Goal: Communication & Community: Answer question/provide support

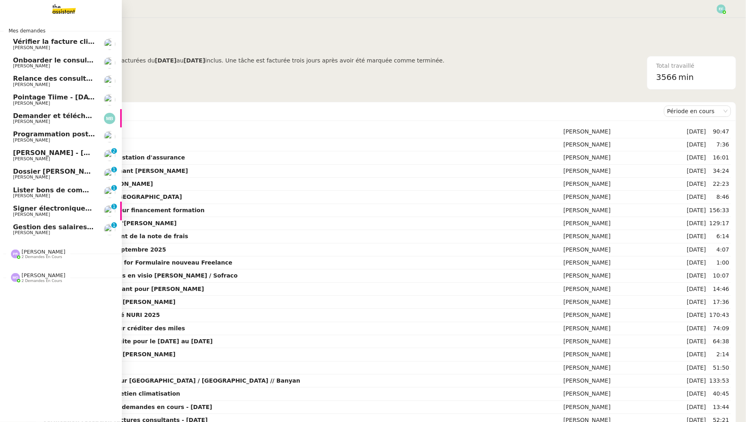
click at [41, 233] on span "[PERSON_NAME]" at bounding box center [31, 232] width 37 height 5
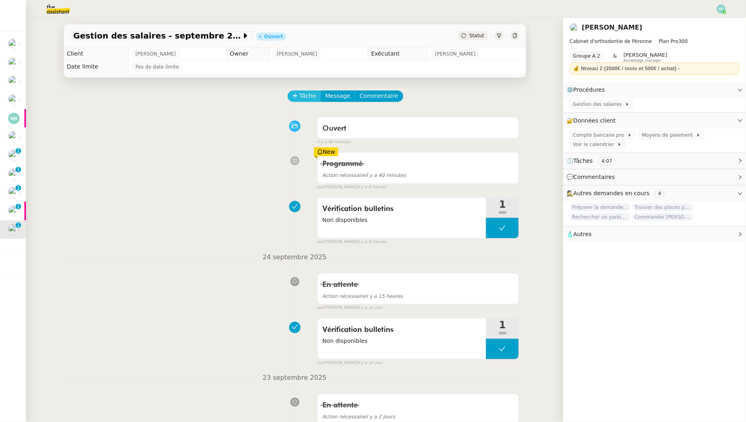
click at [305, 98] on span "Tâche" at bounding box center [308, 95] width 17 height 9
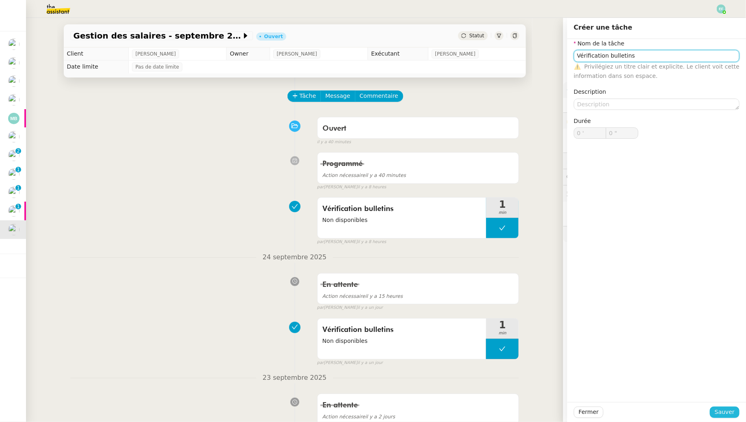
type input "Vérification bulletins"
click at [726, 415] on span "Sauver" at bounding box center [724, 412] width 20 height 9
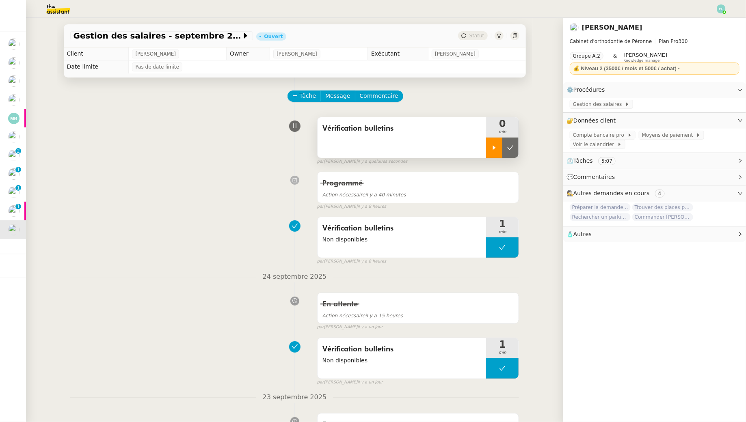
click at [495, 145] on icon at bounding box center [494, 148] width 6 height 6
click at [624, 99] on div "Gestion des salaires" at bounding box center [654, 105] width 183 height 14
click at [622, 101] on span at bounding box center [623, 104] width 3 height 6
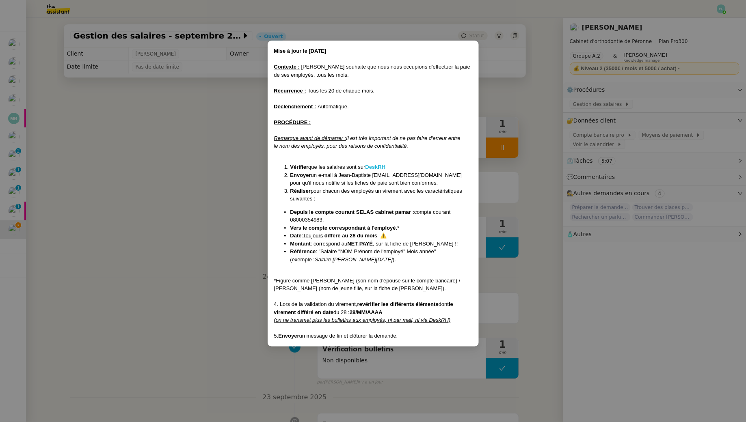
click at [376, 166] on strong "DeskRH" at bounding box center [375, 167] width 20 height 6
click at [182, 202] on nz-modal-container "Mise à jour le [DATE] Contexte : [PERSON_NAME] souhaite que nous nous occupions…" at bounding box center [373, 211] width 746 height 422
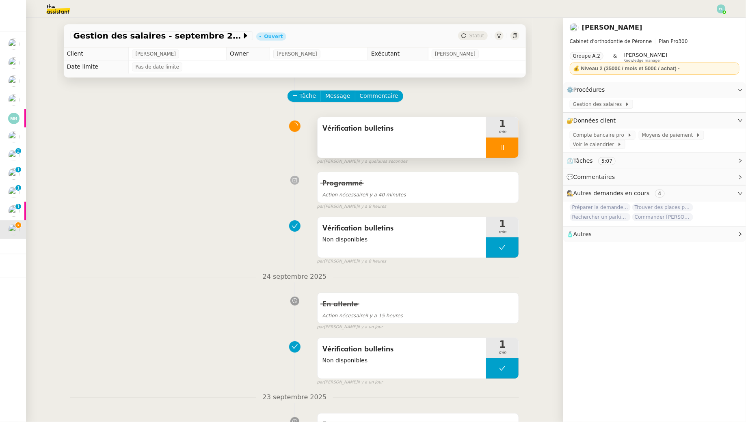
click at [405, 152] on div "Vérification bulletins" at bounding box center [401, 137] width 169 height 41
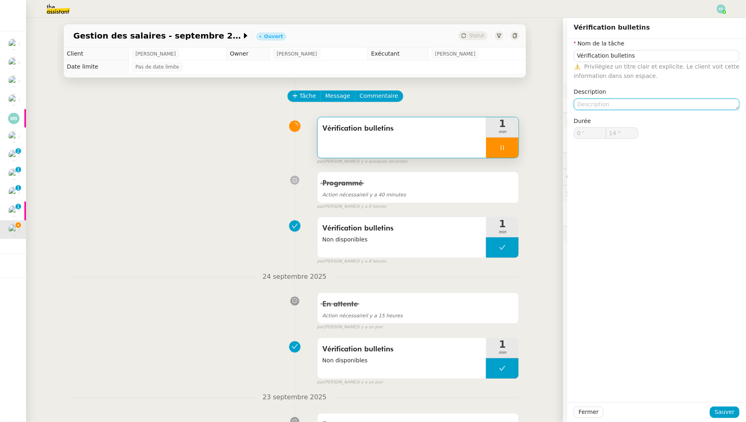
click at [598, 104] on textarea at bounding box center [657, 104] width 166 height 11
type input "15 ""
type textarea "Non disp"
type input "16 ""
type textarea "Non disponib"
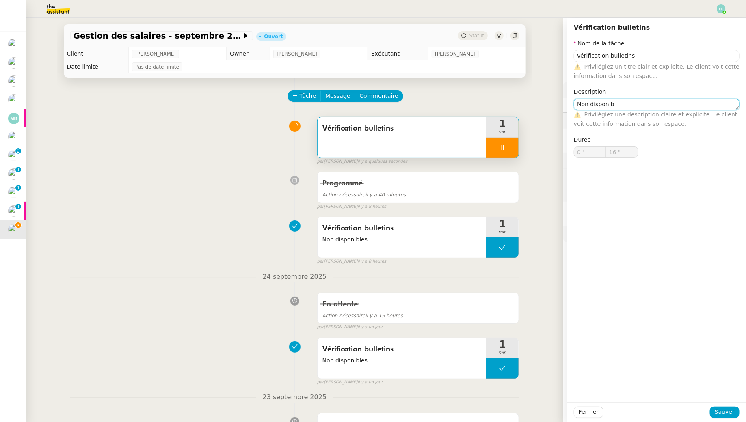
type input "17 ""
type textarea "Non disponibles"
type input "18 ""
type textarea "Non disponibles"
click at [728, 413] on span "Sauver" at bounding box center [724, 412] width 20 height 9
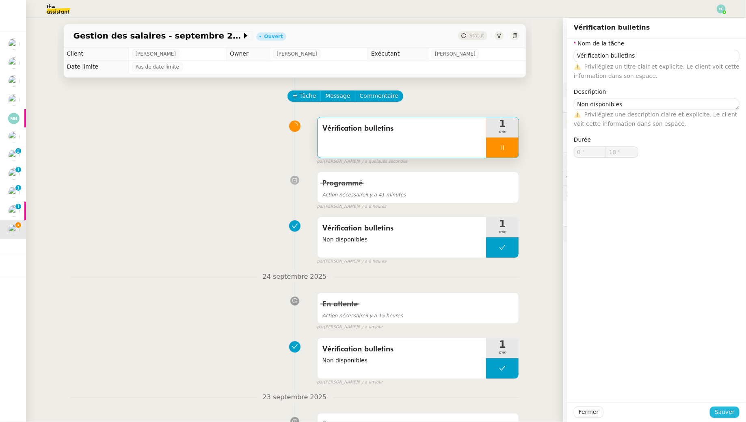
type input "19 ""
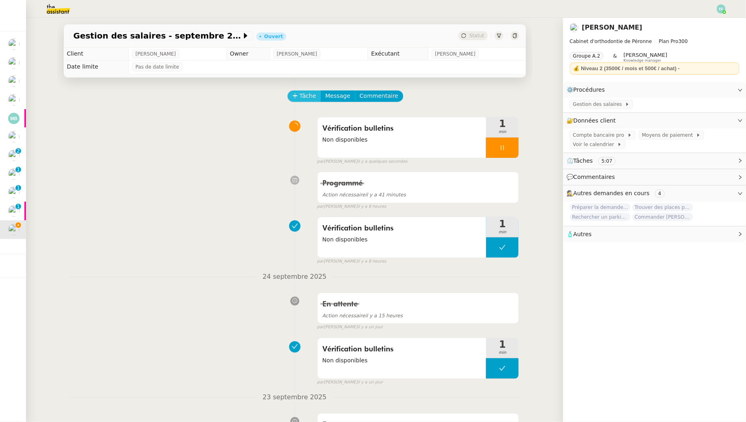
click at [298, 97] on icon at bounding box center [295, 96] width 6 height 6
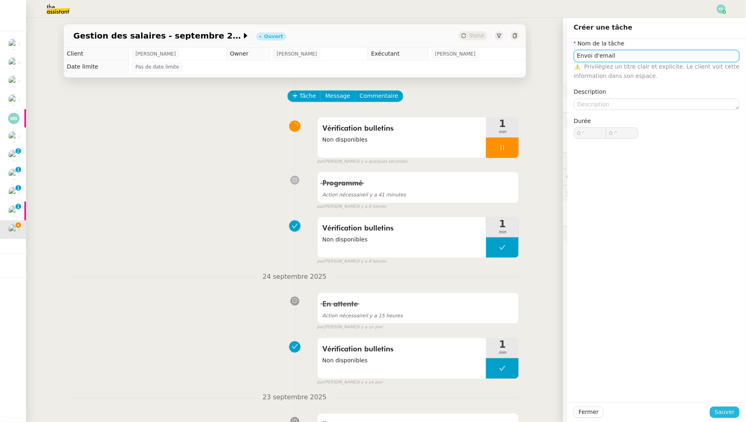
type input "Envoi d'email"
click at [722, 411] on span "Sauver" at bounding box center [724, 412] width 20 height 9
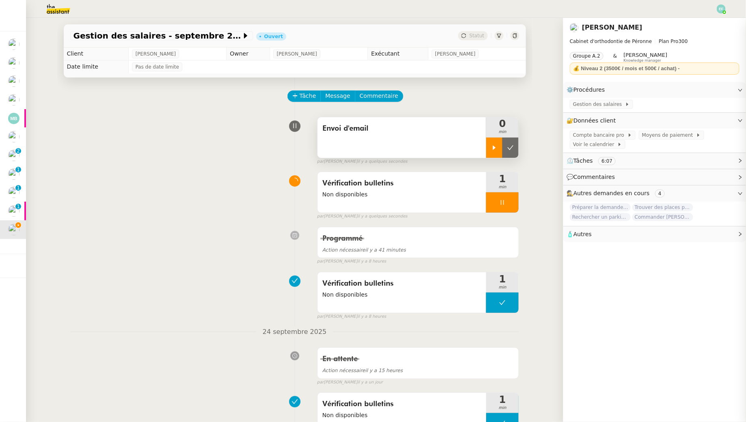
click at [496, 148] on icon at bounding box center [494, 148] width 6 height 6
click at [507, 202] on div at bounding box center [502, 202] width 32 height 20
click at [507, 202] on button at bounding box center [510, 202] width 16 height 20
click at [337, 99] on span "Message" at bounding box center [337, 95] width 25 height 9
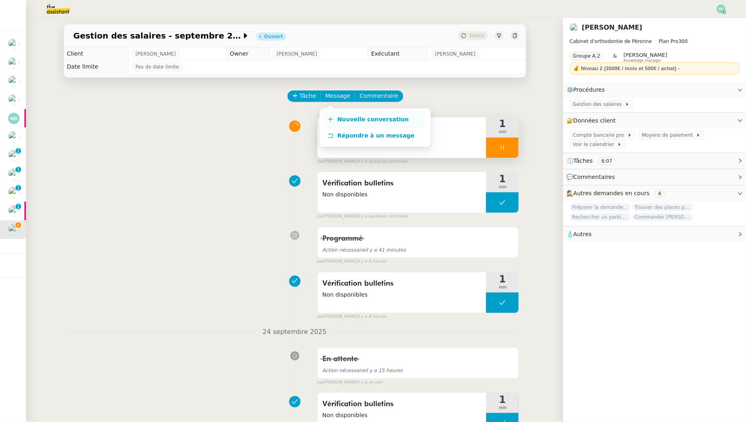
click at [341, 117] on span "Nouvelle conversation" at bounding box center [372, 119] width 71 height 6
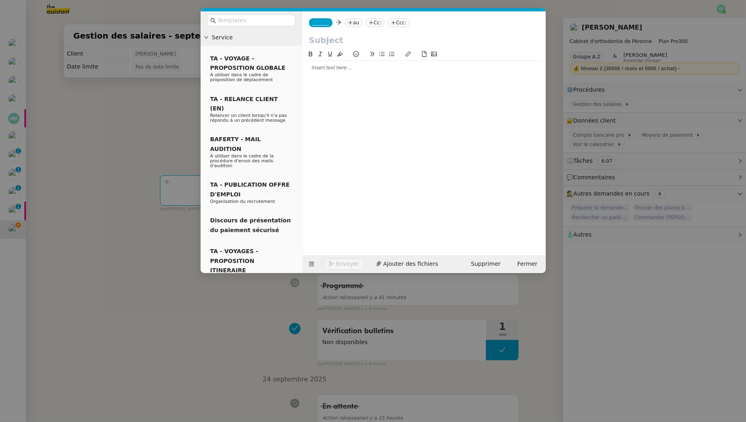
click at [352, 19] on nz-tag "au" at bounding box center [353, 22] width 17 height 9
click at [332, 23] on nz-tag "_______" at bounding box center [321, 22] width 24 height 9
click at [334, 38] on span "Theophile" at bounding box center [351, 35] width 78 height 6
click at [360, 23] on nz-tag "au" at bounding box center [360, 22] width 17 height 9
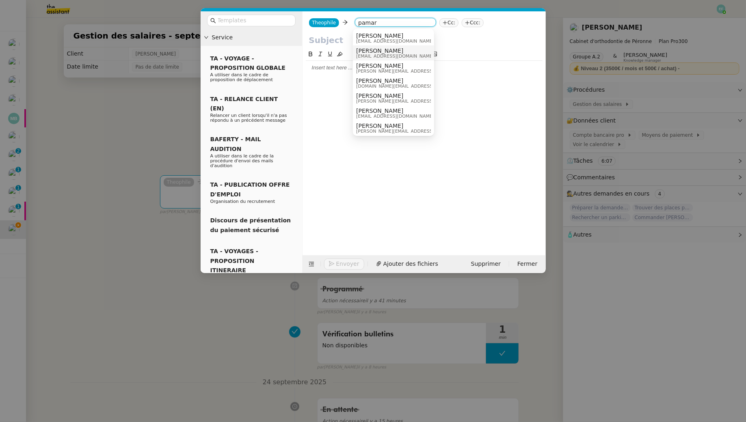
type input "pamar"
click at [133, 93] on nz-modal-container "Service TA - VOYAGE - PROPOSITION GLOBALE A utiliser dans le cadre de propositi…" at bounding box center [373, 211] width 746 height 422
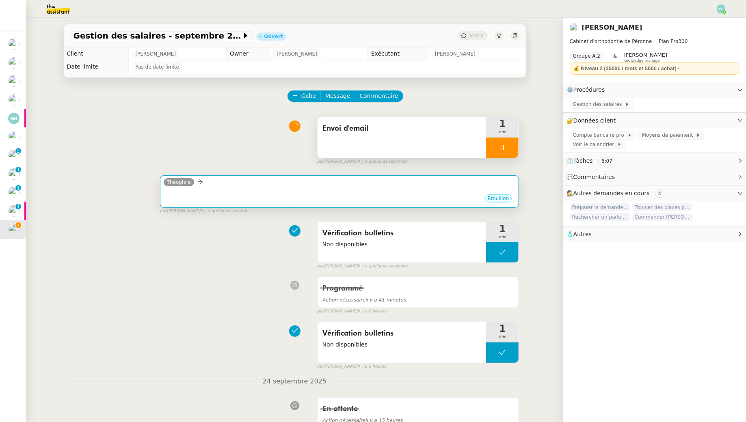
click at [220, 191] on div "•••" at bounding box center [340, 192] width 352 height 4
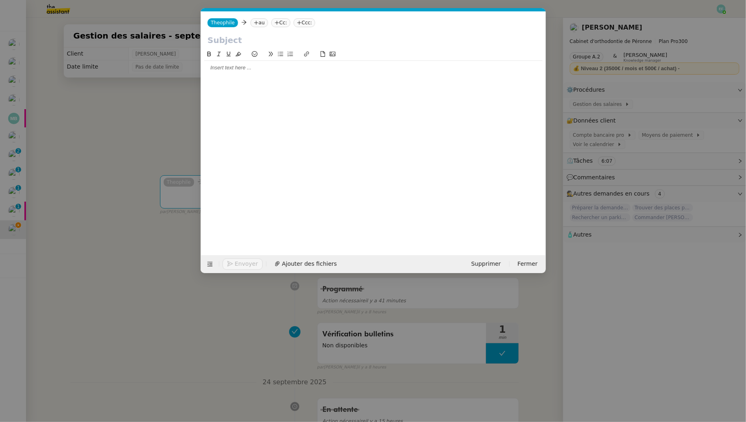
scroll to position [0, 17]
click at [256, 23] on nz-tag "au" at bounding box center [258, 22] width 17 height 9
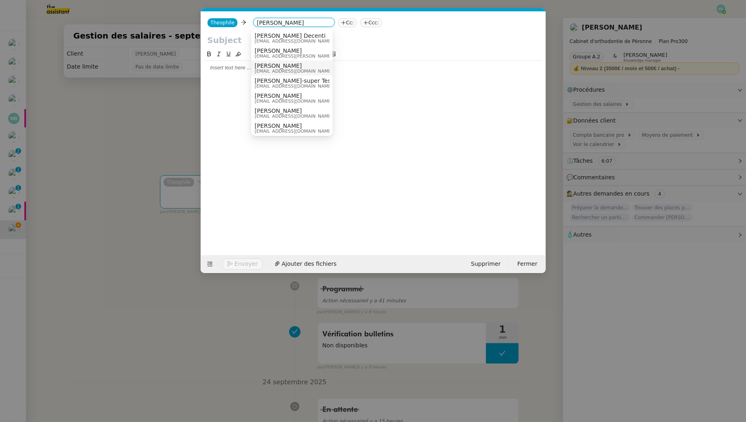
type input "[PERSON_NAME]"
click at [293, 68] on span "[PERSON_NAME]" at bounding box center [294, 66] width 78 height 6
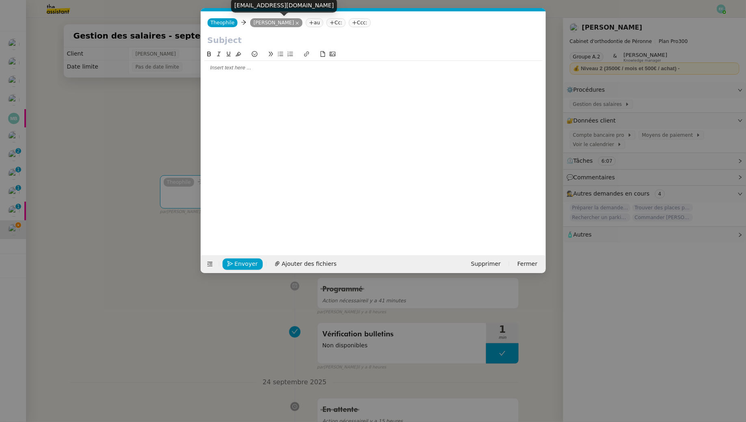
click at [299, 22] on icon at bounding box center [297, 23] width 3 height 3
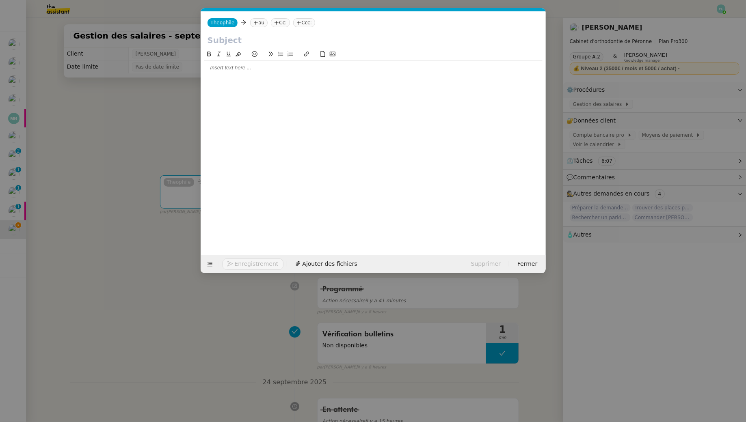
click at [262, 26] on nz-tag "au" at bounding box center [258, 22] width 17 height 9
type input "pamar"
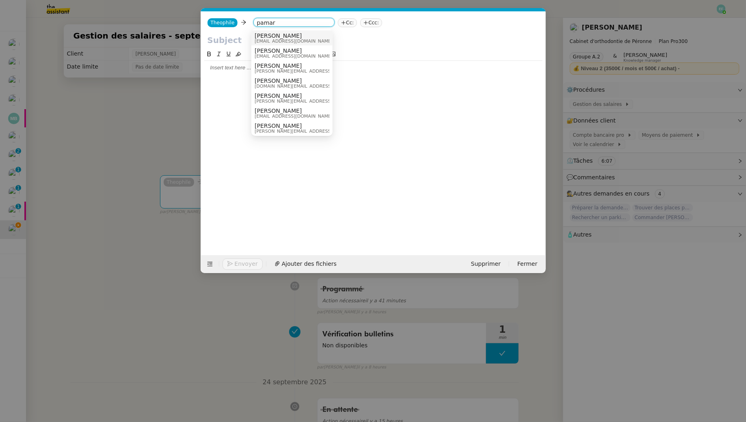
click at [268, 32] on nz-option-item "[PERSON_NAME] [EMAIL_ADDRESS][DOMAIN_NAME]" at bounding box center [291, 37] width 81 height 15
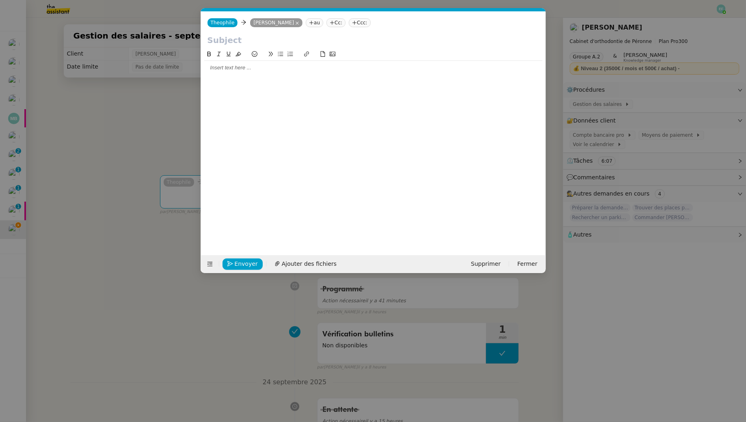
click at [102, 107] on nz-modal-container "Service TA - VOYAGE - PROPOSITION GLOBALE A utiliser dans le cadre de propositi…" at bounding box center [373, 211] width 746 height 422
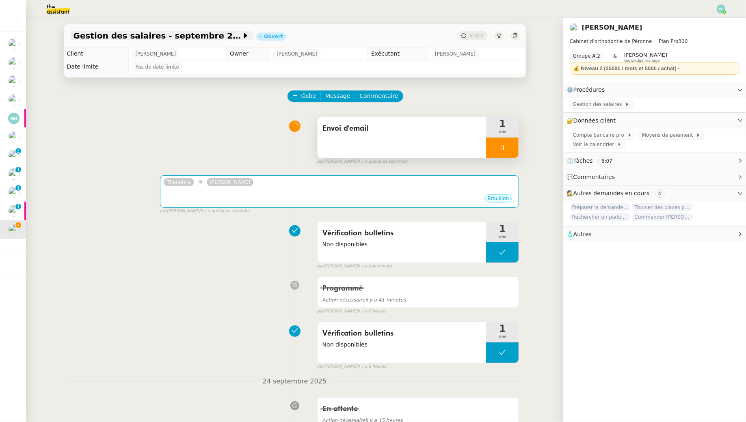
click at [168, 35] on span "Gestion des salaires - septembre 2025" at bounding box center [157, 36] width 168 height 8
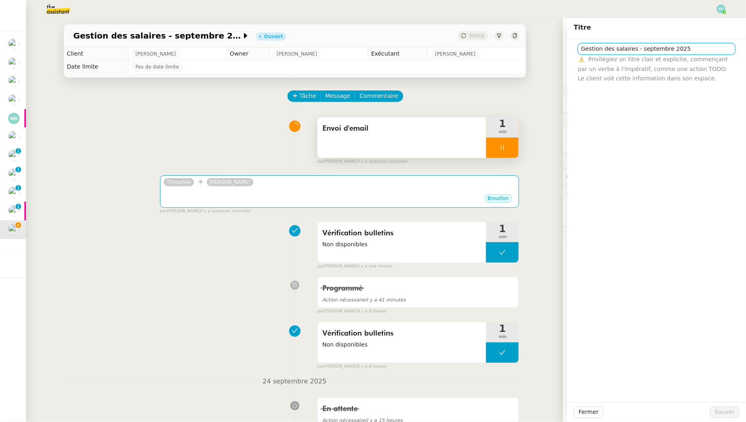
click at [640, 47] on input "Gestion des salaires - septembre 2025" at bounding box center [657, 49] width 158 height 12
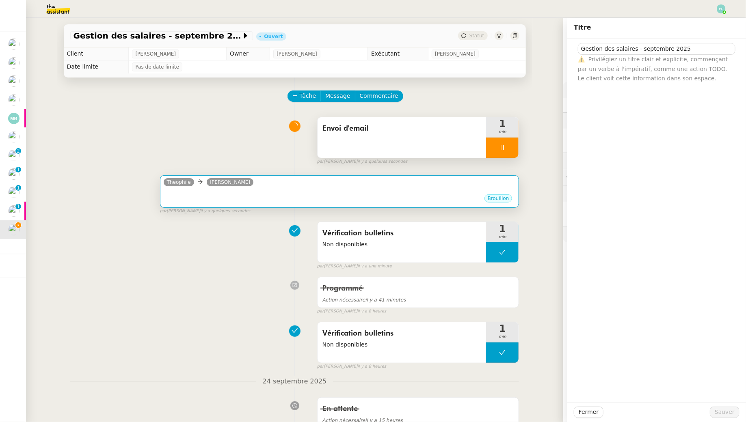
click at [403, 183] on div "[PERSON_NAME]" at bounding box center [340, 183] width 352 height 12
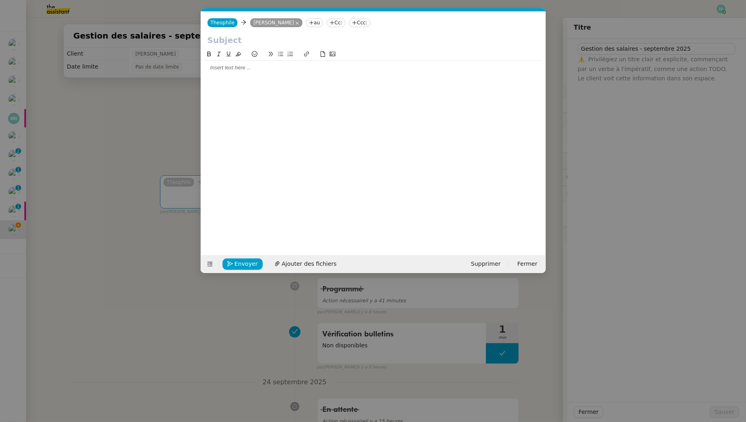
scroll to position [0, 17]
click at [288, 42] on input "text" at bounding box center [373, 40] width 332 height 12
paste input "Gestion des salaires - septembre 2025"
type input "Gestion des salaires - septembre 2025"
click at [265, 65] on div at bounding box center [373, 67] width 338 height 7
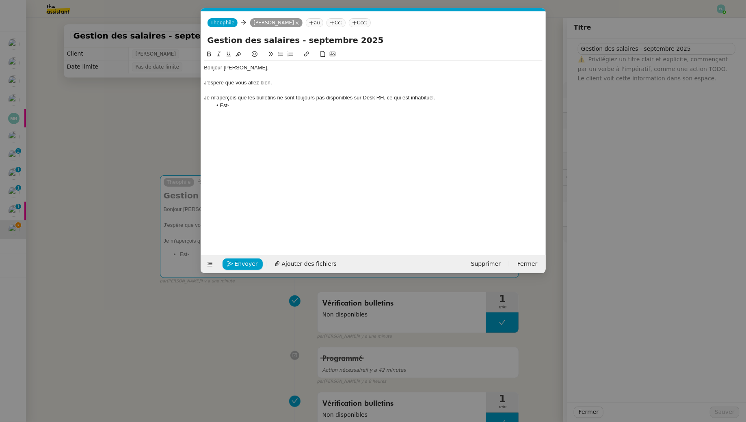
click at [382, 97] on div "Je m'aperçois que les bulletins ne sont toujours pas disponibles sur Desk RH, c…" at bounding box center [373, 97] width 338 height 7
click at [261, 105] on li "Est-" at bounding box center [377, 105] width 330 height 7
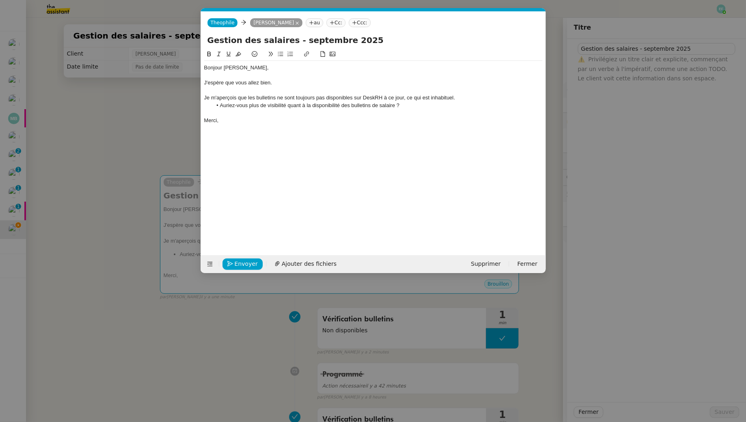
click at [269, 99] on div "Je m'aperçois que les bulletins ne sont toujours pas disponibles sur DeskRH à c…" at bounding box center [373, 97] width 338 height 7
click at [255, 264] on span "Envoyer" at bounding box center [246, 263] width 23 height 9
click at [255, 264] on span "Confirmer l'envoi" at bounding box center [259, 263] width 49 height 9
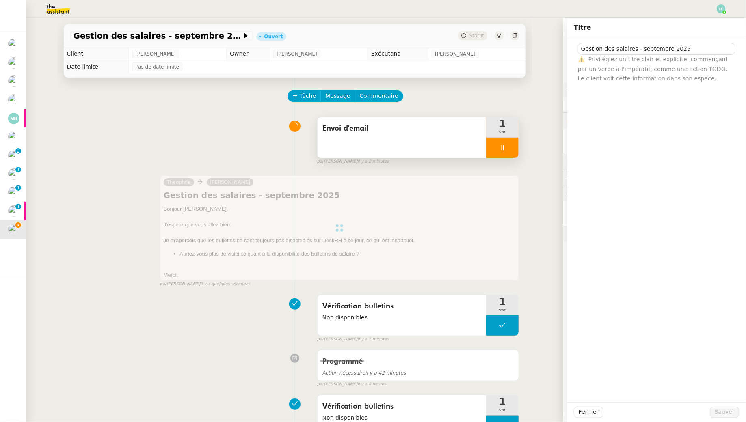
click at [508, 155] on div at bounding box center [502, 148] width 32 height 20
click at [516, 152] on button at bounding box center [510, 148] width 16 height 20
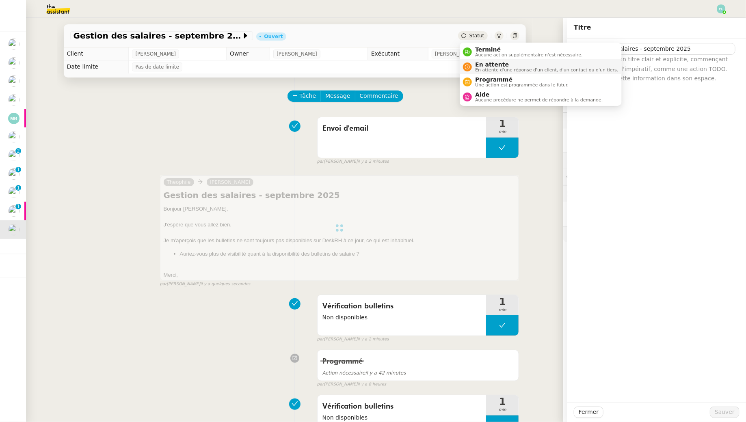
click at [474, 71] on div "En attente En attente d'une réponse d'un client, d'un contact ou d'un tiers." at bounding box center [545, 66] width 146 height 11
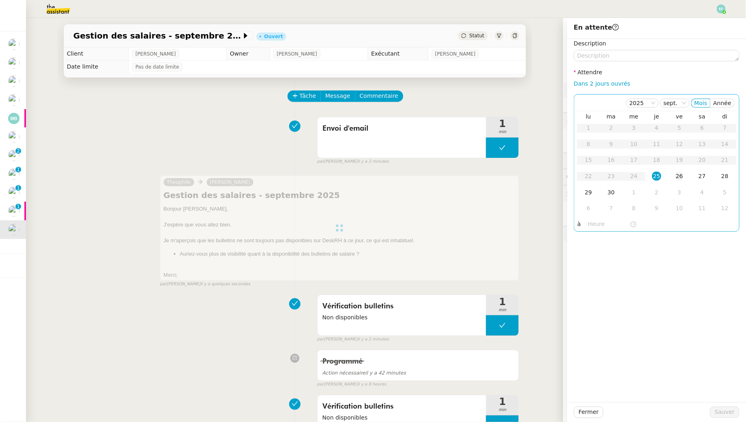
click at [682, 174] on div "26" at bounding box center [679, 176] width 9 height 9
click at [717, 410] on span "Sauver" at bounding box center [724, 412] width 20 height 9
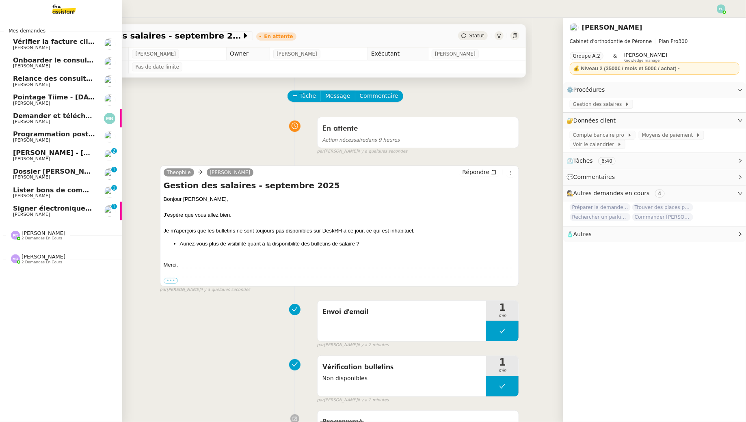
click at [24, 209] on span "Signer électroniquement le document" at bounding box center [82, 209] width 139 height 8
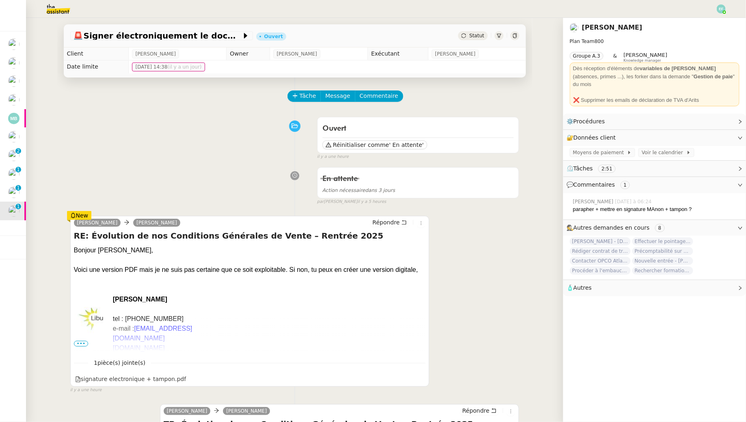
scroll to position [20, 0]
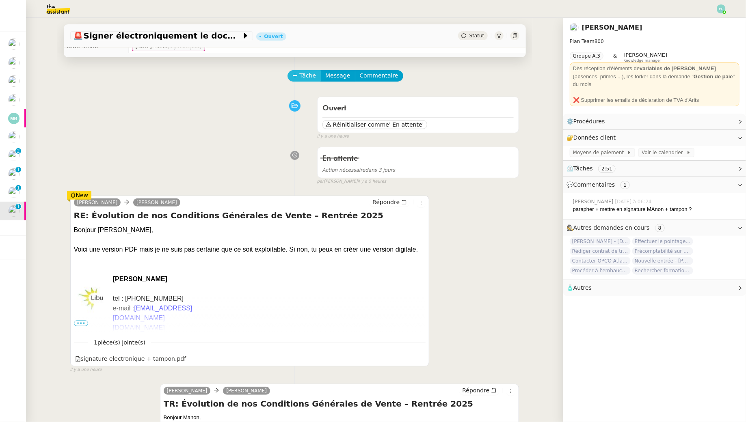
click at [299, 75] on button "Tâche" at bounding box center [304, 75] width 34 height 11
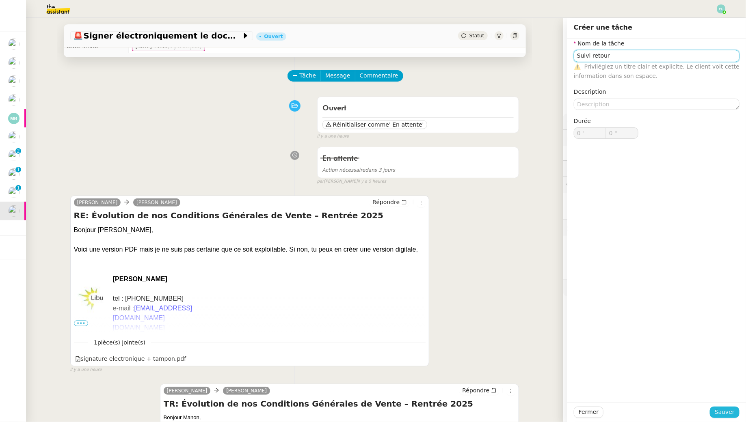
type input "Suivi retour"
click at [723, 410] on span "Sauver" at bounding box center [724, 412] width 20 height 9
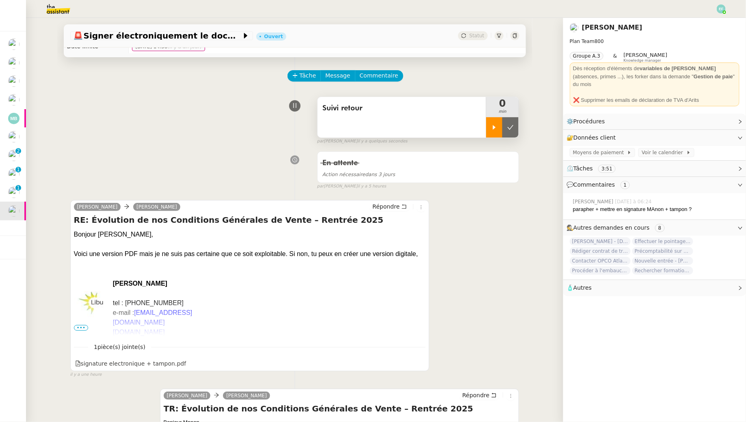
click at [498, 129] on div at bounding box center [494, 127] width 16 height 20
click at [421, 362] on icon at bounding box center [420, 363] width 5 height 4
click at [505, 131] on div at bounding box center [502, 127] width 32 height 20
click at [495, 123] on div at bounding box center [494, 127] width 16 height 20
click at [308, 71] on span "Tâche" at bounding box center [308, 75] width 17 height 9
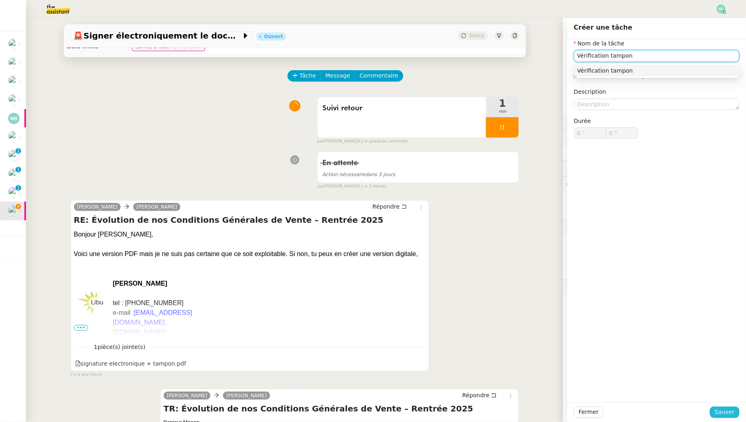
type input "Vérification tampon"
click at [723, 409] on span "Sauver" at bounding box center [724, 412] width 20 height 9
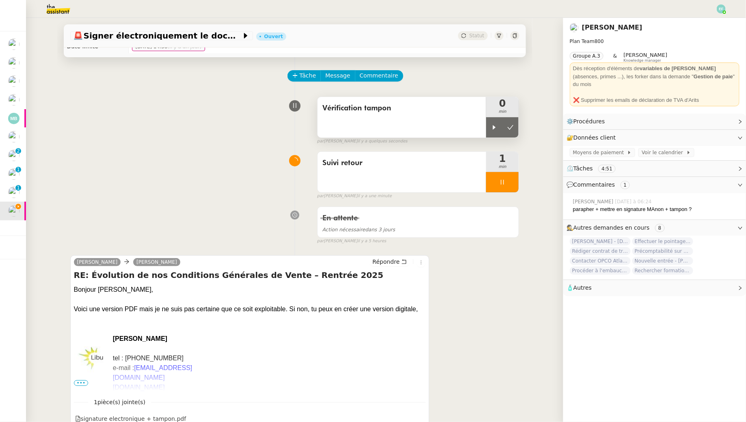
click at [451, 126] on div "Vérification tampon" at bounding box center [401, 117] width 169 height 41
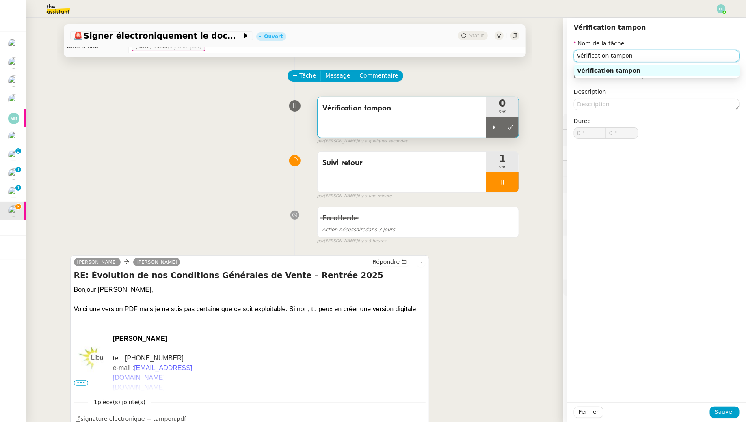
drag, startPoint x: 664, startPoint y: 61, endPoint x: 494, endPoint y: 52, distance: 170.3
click at [494, 52] on app-ticket "🚨 Signer électroniquement le document Ouvert Statut Client [PERSON_NAME] Owner …" at bounding box center [386, 220] width 720 height 404
click at [581, 66] on nz-auto-option "PDF en SVG" at bounding box center [657, 70] width 166 height 11
type input "PDF en SVG"
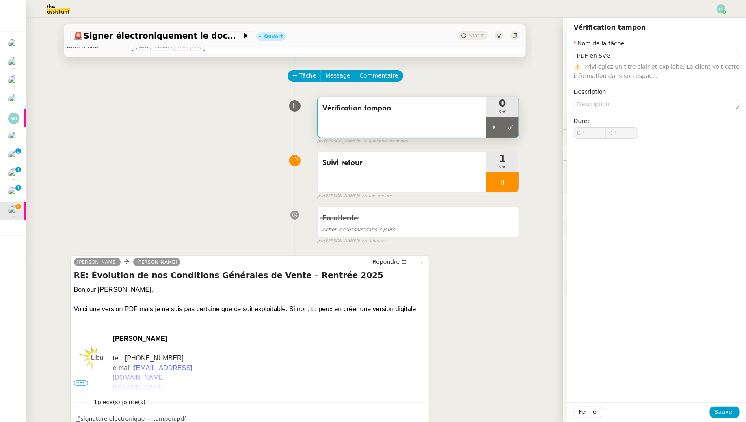
click at [434, 82] on div "Tâche Message Commentaire" at bounding box center [403, 79] width 231 height 19
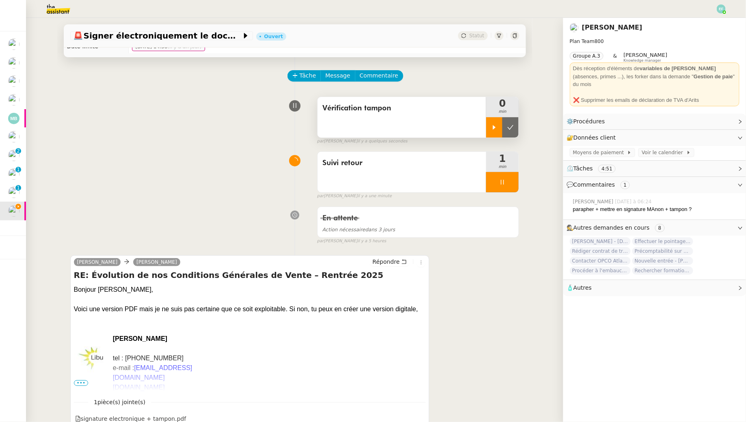
click at [501, 121] on div at bounding box center [494, 127] width 16 height 20
click at [511, 182] on div at bounding box center [502, 182] width 32 height 20
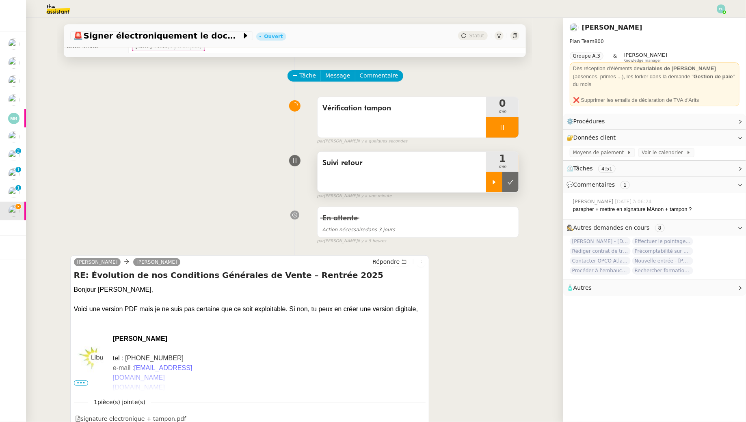
click at [511, 182] on icon at bounding box center [510, 182] width 6 height 6
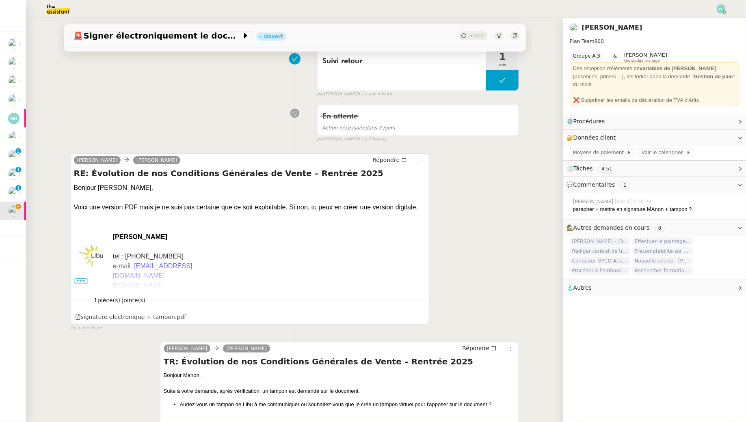
scroll to position [128, 0]
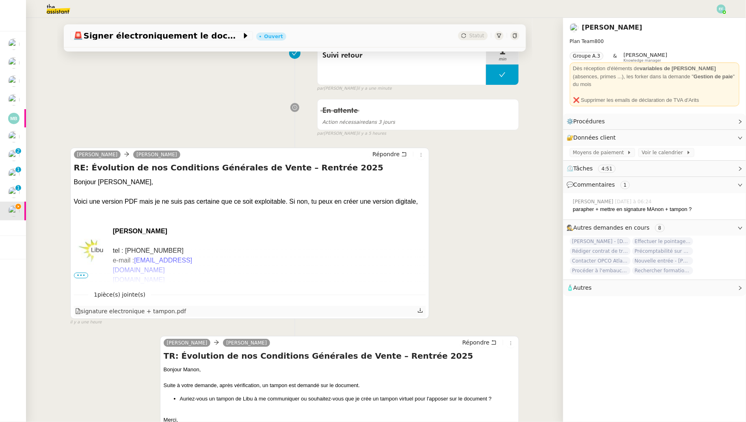
click at [422, 307] on link at bounding box center [420, 310] width 6 height 9
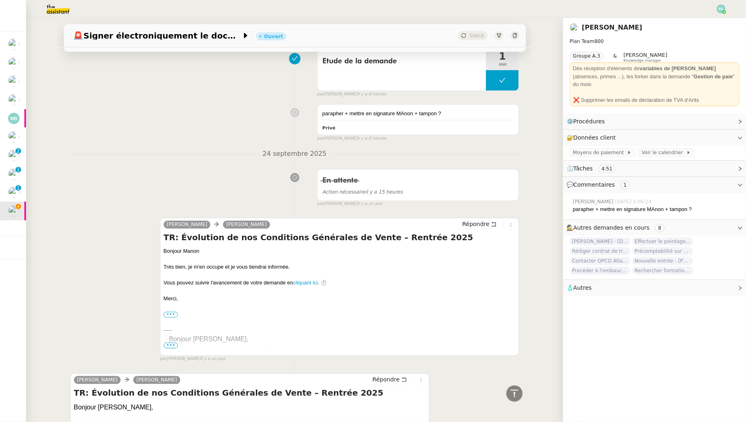
scroll to position [787, 0]
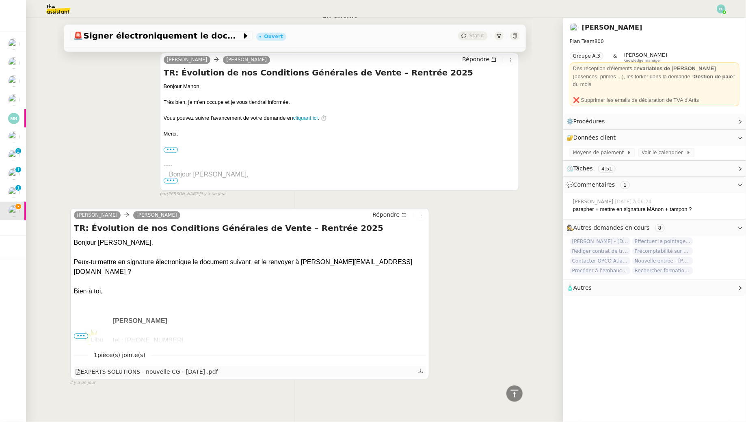
click at [421, 369] on icon at bounding box center [420, 371] width 6 height 6
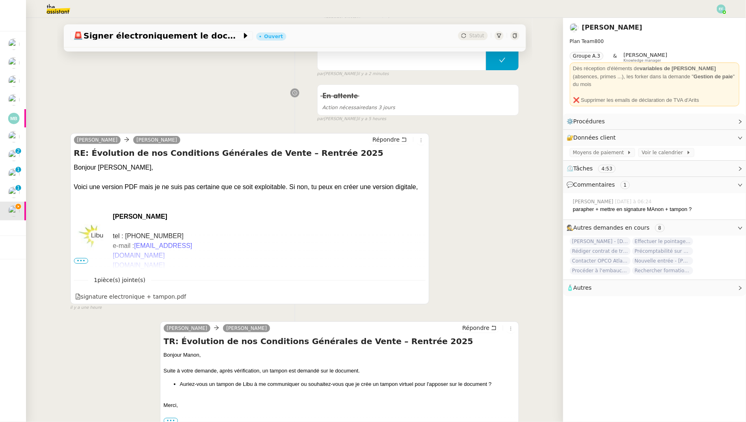
scroll to position [165, 0]
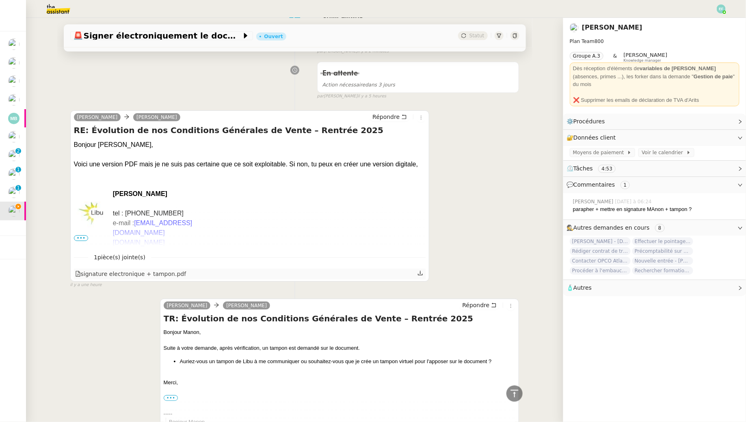
click at [421, 272] on icon at bounding box center [420, 273] width 5 height 4
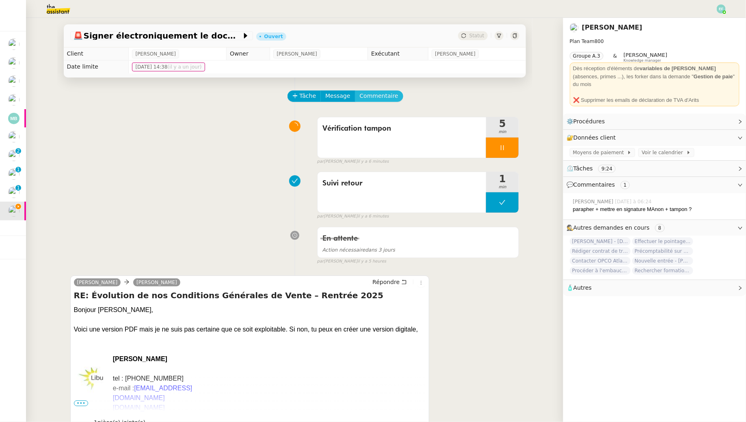
click at [391, 96] on span "Commentaire" at bounding box center [379, 95] width 39 height 9
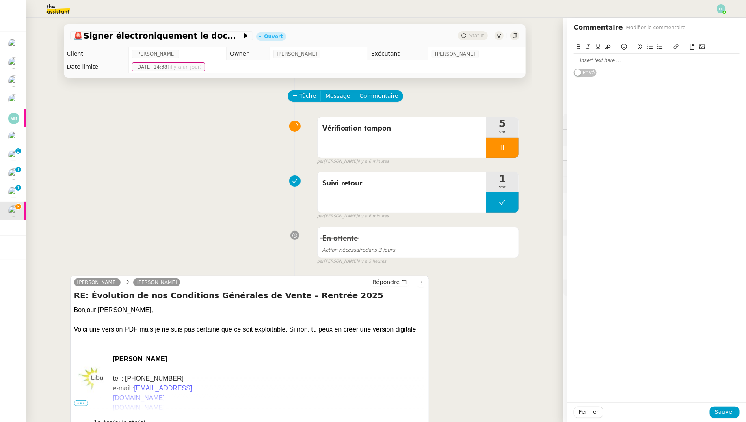
click at [614, 60] on div at bounding box center [657, 60] width 166 height 7
click at [729, 412] on span "Sauver" at bounding box center [724, 412] width 20 height 9
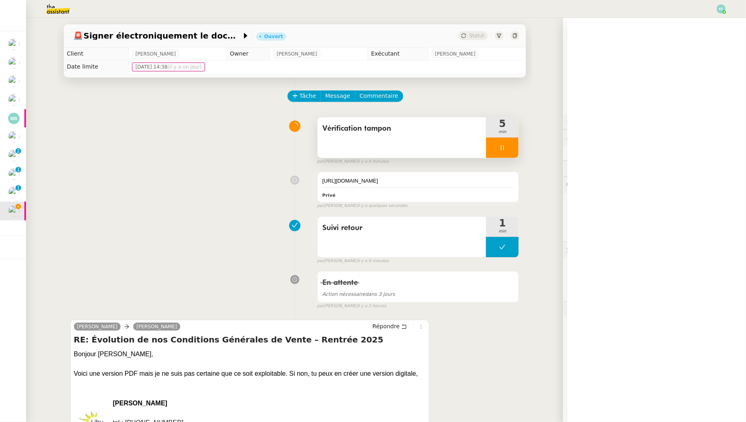
click at [432, 135] on div "Vérification tampon" at bounding box center [401, 137] width 169 height 41
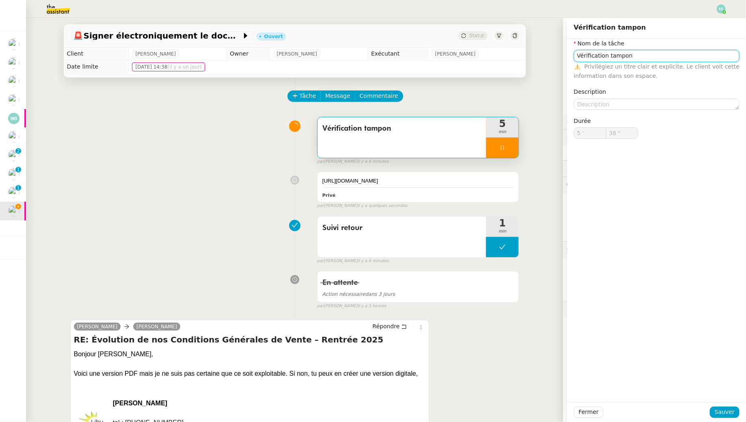
click at [595, 54] on input "Vérification tampon" at bounding box center [657, 56] width 166 height 12
type input "39 ""
type input "App tampon"
type input "40 ""
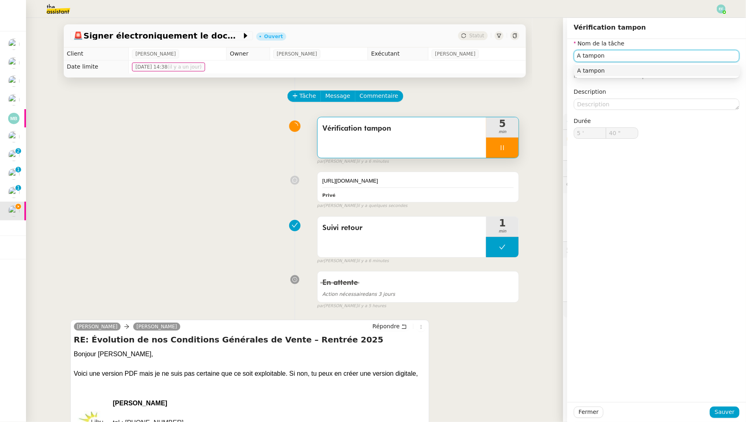
type input "tampon"
drag, startPoint x: 610, startPoint y: 54, endPoint x: 551, endPoint y: 51, distance: 59.3
click at [551, 51] on app-ticket "🚨 Signer électroniquement le document Ouvert Statut Client [PERSON_NAME] Owner …" at bounding box center [386, 220] width 720 height 404
type input "42 ""
type input "Pose"
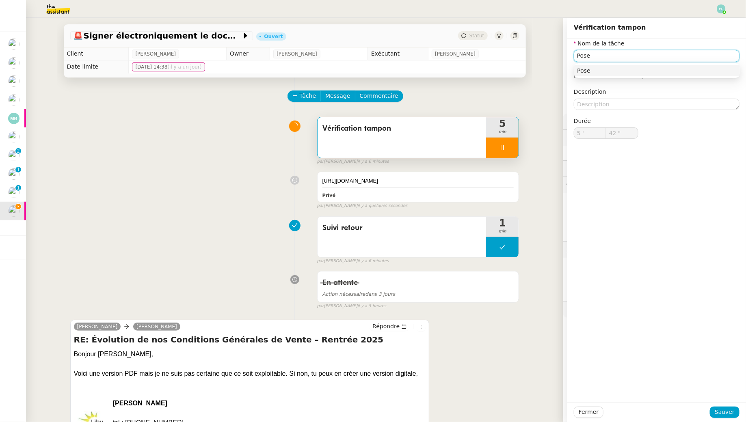
type input "43 ""
type input "Pose tamp"
type input "44 ""
type input "Pose t"
type input "45 ""
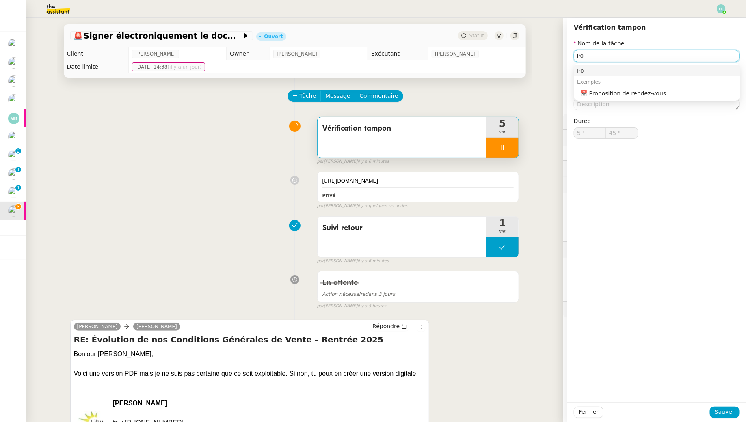
type input "P"
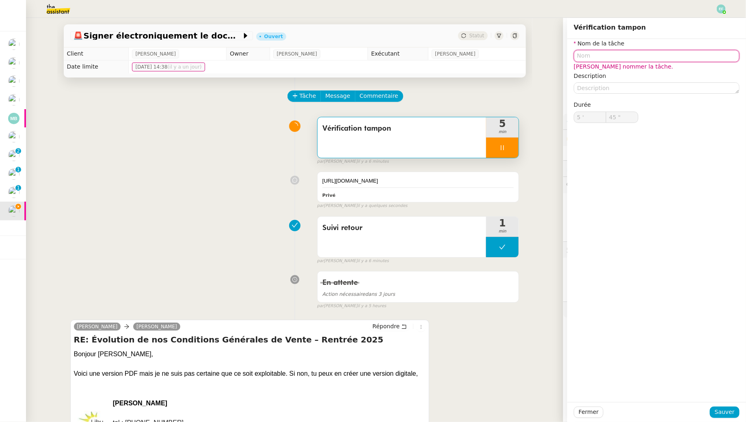
type input "46 ""
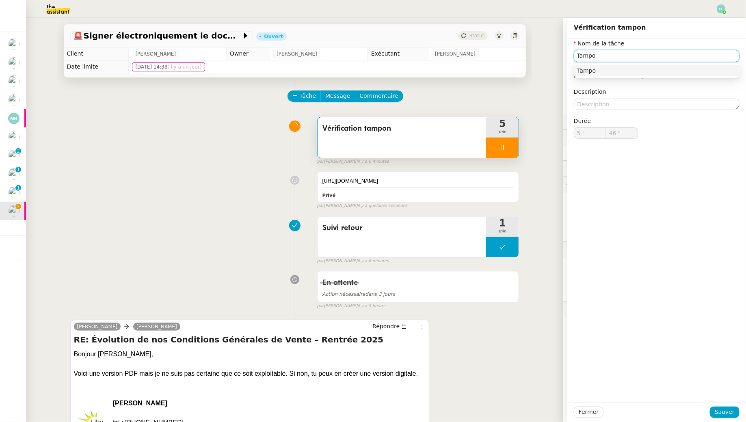
type input "Tampon"
type input "47 ""
type input "Tampon du doci"
type input "48 ""
type input "Tampon du document"
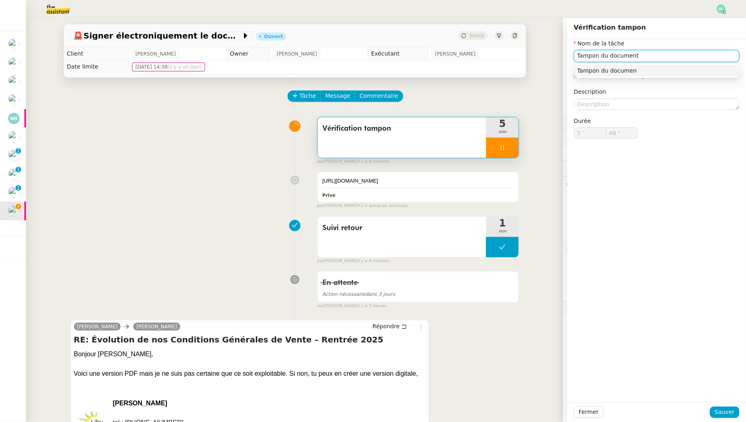
type input "49 ""
type input "Tampon du document + envoi"
type input "50 ""
type input "Tampon du document + envoi via"
type input "51 ""
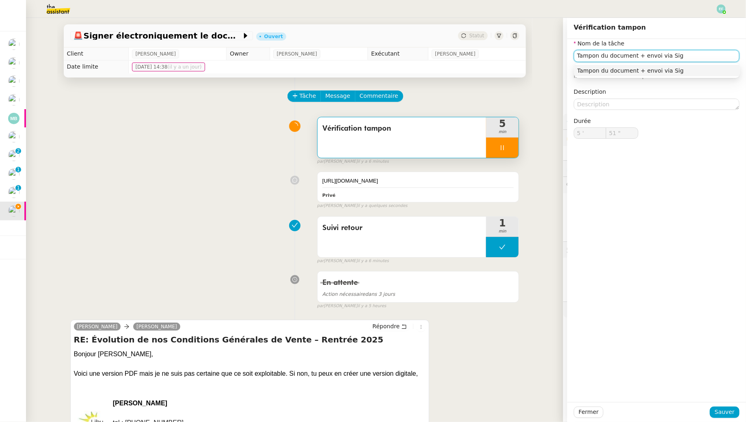
type input "Tampon du document + envoi via Sign"
type input "52 ""
type input "Tampon du document + envoi via SignRequest"
type input "53 ""
type input "Tampon du document + envoi via SignRequest"
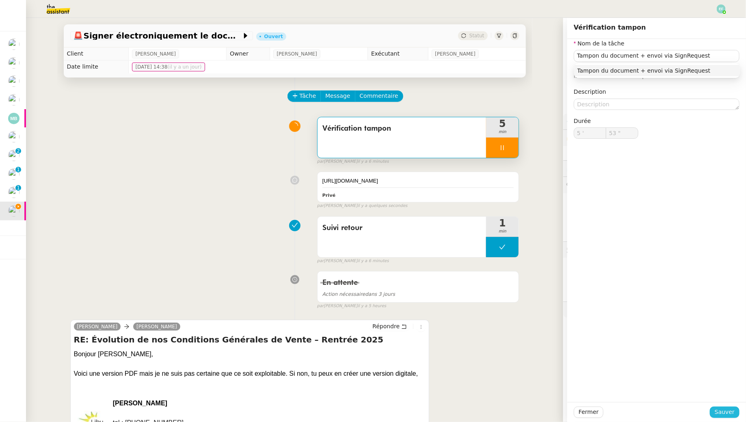
type input "54 ""
click at [723, 410] on span "Sauver" at bounding box center [724, 412] width 20 height 9
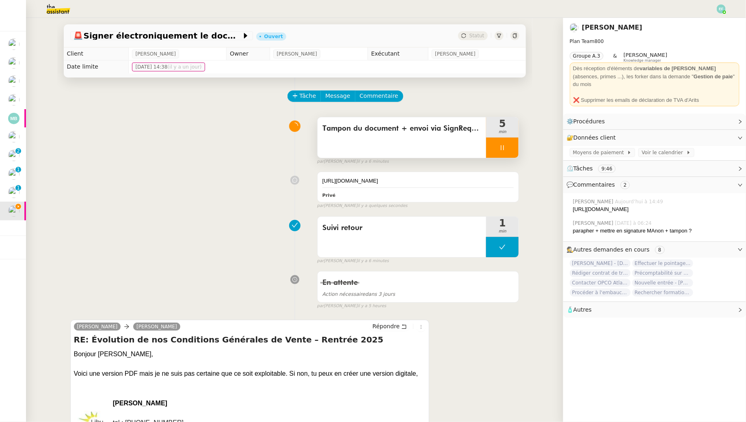
click at [502, 152] on div at bounding box center [502, 148] width 32 height 20
click at [510, 151] on button at bounding box center [510, 148] width 16 height 20
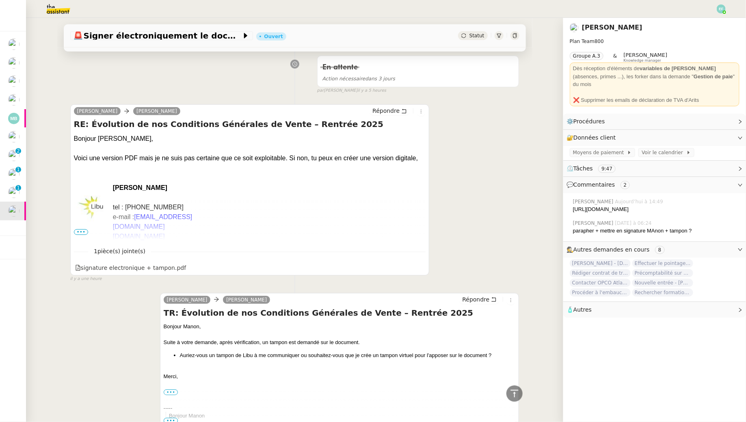
scroll to position [215, 0]
click at [421, 271] on icon at bounding box center [420, 268] width 6 height 6
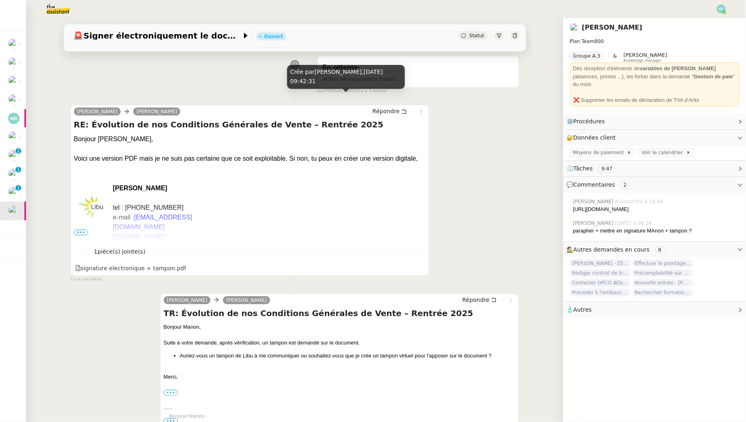
scroll to position [0, 0]
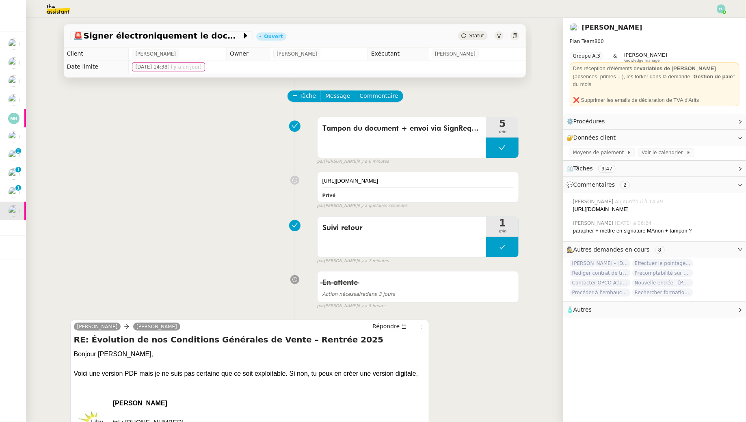
click at [208, 172] on div "[URL][DOMAIN_NAME] Privé false par [PERSON_NAME] il y a quelques secondes" at bounding box center [294, 188] width 449 height 41
click at [362, 95] on span "Commentaire" at bounding box center [379, 95] width 39 height 9
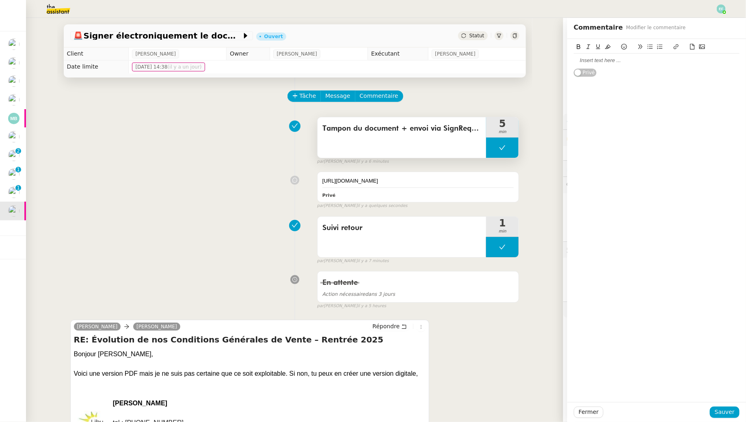
click at [504, 153] on button at bounding box center [502, 148] width 32 height 20
click at [495, 147] on icon at bounding box center [494, 147] width 3 height 4
click at [663, 54] on div at bounding box center [657, 61] width 166 height 14
click at [675, 64] on div at bounding box center [657, 60] width 166 height 7
click at [692, 46] on icon at bounding box center [692, 47] width 6 height 6
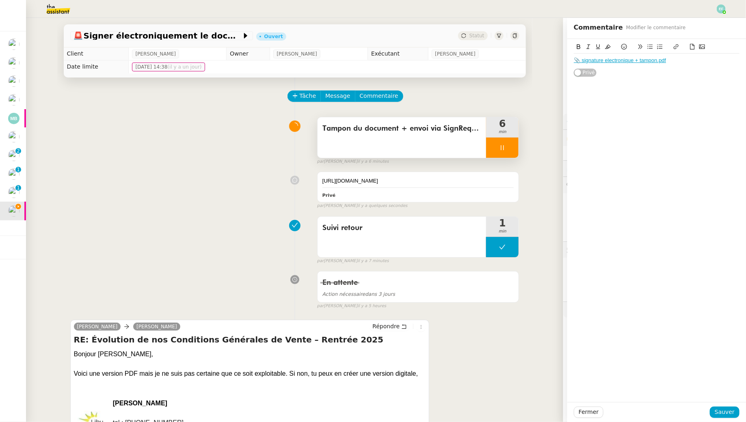
click at [573, 62] on div "signature electronique + tampon.pdf 📎 signature electronique + tampon.pdf Privé" at bounding box center [656, 58] width 179 height 38
click at [575, 60] on link "📎 signature electronique + tampon.pdf" at bounding box center [620, 60] width 92 height 6
drag, startPoint x: 604, startPoint y: 62, endPoint x: 584, endPoint y: 57, distance: 20.9
click at [565, 62] on app-ticket "🚨 Signer électroniquement le document Ouvert Statut Client [PERSON_NAME] Owner …" at bounding box center [386, 220] width 720 height 404
click at [579, 49] on icon at bounding box center [579, 47] width 6 height 6
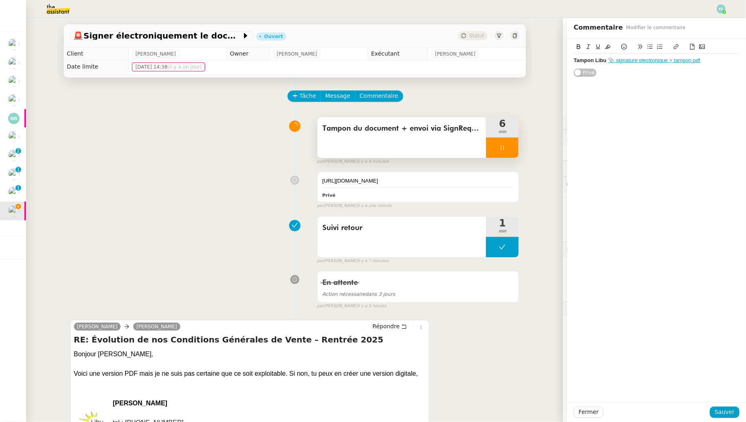
click at [602, 49] on button at bounding box center [598, 46] width 10 height 9
click at [725, 416] on span "Sauver" at bounding box center [724, 412] width 20 height 9
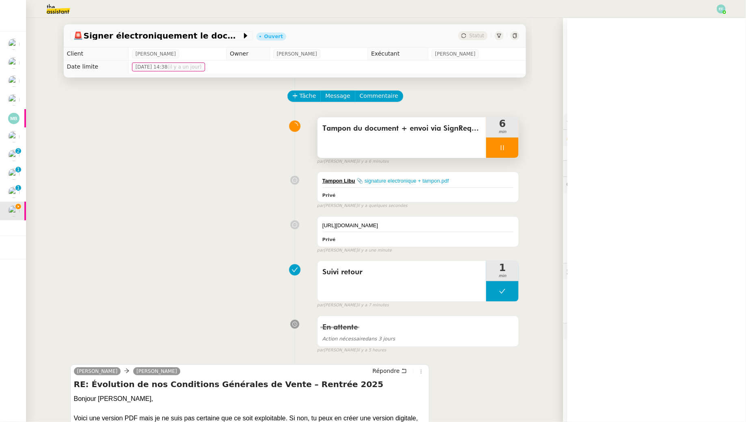
click at [502, 151] on div at bounding box center [502, 148] width 32 height 20
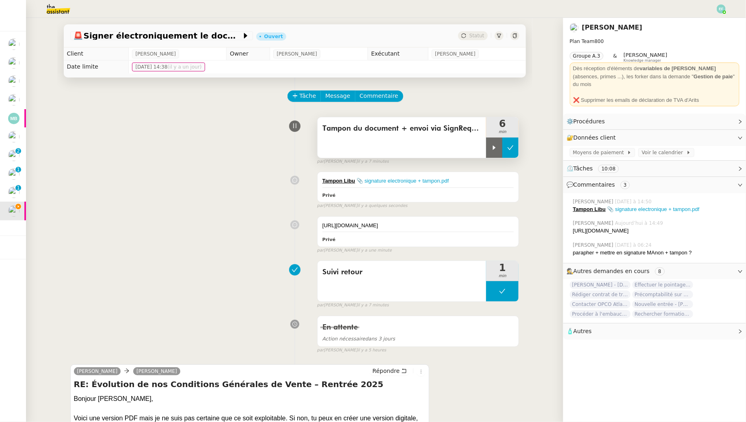
click at [510, 149] on icon at bounding box center [510, 148] width 6 height 6
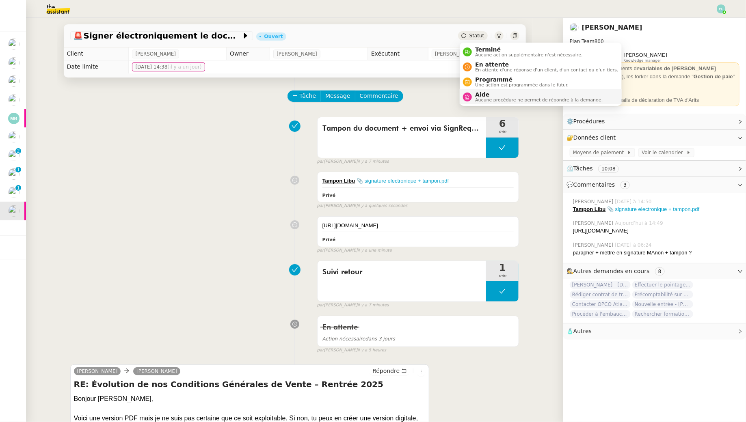
click at [488, 98] on span "Aucune procédure ne permet de répondre à la demande." at bounding box center [538, 100] width 127 height 4
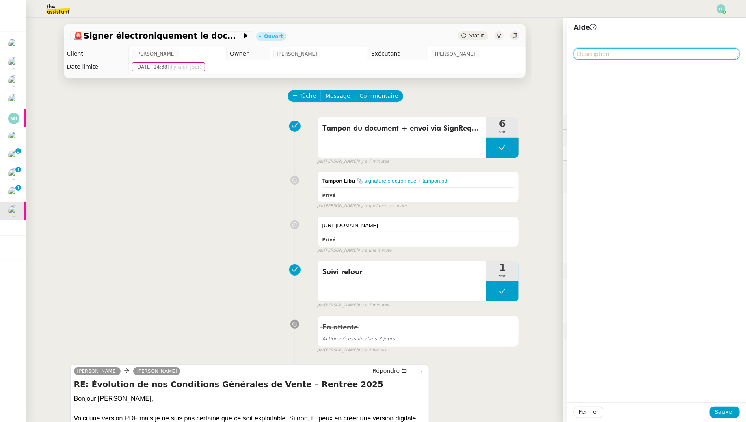
click at [599, 54] on textarea at bounding box center [657, 53] width 166 height 11
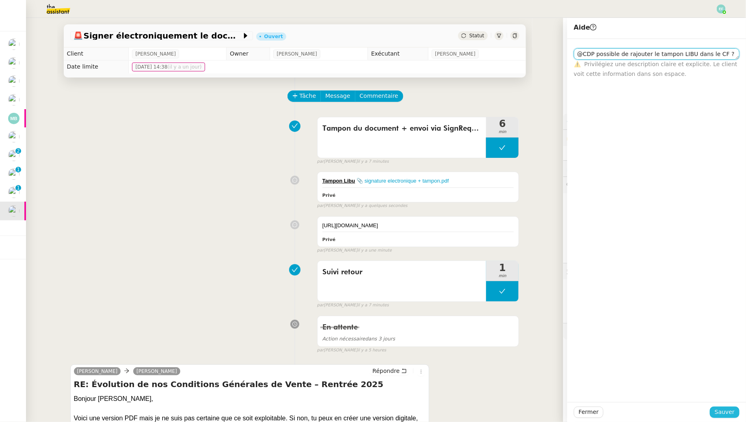
type textarea "@CDP possible de rajouter le tampon LIBU dans le CF ?"
click at [726, 416] on span "Sauver" at bounding box center [724, 412] width 20 height 9
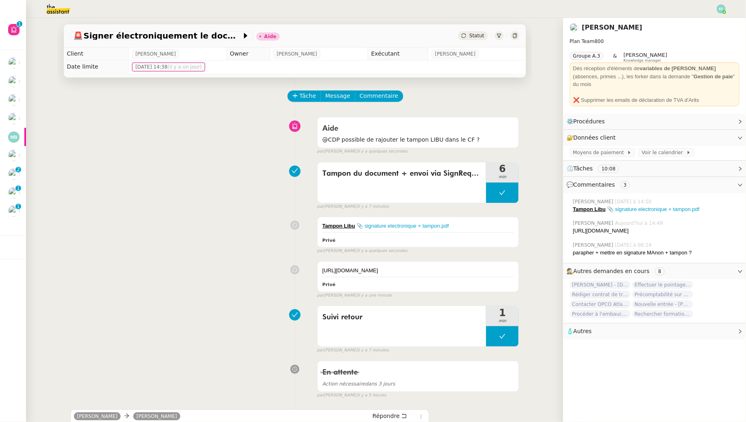
click at [421, 92] on div "Tâche Message Commentaire" at bounding box center [403, 100] width 231 height 19
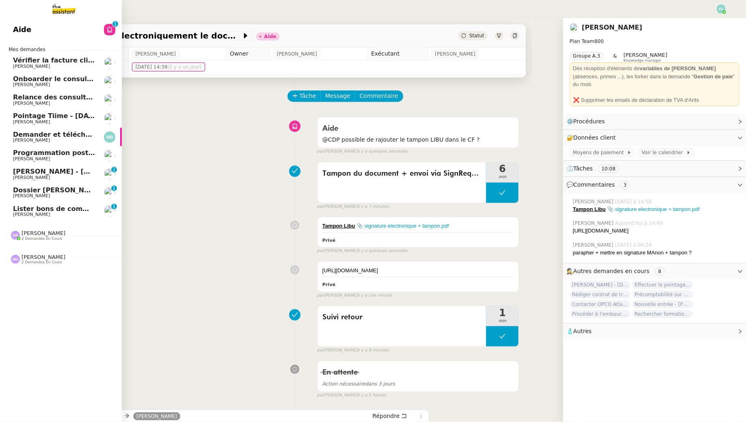
click at [39, 111] on link "Pointage Tiime - [DATE] [PERSON_NAME]" at bounding box center [61, 118] width 122 height 19
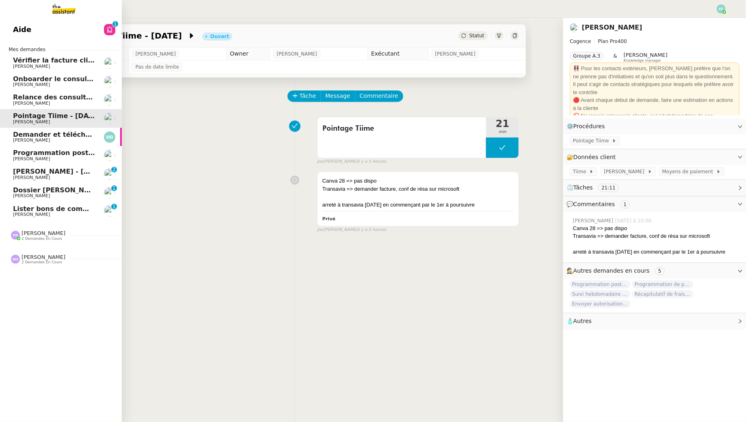
click at [62, 151] on span "Programmation posts Linkedin - [DATE]" at bounding box center [85, 153] width 145 height 8
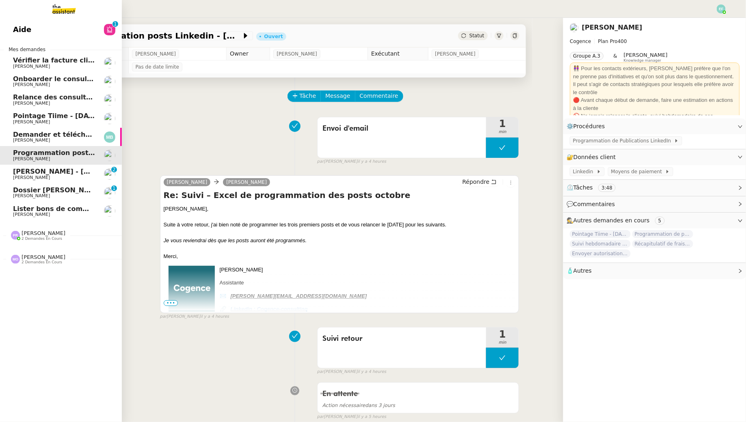
click at [23, 210] on span "Lister bons de commande manquants à [PERSON_NAME]" at bounding box center [116, 209] width 207 height 8
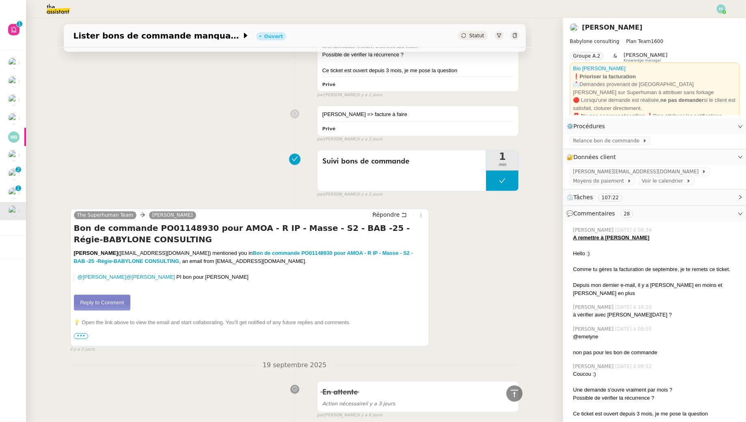
scroll to position [660, 0]
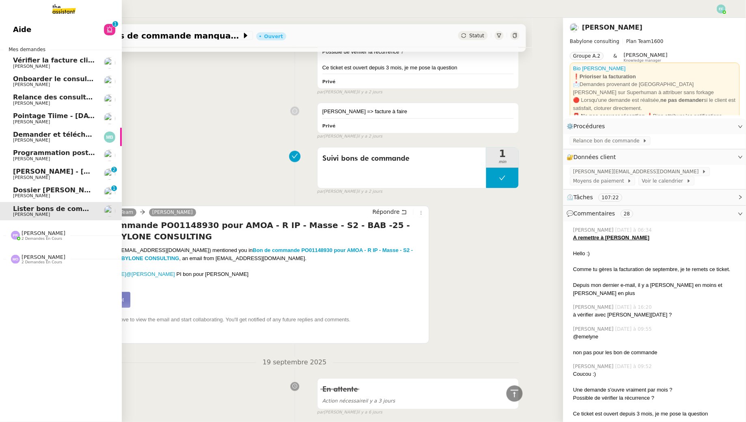
click at [42, 260] on span "2 demandes en cours" at bounding box center [42, 262] width 41 height 4
click at [47, 277] on span "Création des factures client - [DATE]" at bounding box center [81, 275] width 136 height 8
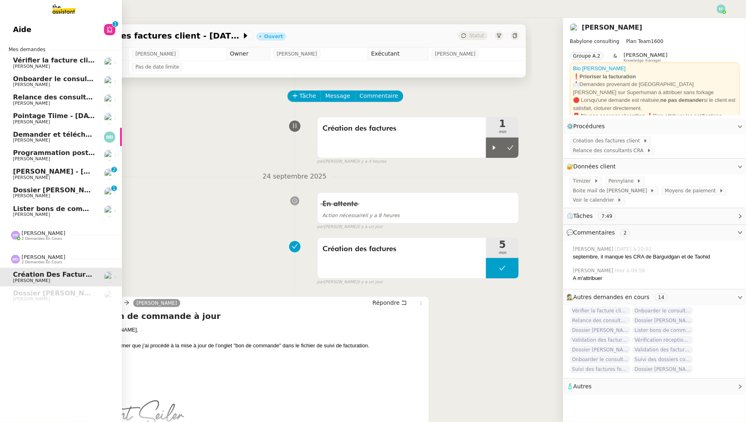
click at [11, 211] on link "Lister bons de commande manquants à [PERSON_NAME]" at bounding box center [61, 211] width 122 height 19
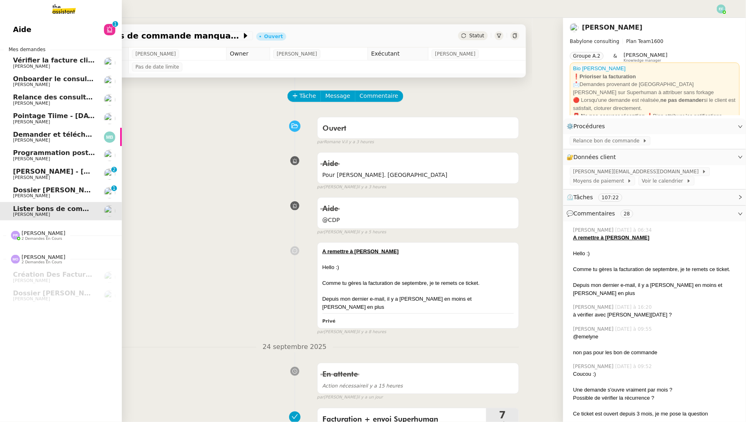
click at [79, 59] on span "Vérifier la facture client Accetal" at bounding box center [71, 60] width 116 height 8
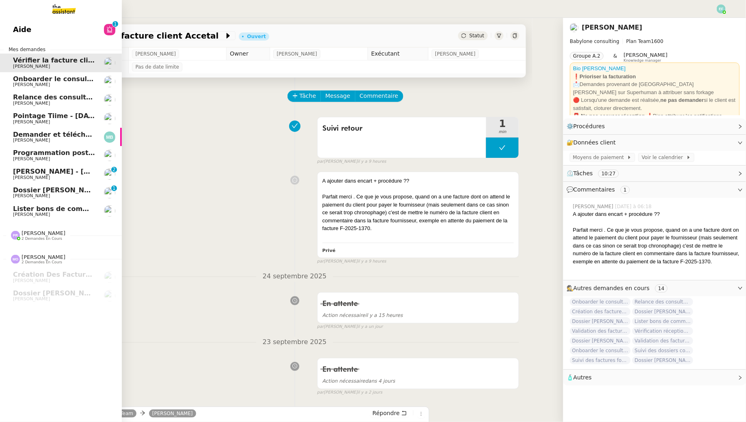
click at [24, 81] on span "Onboarder le consultant [PERSON_NAME]" at bounding box center [89, 79] width 152 height 8
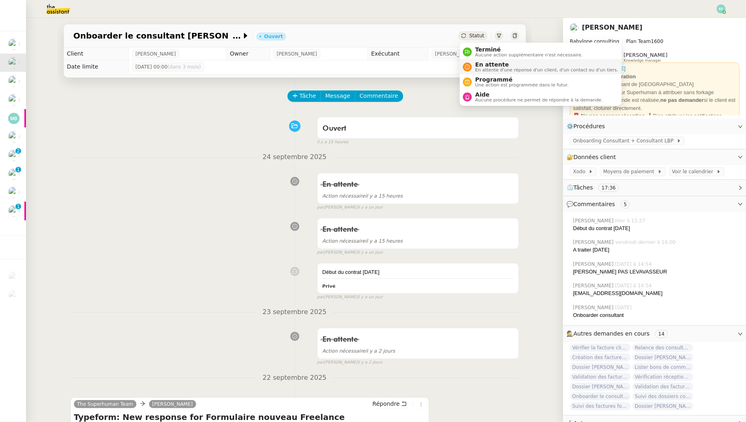
click at [478, 64] on span "En attente" at bounding box center [546, 64] width 143 height 6
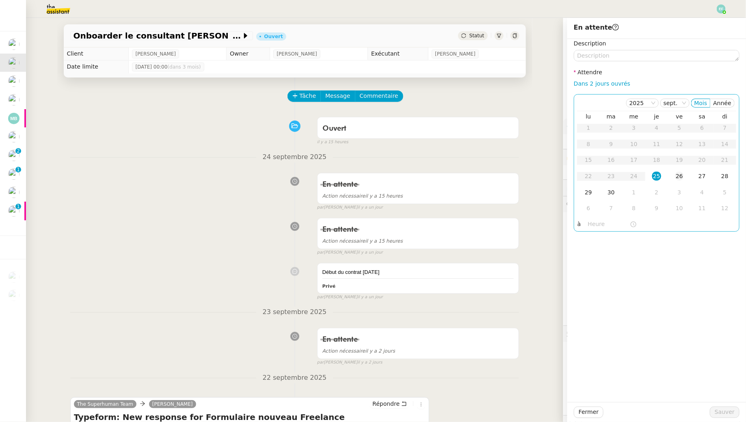
click at [677, 180] on div "26" at bounding box center [679, 176] width 9 height 9
click at [265, 239] on div "En attente Action nécessaire il y a 15 heures false par [PERSON_NAME] [DATE]" at bounding box center [294, 235] width 449 height 42
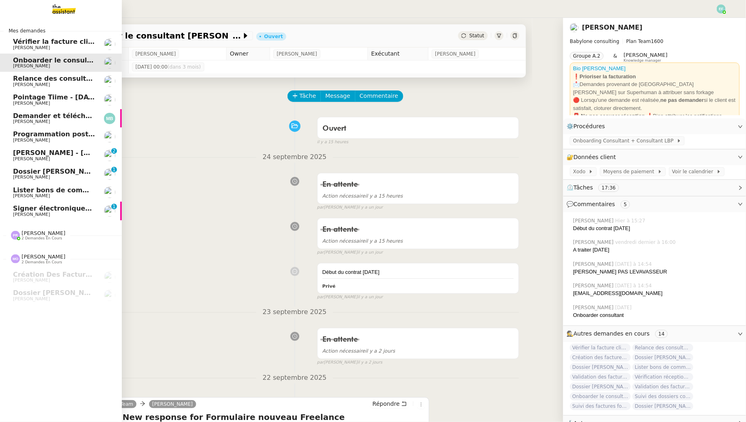
click at [33, 81] on span "Relance des consultants CRA - [DATE]" at bounding box center [82, 79] width 138 height 8
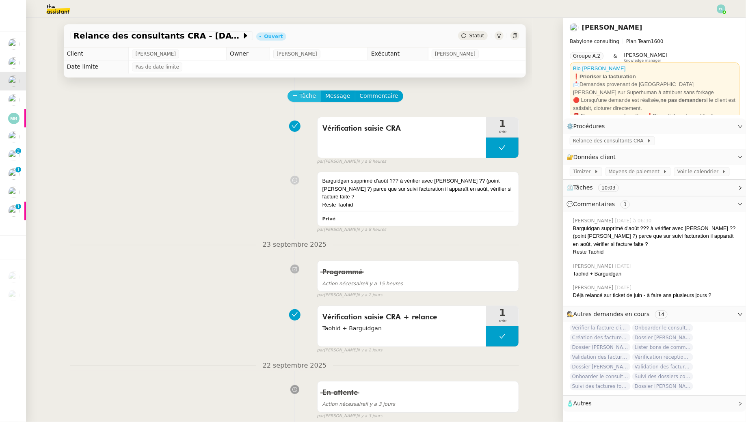
click at [301, 96] on span "Tâche" at bounding box center [308, 95] width 17 height 9
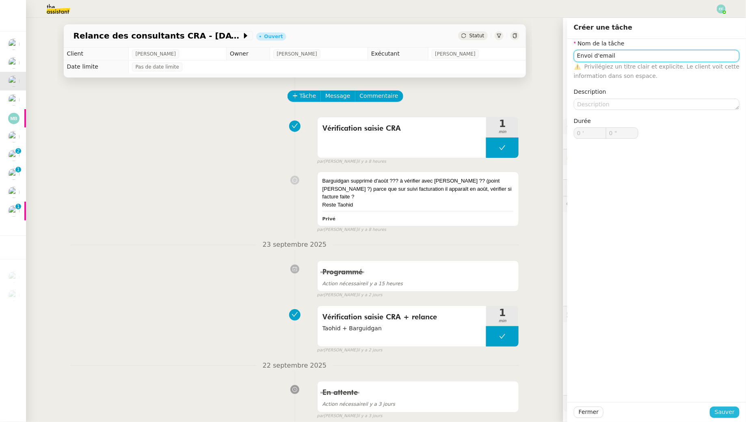
type input "Envoi d'email"
click at [724, 410] on span "Sauver" at bounding box center [724, 412] width 20 height 9
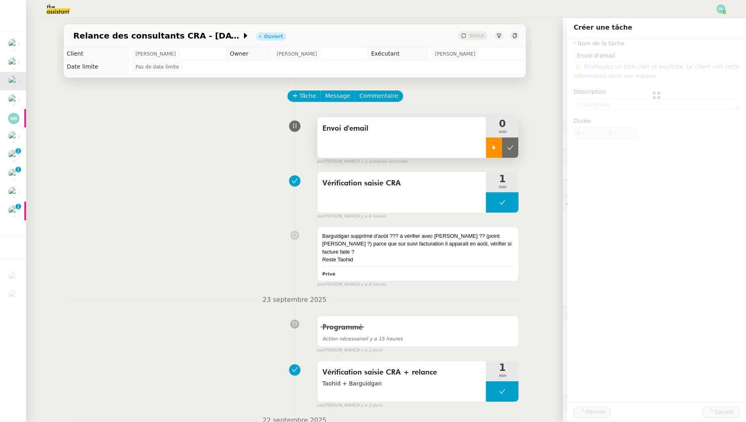
click at [492, 148] on icon at bounding box center [494, 148] width 6 height 6
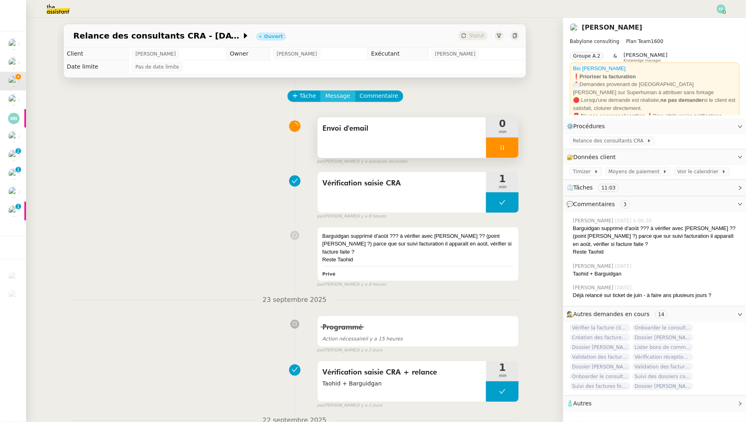
click at [331, 95] on span "Message" at bounding box center [337, 95] width 25 height 9
click at [341, 116] on span "Nouvelle conversation" at bounding box center [372, 119] width 71 height 6
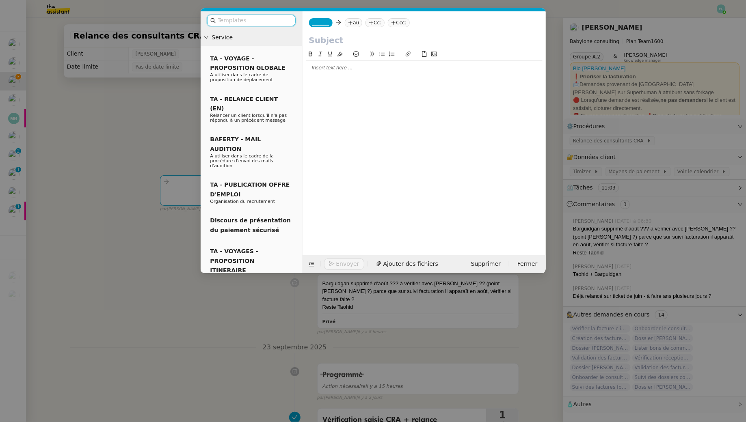
click at [353, 24] on icon at bounding box center [350, 22] width 5 height 5
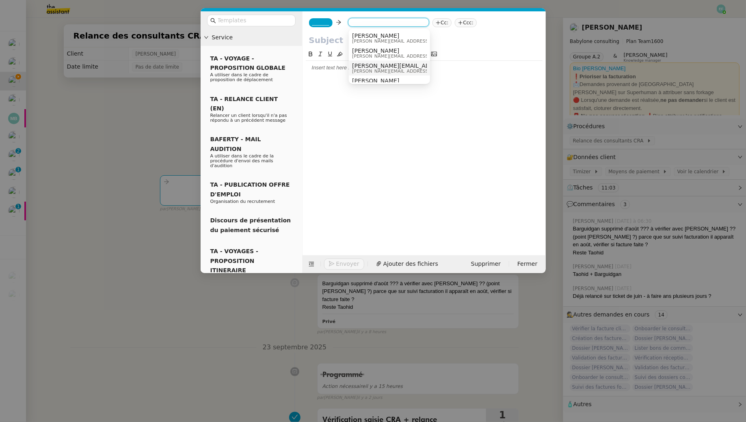
click at [333, 72] on div at bounding box center [424, 68] width 237 height 14
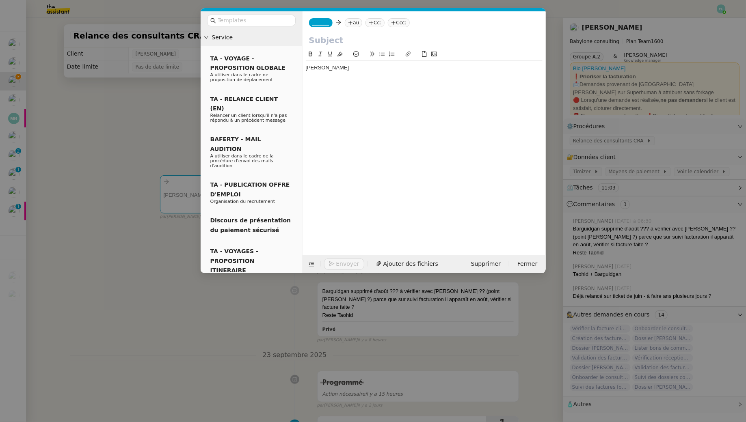
click at [307, 67] on div "[PERSON_NAME]" at bounding box center [424, 67] width 237 height 7
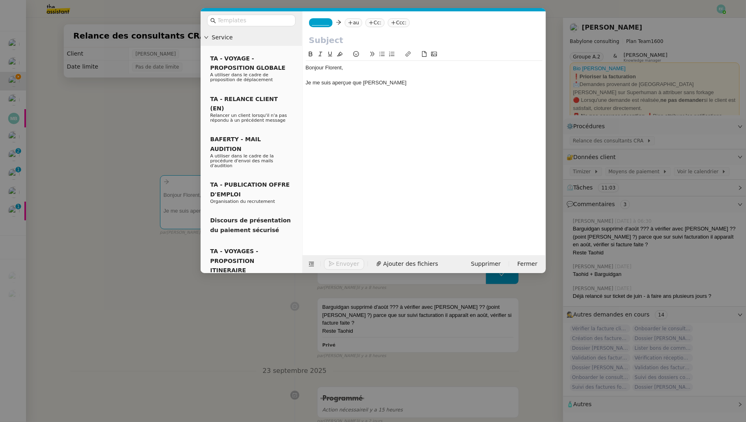
click at [449, 87] on div "Bonjour Florent, Je me suis aperçue que [PERSON_NAME]" at bounding box center [424, 75] width 237 height 29
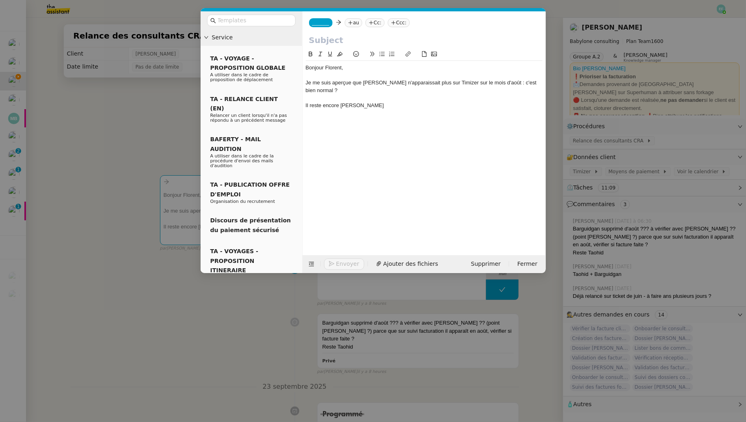
drag, startPoint x: 388, startPoint y: 106, endPoint x: 304, endPoint y: 107, distance: 84.8
click at [304, 107] on nz-spin "Bonjour Florent, Je me suis aperçue que [PERSON_NAME] n'apparaissait plus sur T…" at bounding box center [423, 148] width 243 height 196
click at [106, 149] on nz-modal-container "Service TA - VOYAGE - PROPOSITION GLOBALE A utiliser dans le cadre de propositi…" at bounding box center [373, 211] width 746 height 422
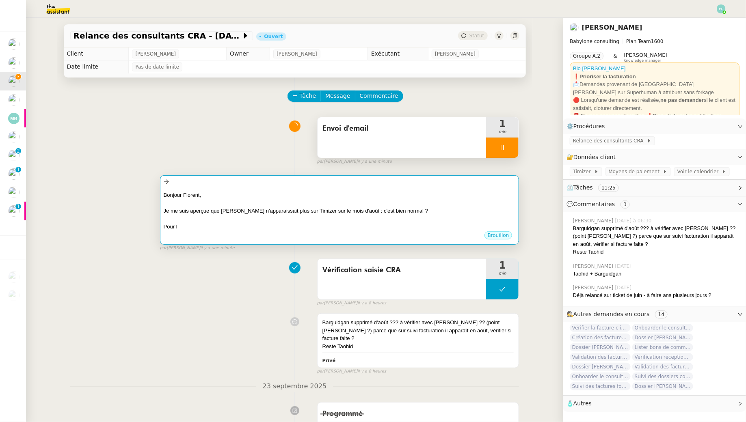
click at [299, 195] on div "Bonjour Florent," at bounding box center [340, 195] width 352 height 8
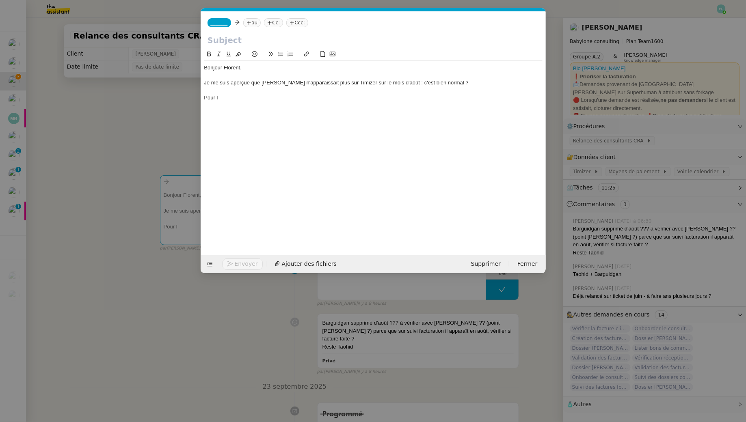
scroll to position [0, 17]
click at [234, 99] on div "Pour l" at bounding box center [373, 97] width 338 height 7
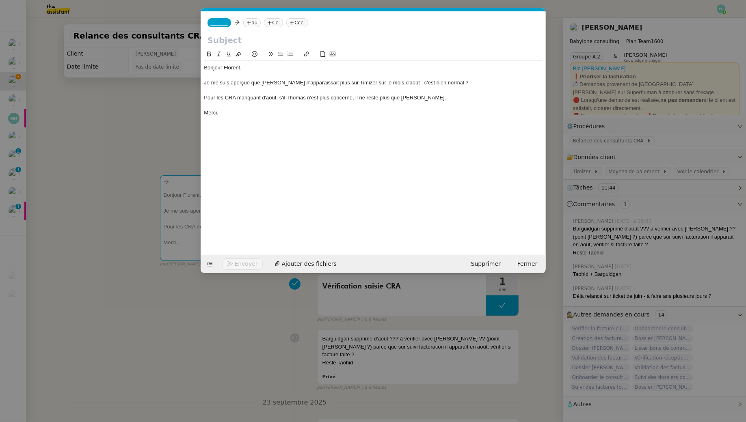
click at [218, 41] on input "text" at bounding box center [373, 40] width 332 height 12
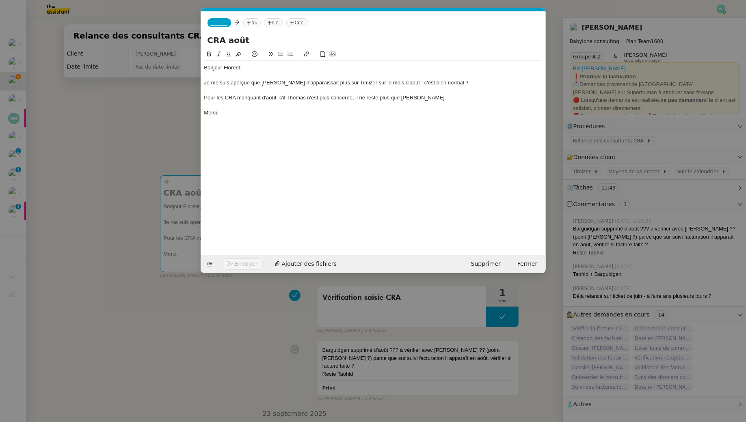
click at [209, 38] on input "CRA août" at bounding box center [373, 40] width 332 height 12
type input "Facturation CRA août"
click at [216, 18] on div "_______ au Cc: Ccc:" at bounding box center [373, 22] width 345 height 23
click at [217, 23] on span "_______" at bounding box center [219, 23] width 17 height 6
click at [245, 39] on span "[PERSON_NAME][EMAIL_ADDRESS][DOMAIN_NAME]" at bounding box center [267, 41] width 115 height 4
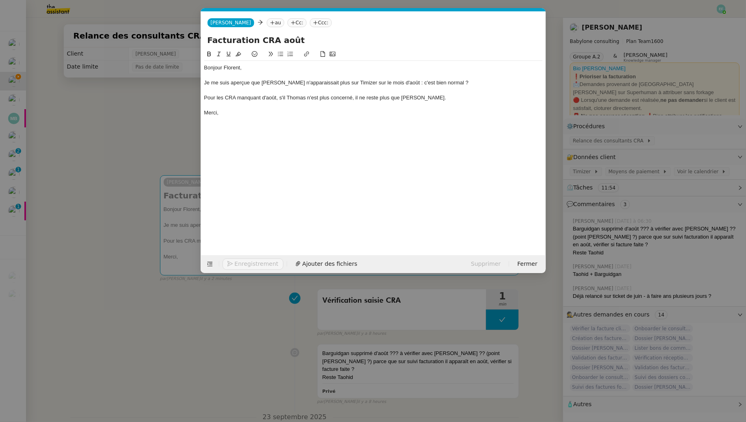
click at [271, 20] on icon at bounding box center [272, 22] width 5 height 5
type input "florent"
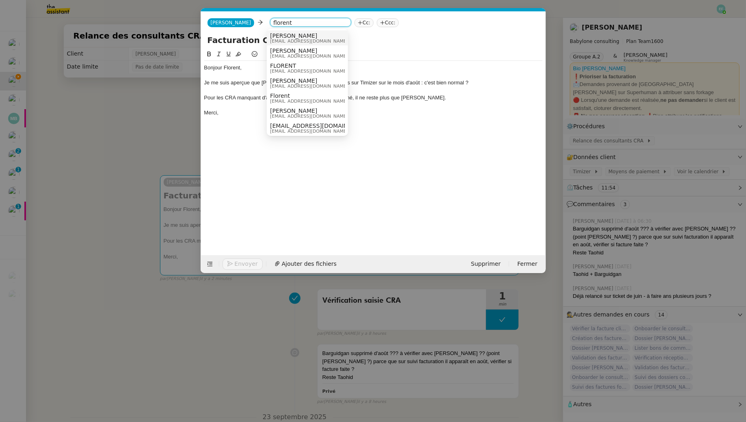
click at [299, 38] on span "[PERSON_NAME]" at bounding box center [309, 35] width 78 height 6
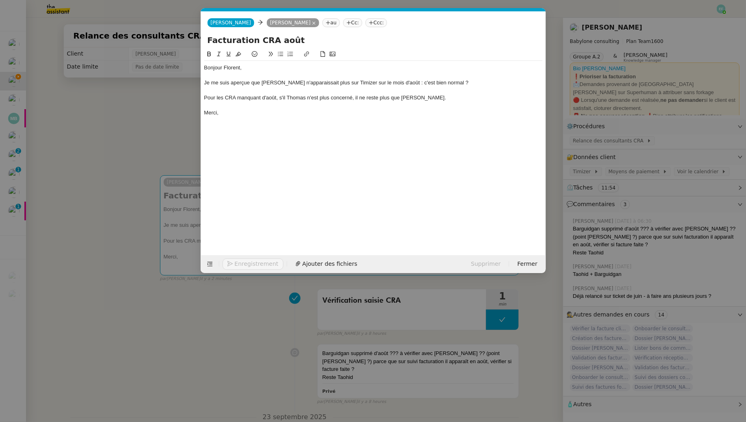
click at [251, 67] on div "Bonjour Florent," at bounding box center [373, 67] width 338 height 7
click at [449, 98] on div "Pour les CRA manquant d'août, s'il Thomas n'est plus concerné, il ne reste plus…" at bounding box center [373, 97] width 338 height 7
click at [248, 97] on div "Pour les CRA manquant d'août, s'il Thomas n'est plus concerné, il ne reste plus…" at bounding box center [373, 97] width 338 height 7
click at [285, 98] on div "Pour les CRA manquant d'août, s'il Thomas n'est plus concerné, il ne reste plus…" at bounding box center [373, 97] width 338 height 7
click at [0, 0] on lt-span "si" at bounding box center [0, 0] width 0 height 0
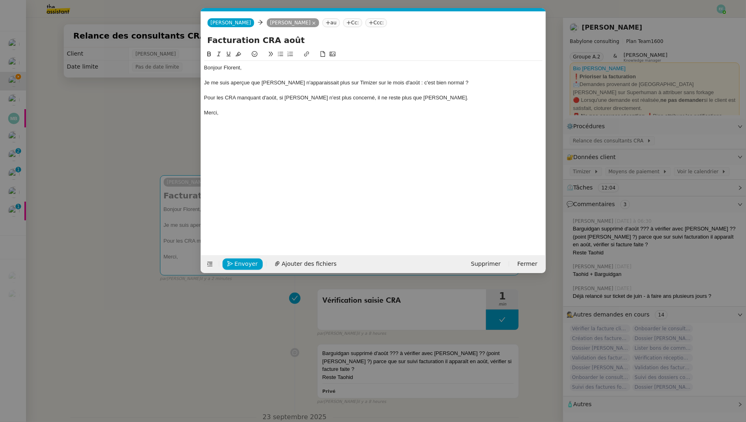
click at [244, 107] on div at bounding box center [373, 105] width 338 height 7
click at [239, 262] on span "Envoyer" at bounding box center [246, 263] width 23 height 9
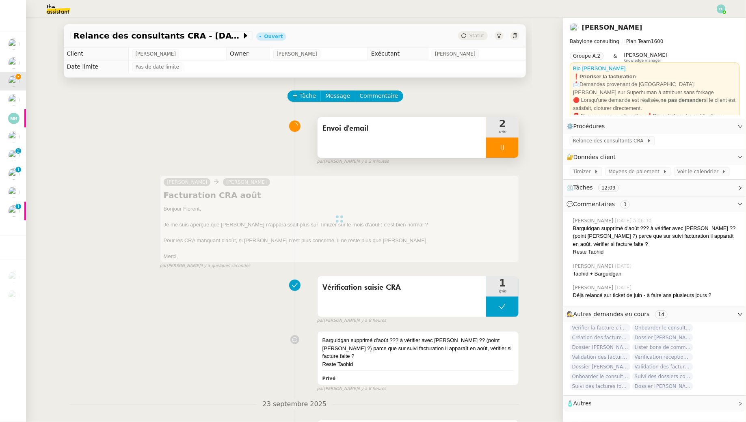
click at [496, 149] on div at bounding box center [502, 148] width 32 height 20
click at [508, 149] on icon at bounding box center [510, 148] width 6 height 6
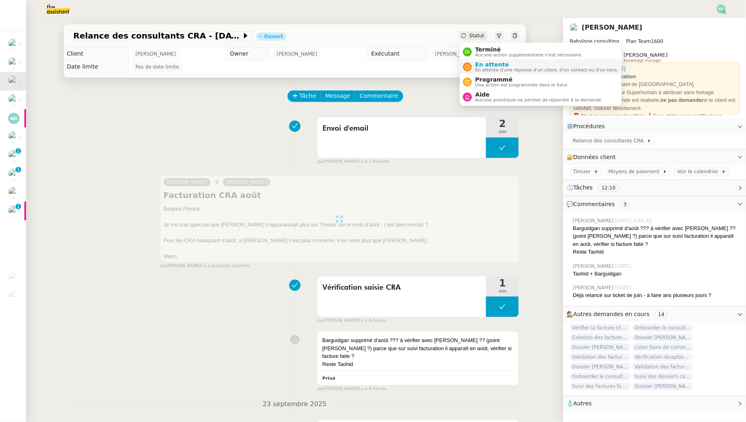
click at [476, 66] on span "En attente" at bounding box center [546, 64] width 143 height 6
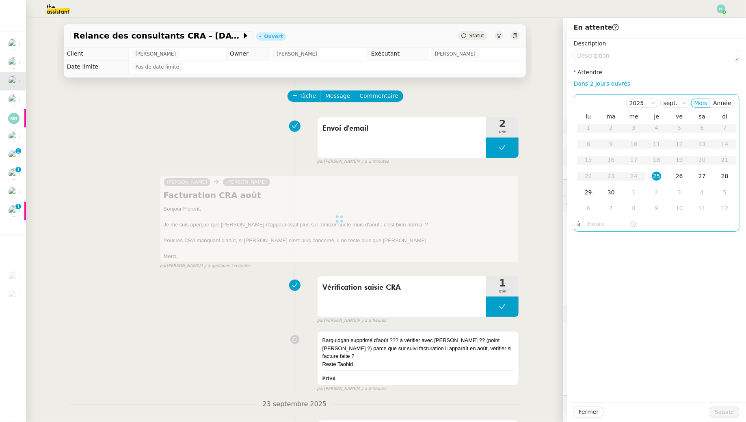
click at [590, 192] on div "29" at bounding box center [588, 192] width 9 height 9
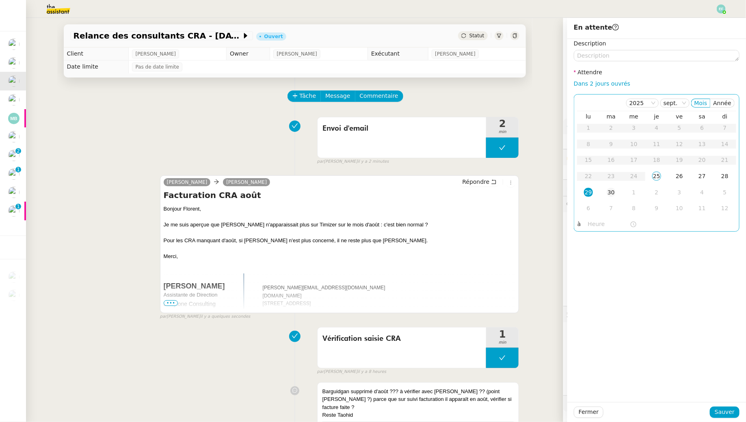
click at [613, 192] on div "30" at bounding box center [610, 192] width 9 height 9
click at [719, 410] on span "Sauver" at bounding box center [724, 412] width 20 height 9
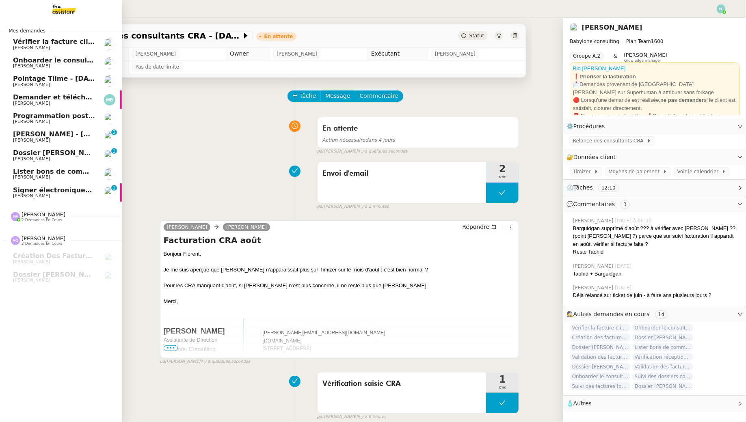
click at [59, 47] on span "[PERSON_NAME]" at bounding box center [54, 47] width 82 height 5
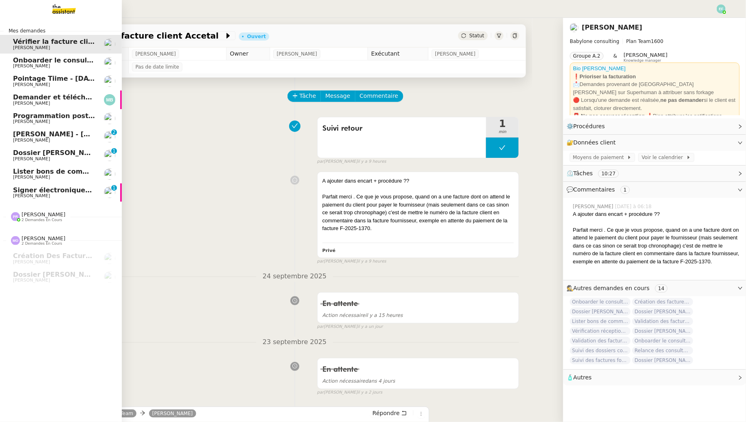
click at [19, 188] on span "Signer électroniquement le document" at bounding box center [82, 190] width 139 height 8
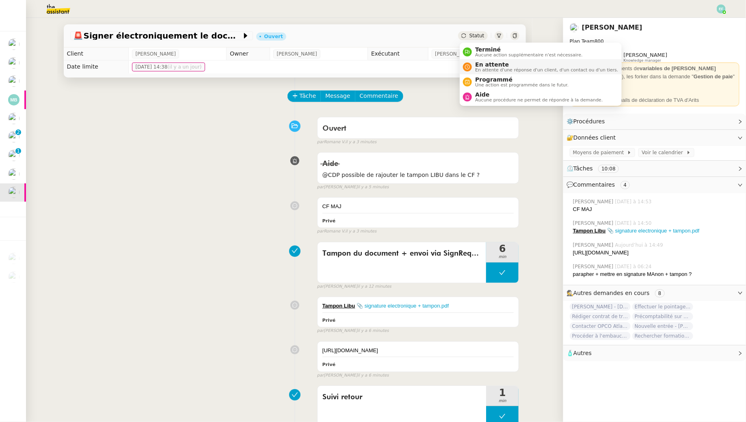
click at [472, 61] on div "En attente En attente d'une réponse d'un client, d'un contact ou d'un tiers." at bounding box center [545, 66] width 146 height 11
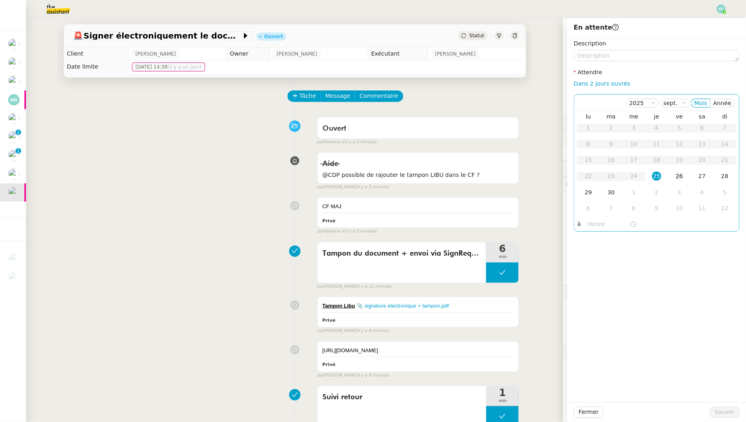
click at [672, 176] on td "26" at bounding box center [679, 176] width 23 height 16
click at [628, 56] on textarea at bounding box center [657, 55] width 166 height 11
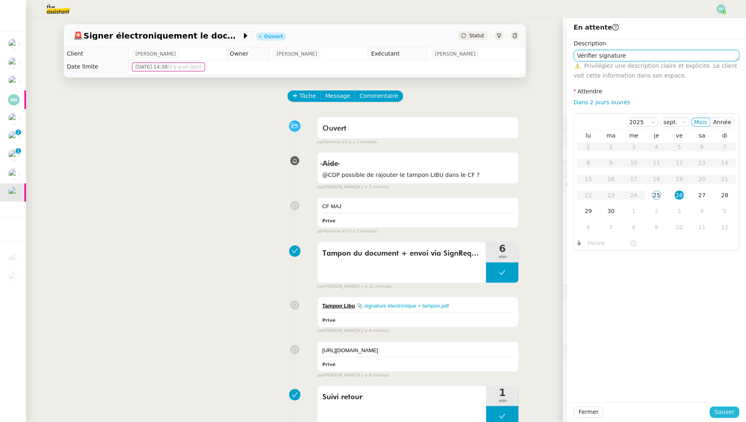
type textarea "Vérifier signature"
click at [729, 413] on span "Sauver" at bounding box center [724, 412] width 20 height 9
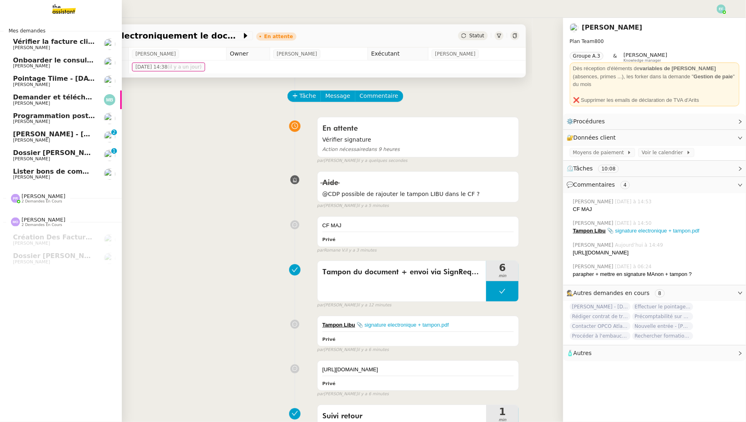
click at [29, 174] on span "Lister bons de commande manquants à [PERSON_NAME]" at bounding box center [116, 172] width 207 height 8
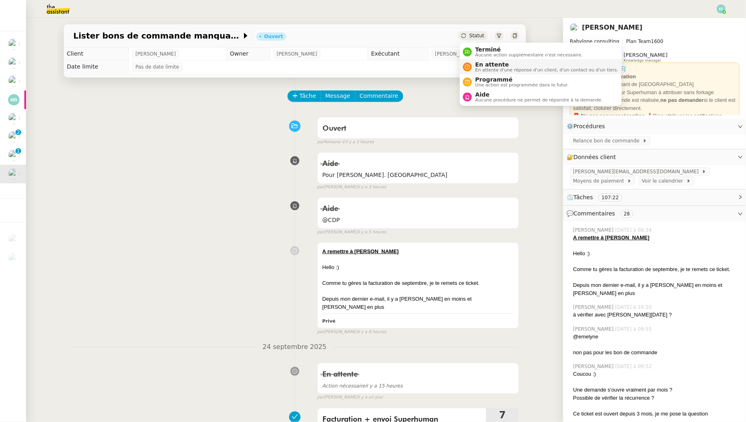
click at [473, 66] on div "En attente En attente d'une réponse d'un client, d'un contact ou d'un tiers." at bounding box center [545, 66] width 146 height 11
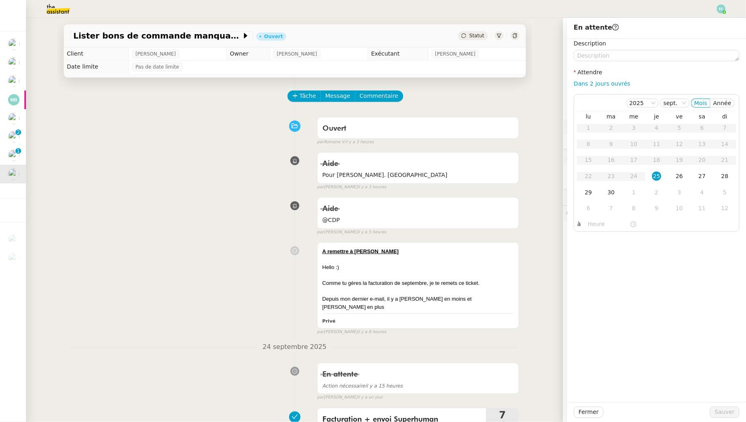
click at [146, 197] on div "Aide @CDP false par [PERSON_NAME] il y a 5 heures" at bounding box center [294, 215] width 449 height 42
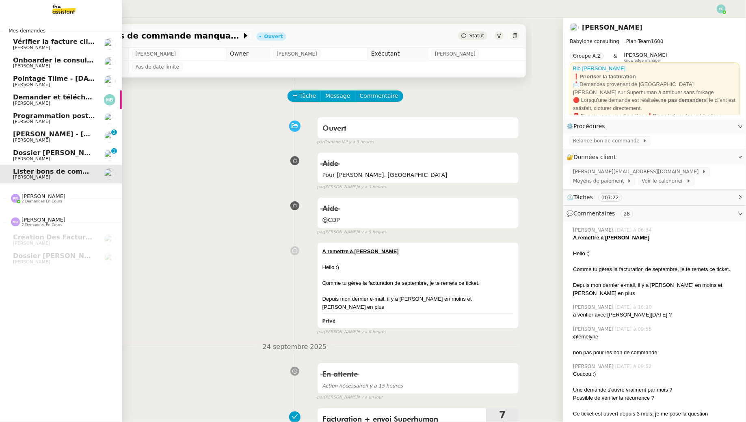
click at [25, 156] on span "Dossier [PERSON_NAME]" at bounding box center [58, 153] width 90 height 8
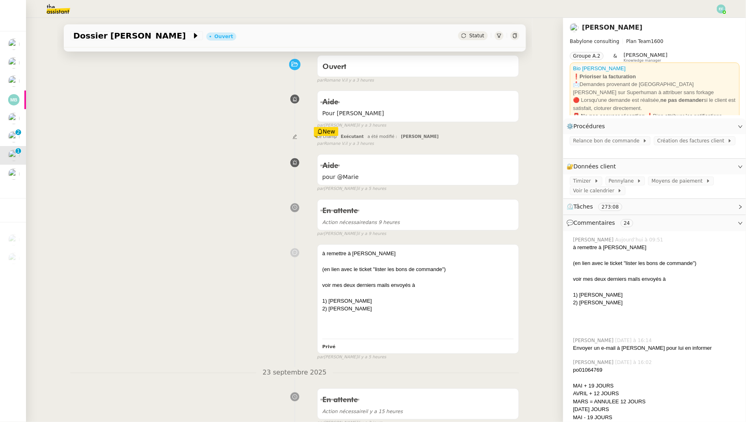
scroll to position [96, 0]
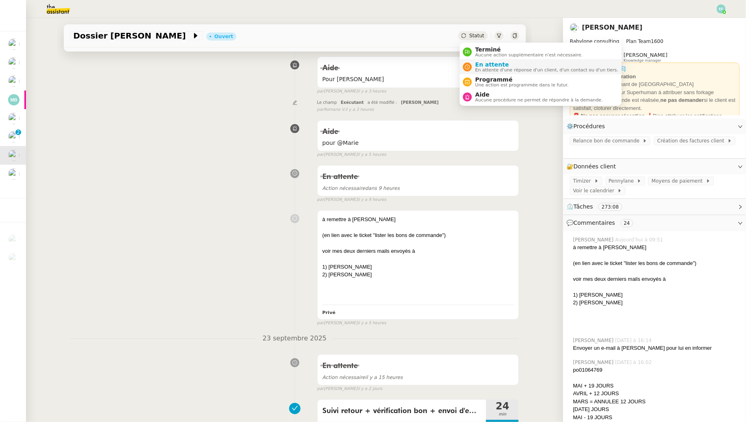
click at [474, 62] on div "En attente En attente d'une réponse d'un client, d'un contact ou d'un tiers." at bounding box center [545, 66] width 146 height 11
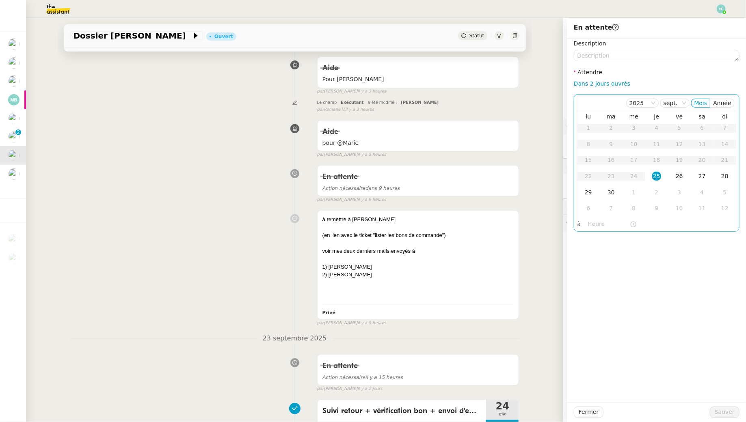
click at [674, 181] on td "26" at bounding box center [679, 176] width 23 height 16
click at [718, 411] on span "Sauver" at bounding box center [724, 412] width 20 height 9
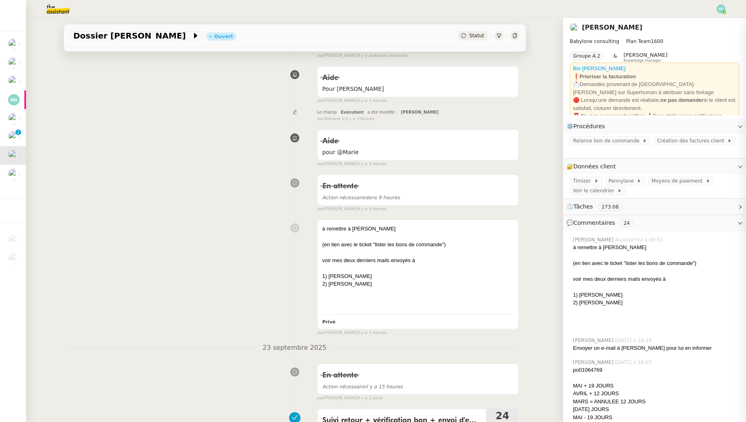
scroll to position [106, 0]
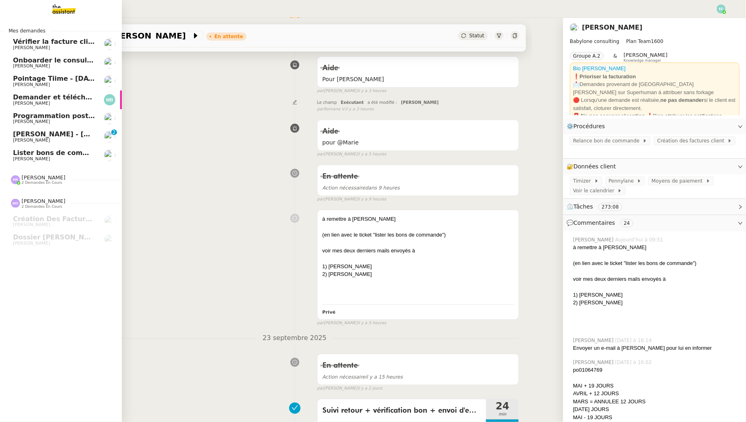
click at [23, 155] on span "Lister bons de commande manquants à [PERSON_NAME]" at bounding box center [116, 153] width 207 height 8
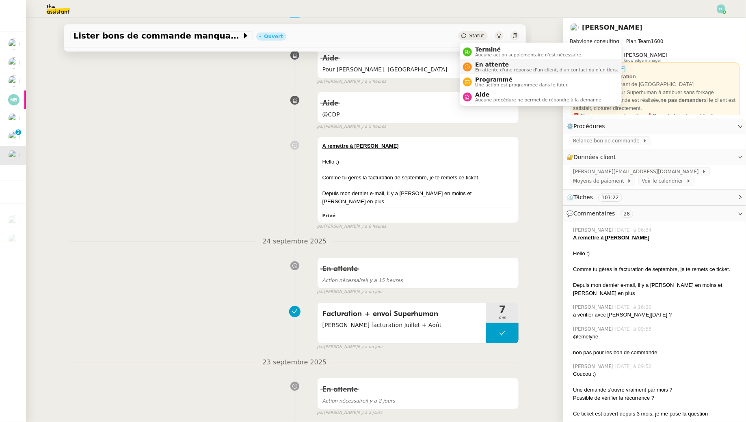
click at [475, 72] on span "En attente d'une réponse d'un client, d'un contact ou d'un tiers." at bounding box center [546, 70] width 143 height 4
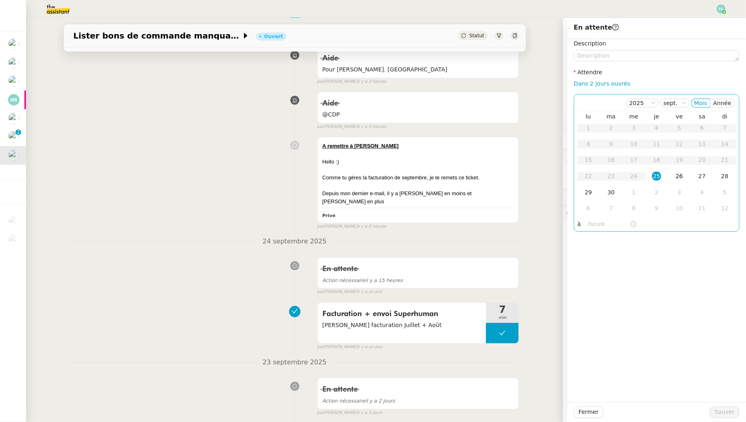
click at [670, 175] on td "26" at bounding box center [679, 176] width 23 height 16
click at [720, 410] on span "Sauver" at bounding box center [724, 412] width 20 height 9
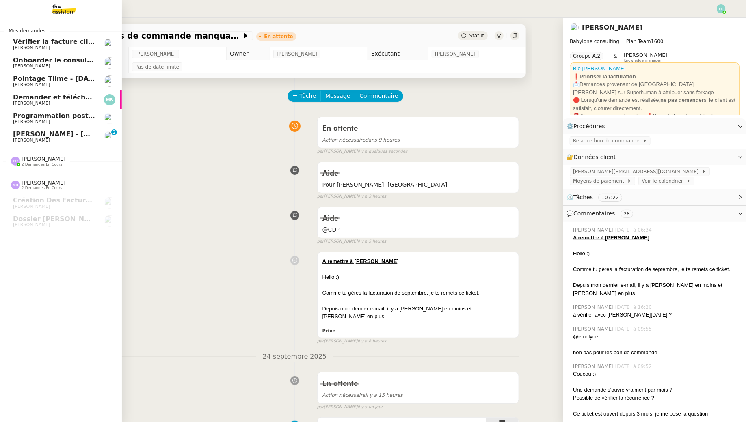
click at [17, 137] on span "[PERSON_NAME] - [DATE]" at bounding box center [59, 134] width 92 height 8
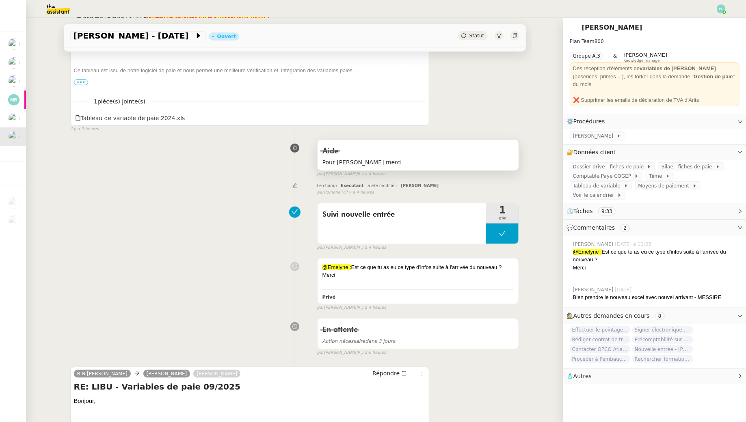
scroll to position [303, 0]
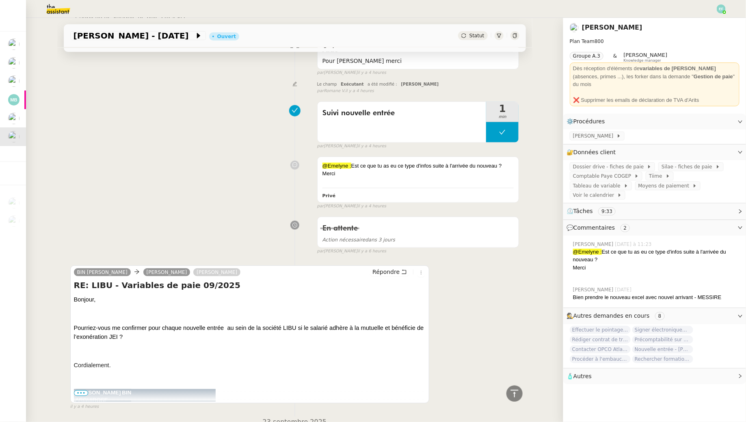
click at [80, 393] on span "•••" at bounding box center [81, 394] width 15 height 6
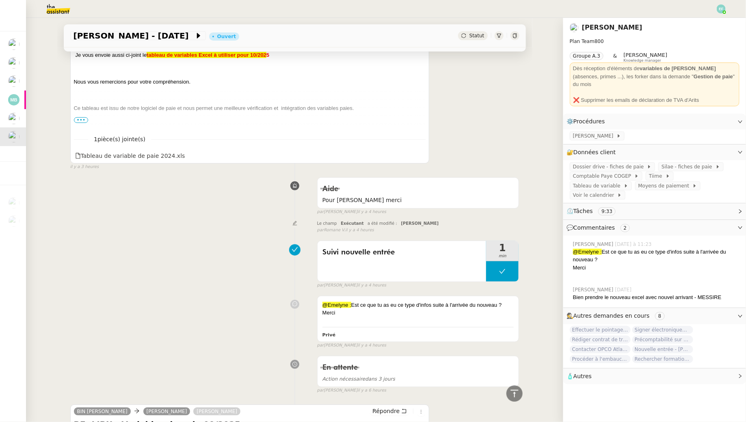
scroll to position [0, 0]
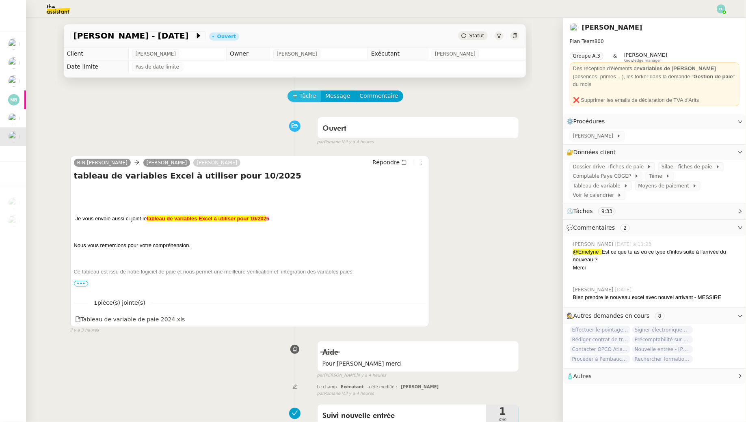
click at [304, 97] on span "Tâche" at bounding box center [308, 95] width 17 height 9
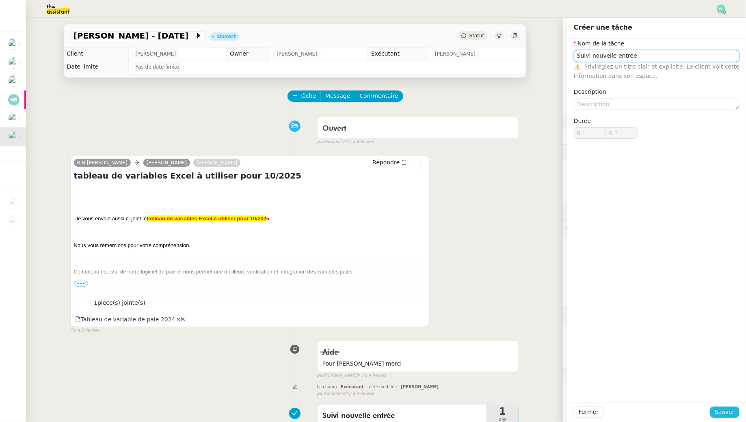
type input "Suivi nouvelle entrée"
click at [730, 413] on span "Sauver" at bounding box center [724, 412] width 20 height 9
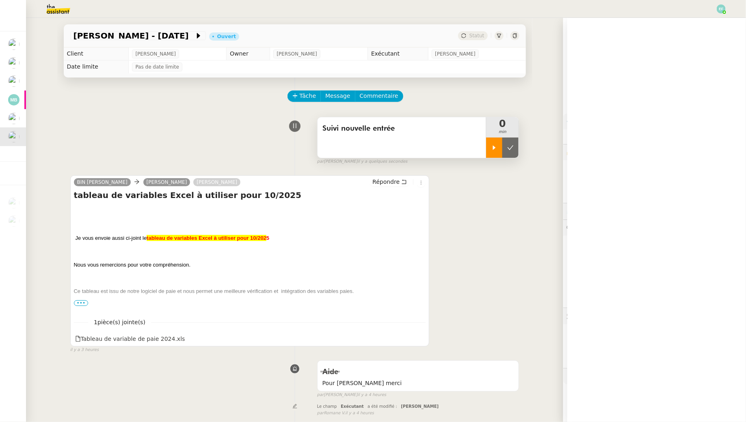
click at [488, 153] on div at bounding box center [494, 148] width 16 height 20
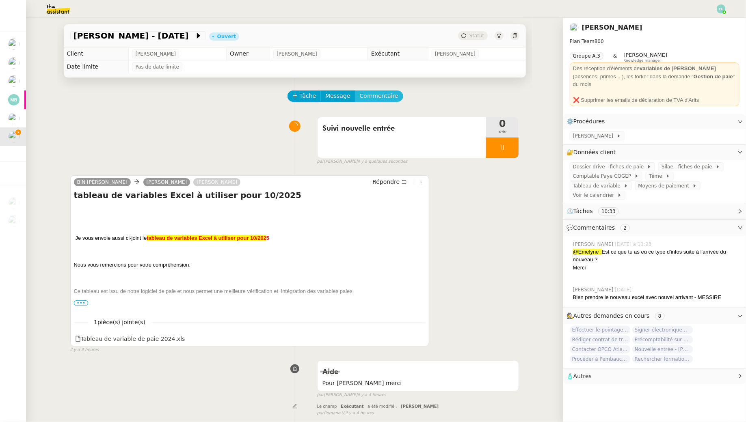
click at [388, 96] on span "Commentaire" at bounding box center [379, 95] width 39 height 9
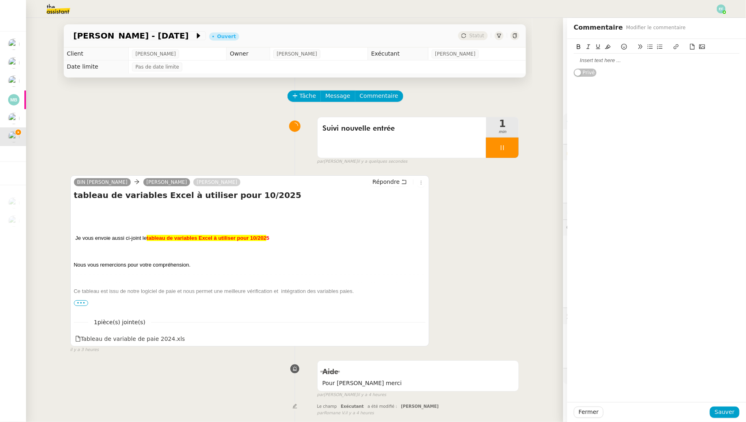
click at [586, 64] on div at bounding box center [657, 60] width 166 height 7
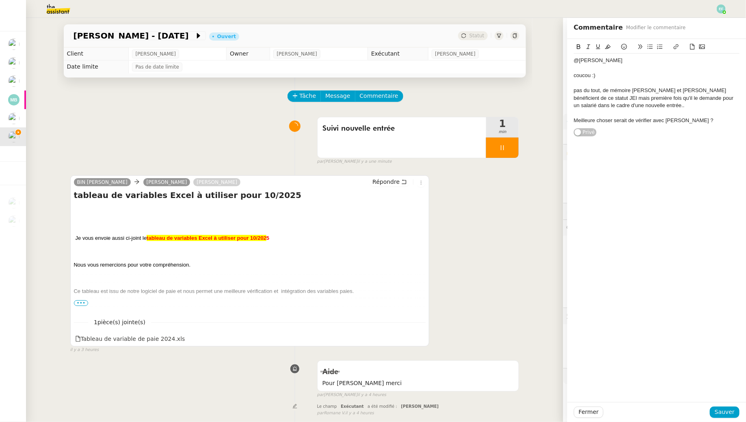
click at [613, 121] on div "Meilleure choser serait de vérifier avec [PERSON_NAME] ?" at bounding box center [657, 120] width 166 height 7
click at [680, 119] on div "Meilleure chose serait de vérifier avec [PERSON_NAME] ?" at bounding box center [657, 120] width 166 height 7
click at [723, 409] on span "Sauver" at bounding box center [724, 412] width 20 height 9
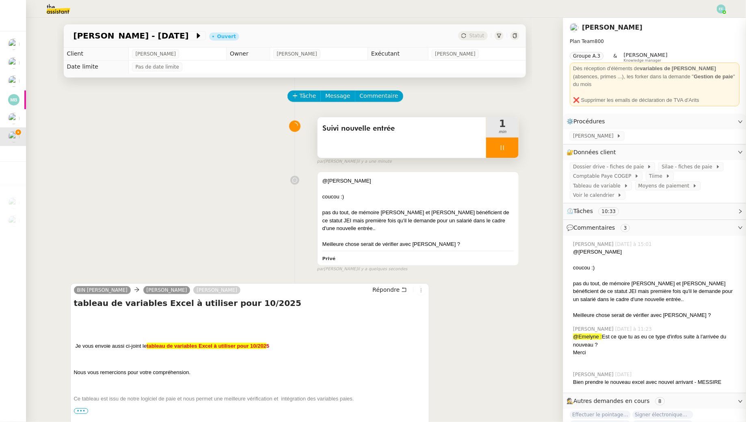
click at [507, 147] on div at bounding box center [502, 148] width 32 height 20
click at [507, 147] on icon at bounding box center [510, 148] width 6 height 6
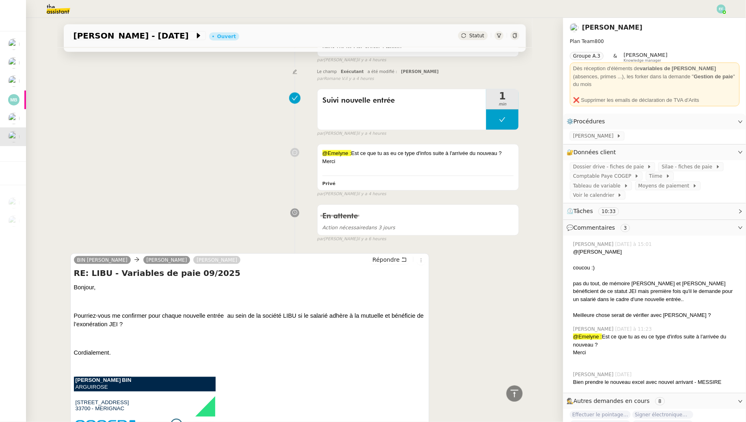
scroll to position [544, 0]
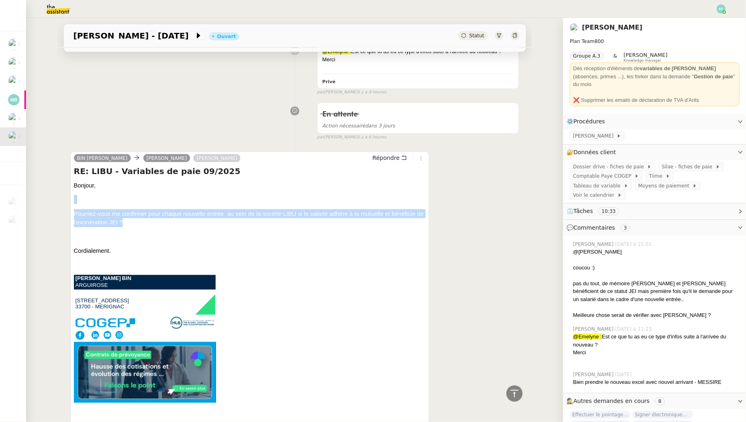
drag, startPoint x: 129, startPoint y: 218, endPoint x: 66, endPoint y: 201, distance: 65.0
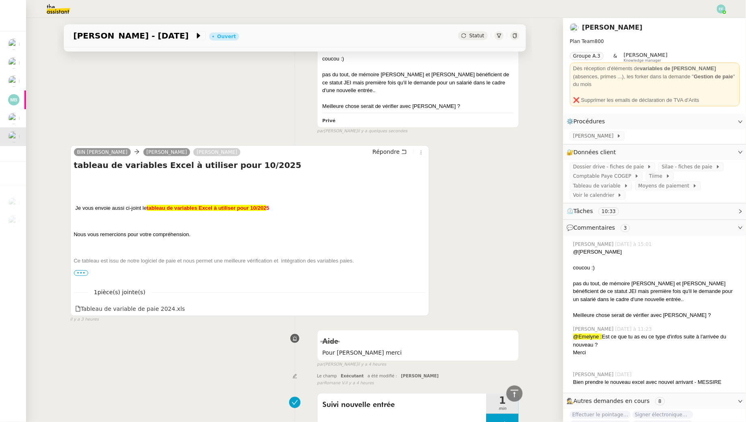
scroll to position [0, 0]
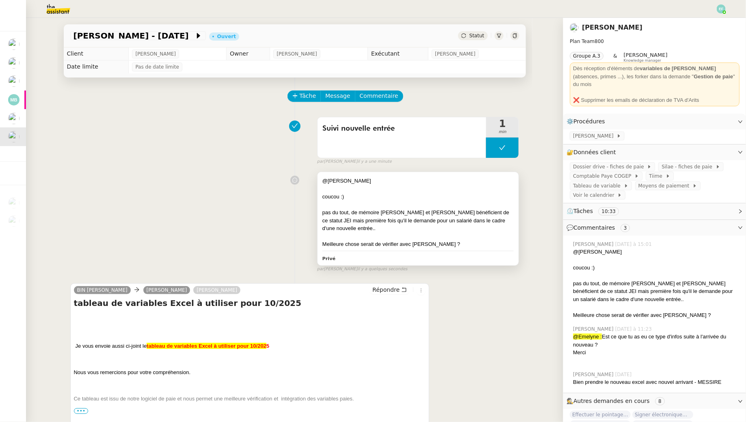
click at [422, 216] on div "pas du tout, de mémoire [PERSON_NAME] et [PERSON_NAME] bénéficient de ce statut…" at bounding box center [418, 221] width 192 height 24
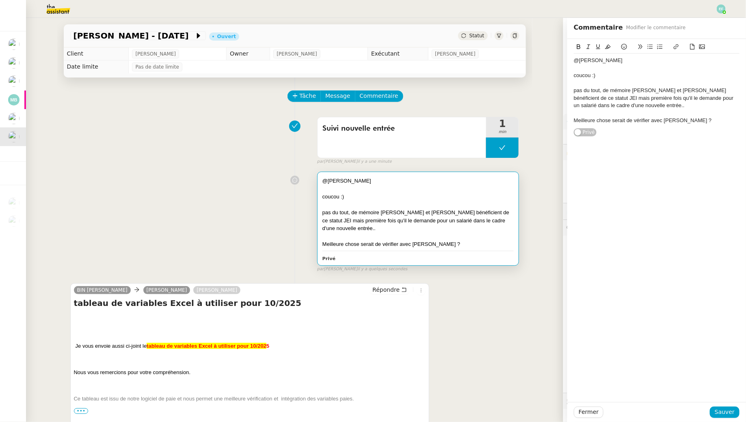
click at [653, 106] on div "pas du tout, de mémoire [PERSON_NAME] et [PERSON_NAME] bénéficient de ce statut…" at bounding box center [657, 98] width 166 height 22
click at [708, 119] on div "Meilleure chose serait de vérifier avec [PERSON_NAME] ?" at bounding box center [657, 120] width 166 height 7
click at [727, 413] on span "Sauver" at bounding box center [724, 412] width 20 height 9
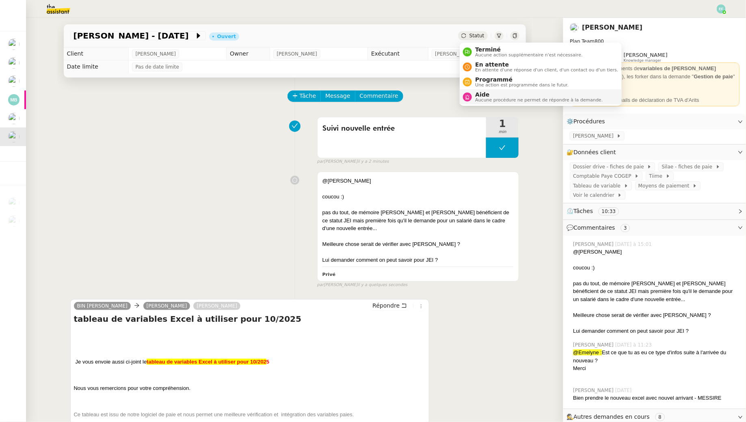
click at [477, 99] on span "Aucune procédure ne permet de répondre à la demande." at bounding box center [538, 100] width 127 height 4
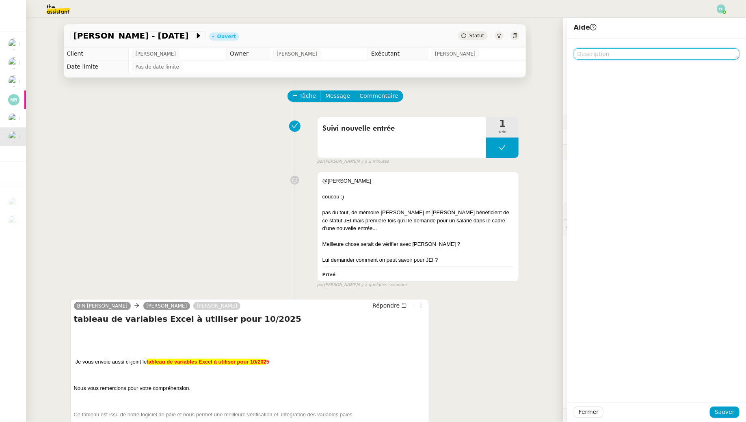
click at [637, 59] on textarea at bounding box center [657, 53] width 166 height 11
type textarea "@CDP"
click at [734, 414] on span "Sauver" at bounding box center [724, 412] width 20 height 9
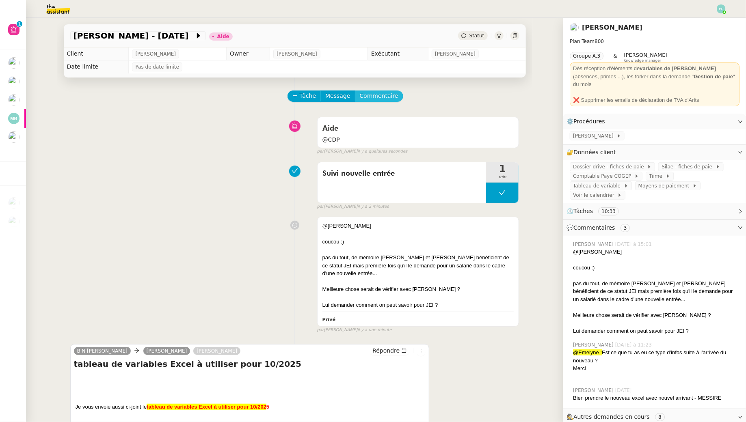
click at [382, 100] on span "Commentaire" at bounding box center [379, 95] width 39 height 9
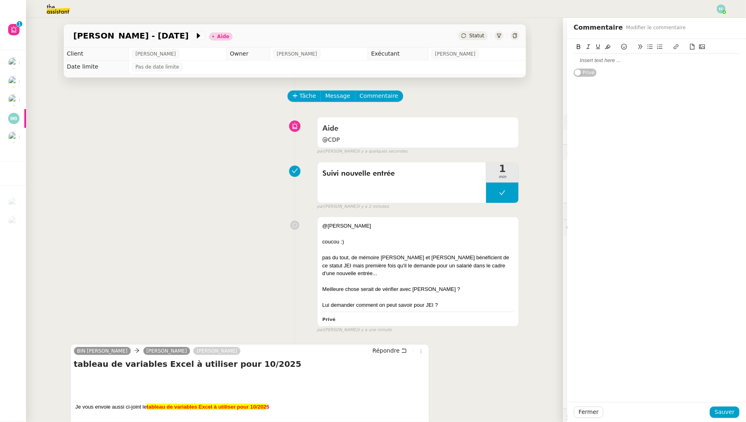
click at [629, 63] on div at bounding box center [657, 60] width 166 height 7
click at [727, 410] on span "Sauver" at bounding box center [724, 412] width 20 height 9
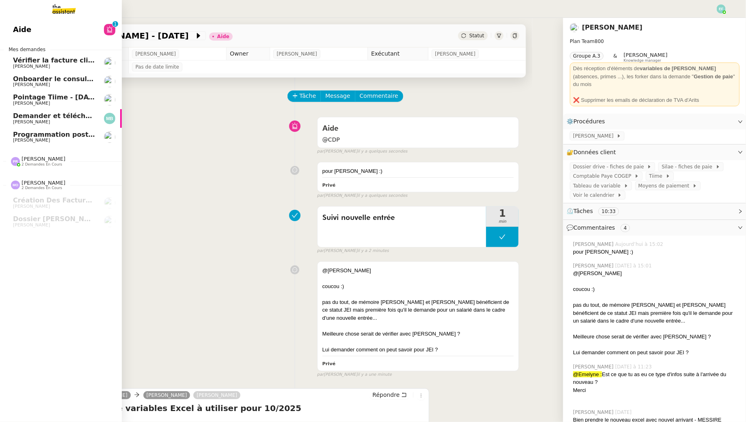
click at [19, 117] on span "Demander et télécharger les factures pour Qonto" at bounding box center [103, 116] width 181 height 8
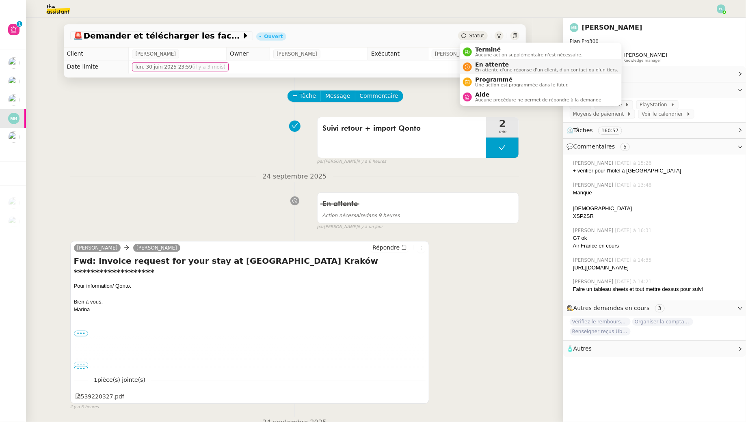
click at [481, 68] on span "En attente d'une réponse d'un client, d'un contact ou d'un tiers." at bounding box center [546, 70] width 143 height 4
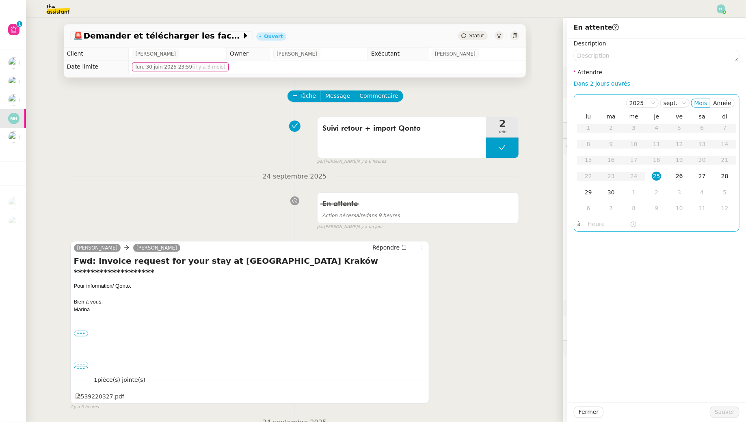
click at [679, 181] on td "26" at bounding box center [679, 176] width 23 height 16
click at [725, 413] on span "Sauver" at bounding box center [724, 412] width 20 height 9
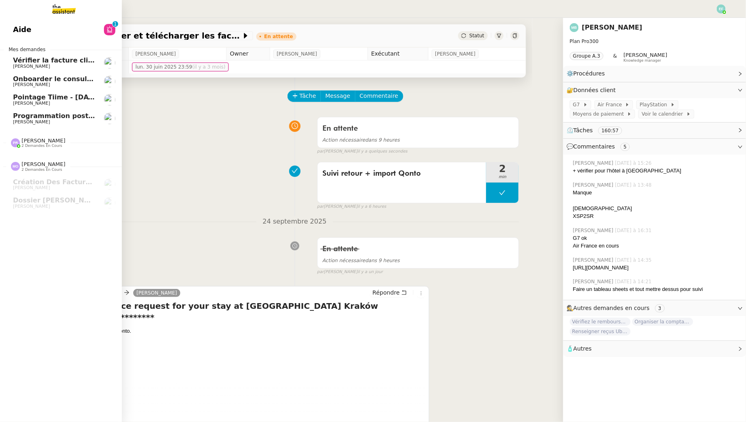
click at [15, 127] on link "Programmation posts Linkedin - [DATE] [PERSON_NAME]" at bounding box center [61, 118] width 122 height 19
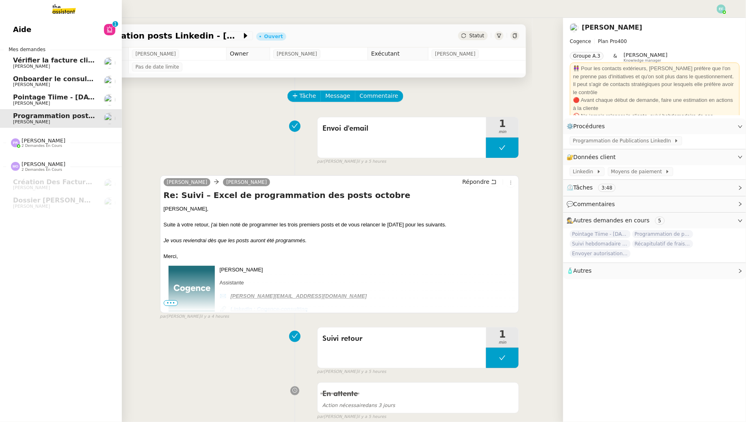
click at [55, 63] on span "Vérifier la facture client Accetal" at bounding box center [71, 60] width 116 height 8
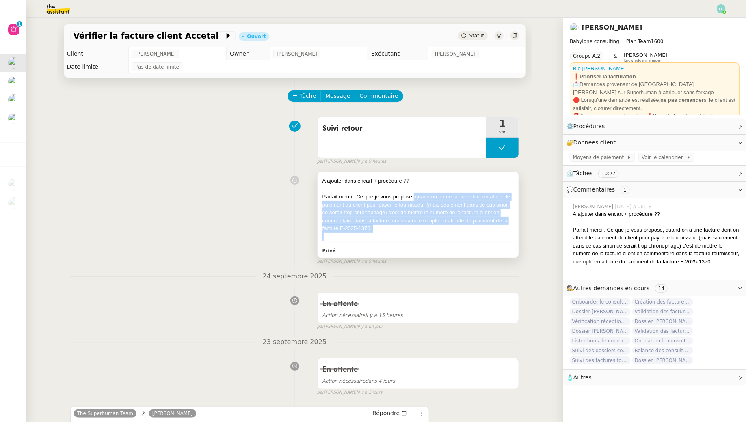
drag, startPoint x: 413, startPoint y: 196, endPoint x: 426, endPoint y: 236, distance: 42.7
click at [426, 236] on div "A ajouter dans encart + procédure ?? Parfait merci . Ce que je vous propose, qu…" at bounding box center [418, 208] width 192 height 63
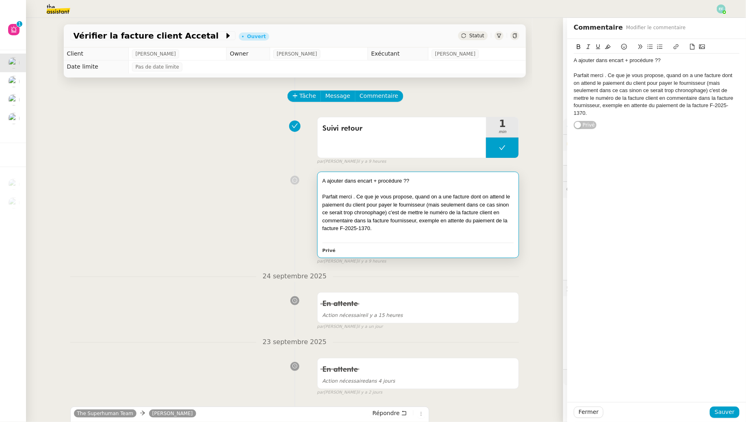
click at [149, 204] on div "A ajouter dans encart + procédure ?? Parfait merci . Ce que je vous propose, qu…" at bounding box center [294, 216] width 449 height 97
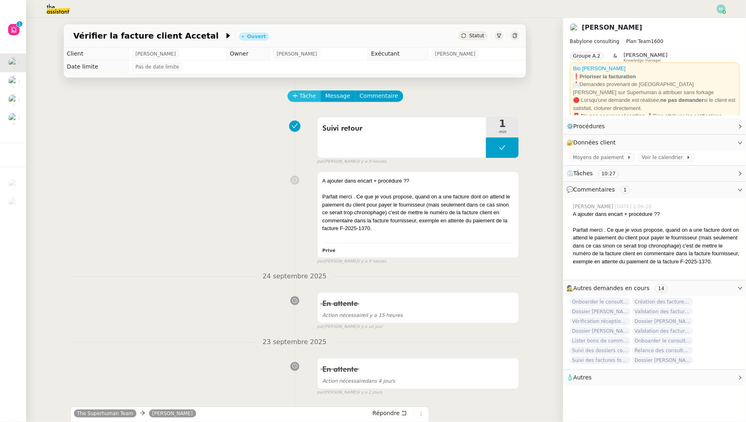
click at [310, 94] on span "Tâche" at bounding box center [308, 95] width 17 height 9
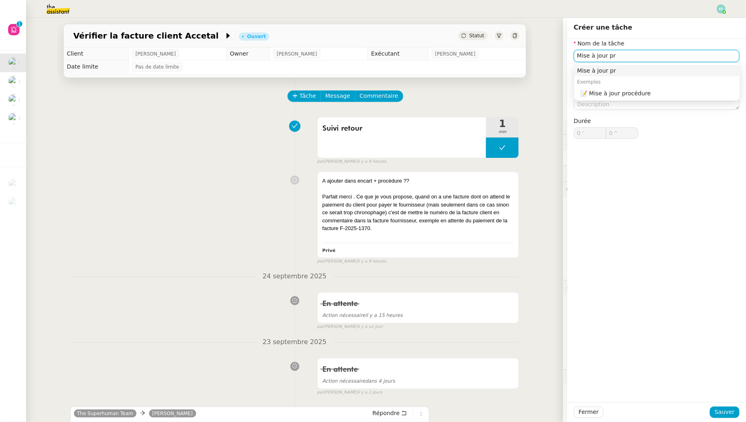
click at [657, 93] on div "📝 Mise à jour procédure" at bounding box center [658, 93] width 156 height 7
type input "Mise à jour procédure"
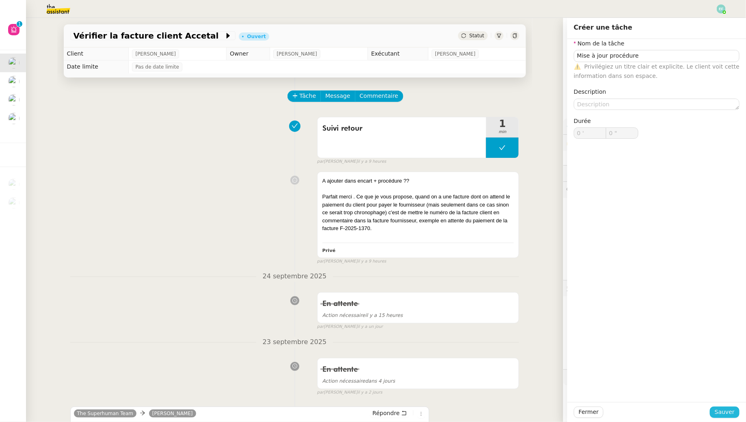
click at [724, 411] on span "Sauver" at bounding box center [724, 412] width 20 height 9
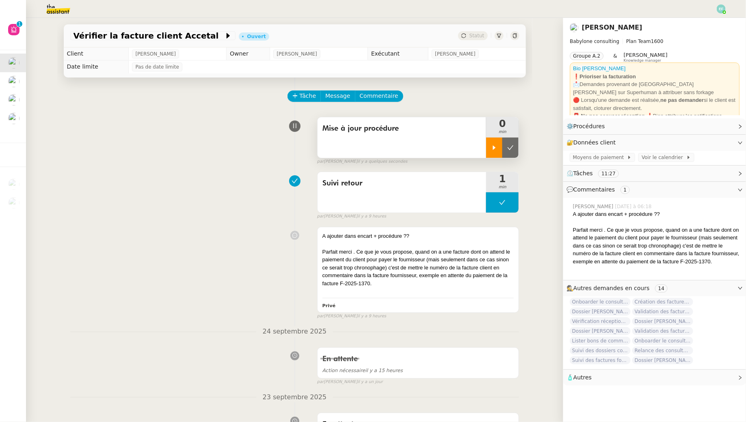
click at [497, 144] on div at bounding box center [494, 148] width 16 height 20
click at [723, 141] on link "Modifier" at bounding box center [717, 142] width 23 height 9
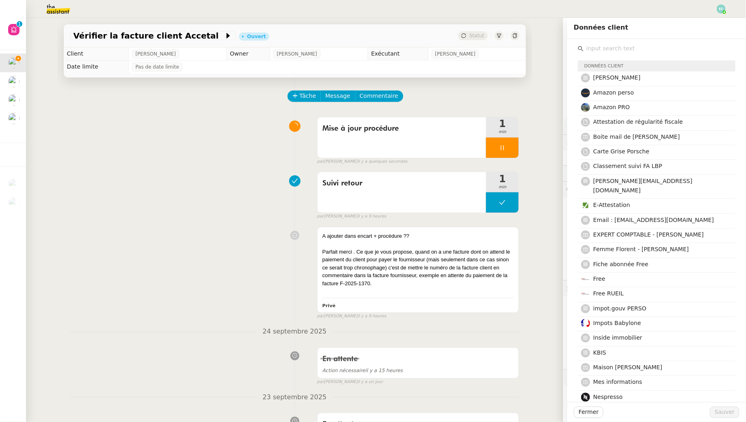
click at [562, 74] on div "Vérifier la facture client Accetal Ouvert Statut Client [PERSON_NAME] Owner [PE…" at bounding box center [294, 220] width 537 height 404
click at [539, 81] on div "Vérifier la facture client Accetal Ouvert Statut Client [PERSON_NAME] Owner [PE…" at bounding box center [294, 220] width 537 height 404
click at [590, 412] on span "Fermer" at bounding box center [588, 412] width 20 height 9
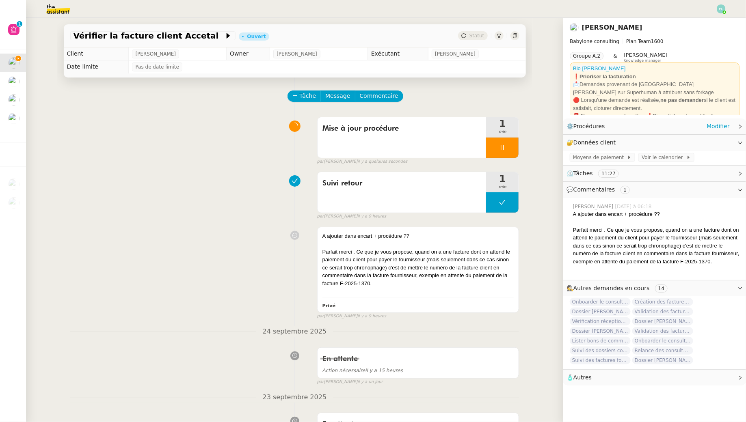
click at [684, 123] on div "⚙️ Procédures Modifier" at bounding box center [647, 126] width 163 height 9
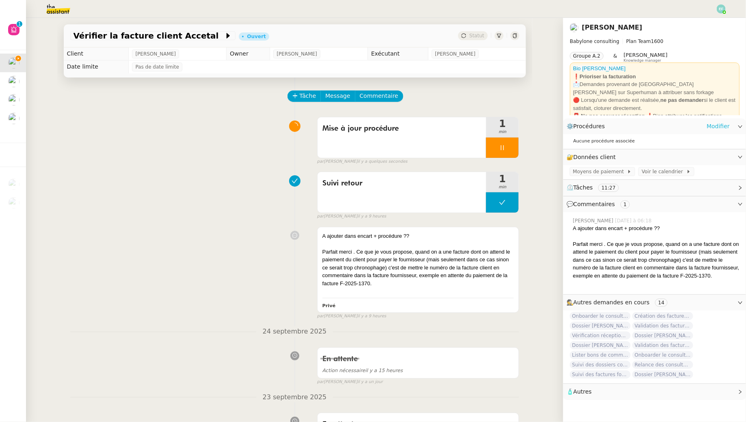
click at [717, 125] on link "Modifier" at bounding box center [717, 126] width 23 height 9
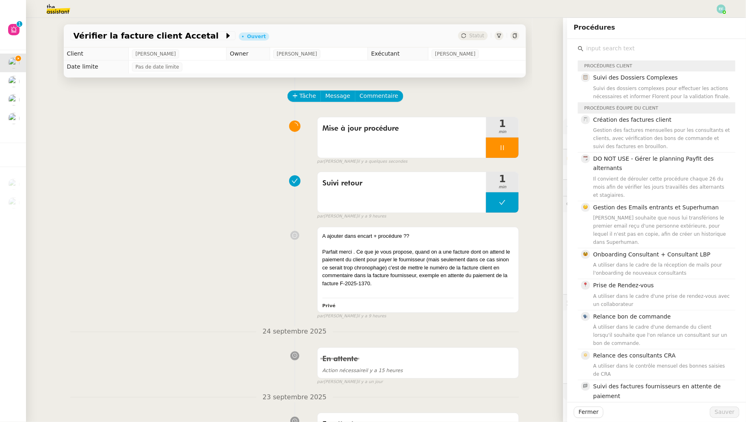
click at [623, 51] on input "text" at bounding box center [659, 48] width 152 height 11
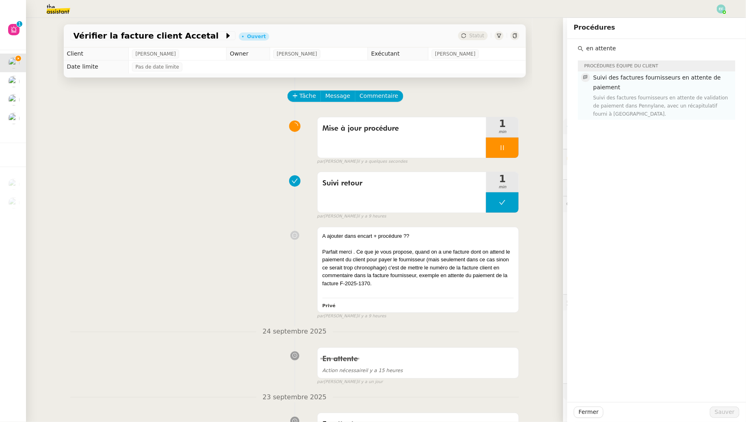
type input "en attente"
click at [639, 92] on div "Suivi des factures fournisseurs en attente de paiement Suivi des factures fourn…" at bounding box center [661, 95] width 137 height 45
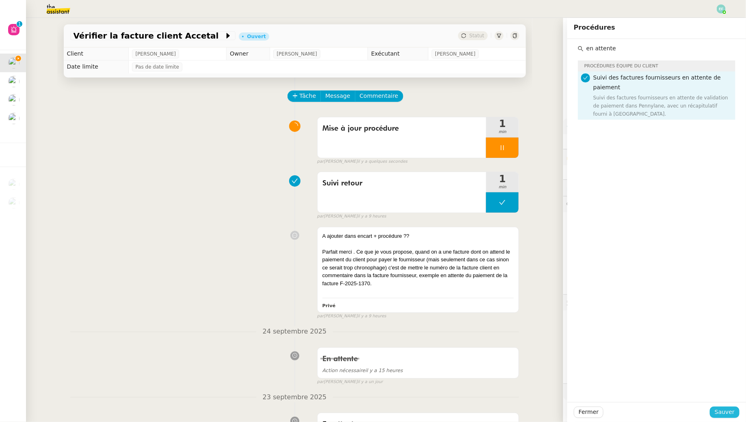
click at [723, 411] on span "Sauver" at bounding box center [724, 412] width 20 height 9
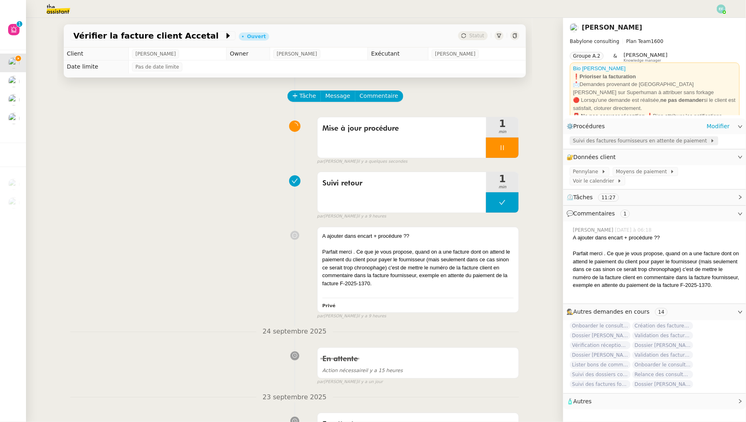
click at [621, 142] on span "Suivi des factures fournisseurs en attente de paiement" at bounding box center [641, 141] width 137 height 8
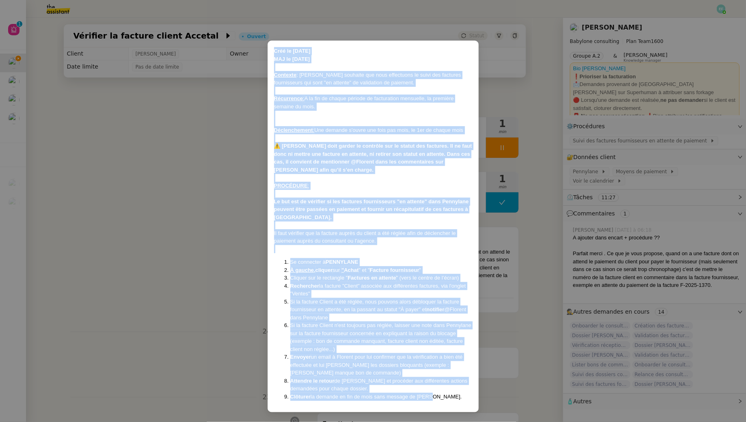
drag, startPoint x: 266, startPoint y: 52, endPoint x: 432, endPoint y: 397, distance: 383.1
click at [432, 397] on nz-modal-container "Créé le [DATE] MAJ le [DATE] Contexte : [PERSON_NAME] souhaite que nous effectu…" at bounding box center [373, 211] width 746 height 422
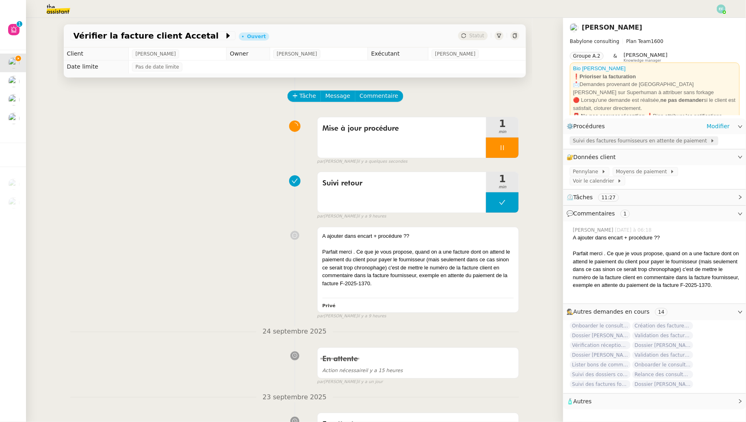
click at [602, 140] on span "Suivi des factures fournisseurs en attente de paiement" at bounding box center [641, 141] width 137 height 8
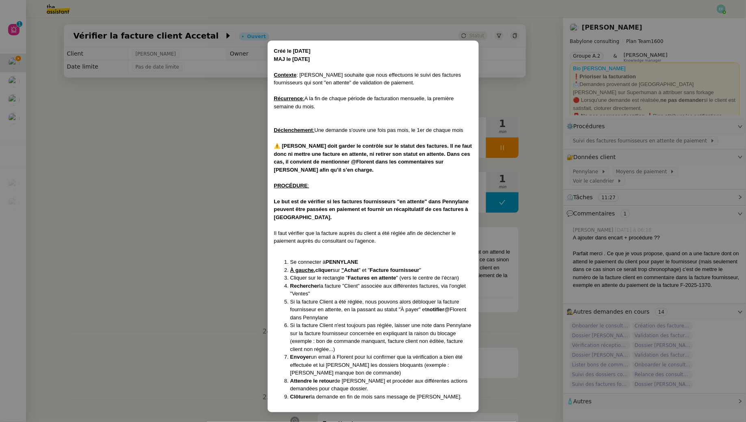
click at [302, 75] on div "Contexte : [PERSON_NAME] souhaite que nous effectuons le suivi des factures fou…" at bounding box center [373, 79] width 198 height 16
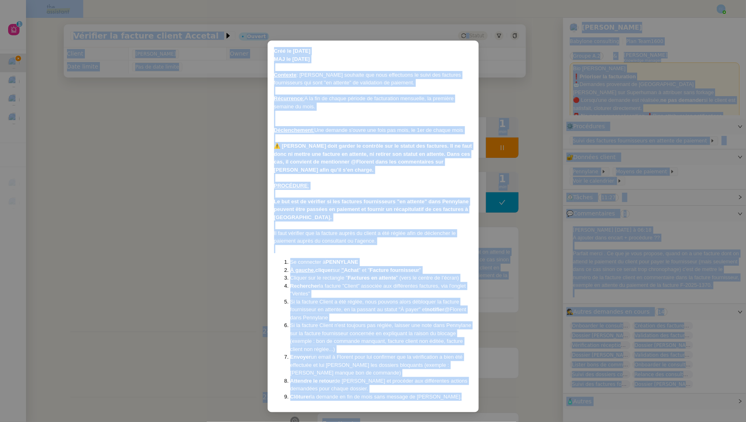
copy body "Lore 9 4 6 0 8 9 6 3 1 4 Ips dolorsit Ametcons ad elitsed doeius Tempori Utlabo…"
click at [345, 119] on div at bounding box center [373, 123] width 198 height 8
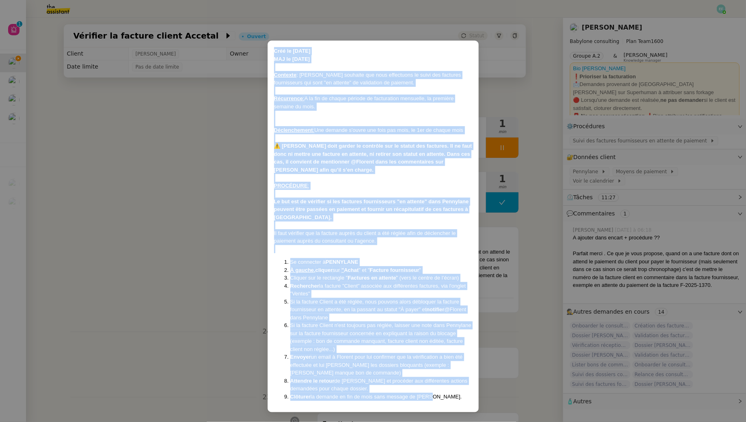
drag, startPoint x: 274, startPoint y: 50, endPoint x: 444, endPoint y: 399, distance: 387.8
click at [444, 399] on div "Créé le [DATE] MAJ le [DATE] Contexte : [PERSON_NAME] souhaite que nous effectu…" at bounding box center [373, 224] width 198 height 354
copy div "Lore ip 57/98/80 DOL si 98/99/13 Ametcons : Adipisc elitsedd eiu temp incididun…"
click at [162, 271] on nz-modal-container "Créé le [DATE] MAJ le [DATE] Contexte : [PERSON_NAME] souhaite que nous effectu…" at bounding box center [373, 211] width 746 height 422
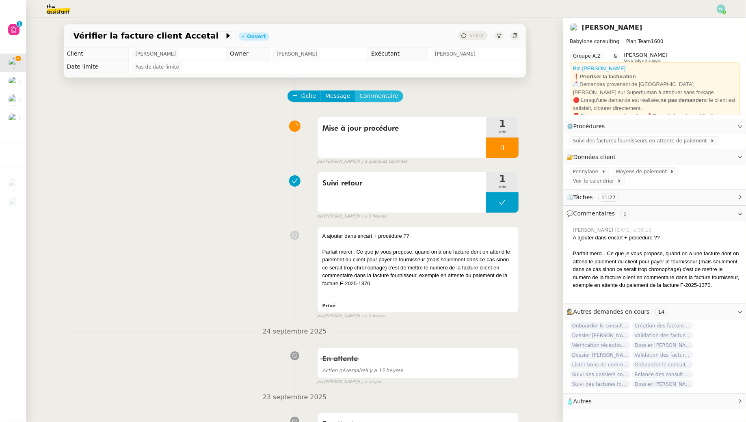
click at [380, 94] on span "Commentaire" at bounding box center [379, 95] width 39 height 9
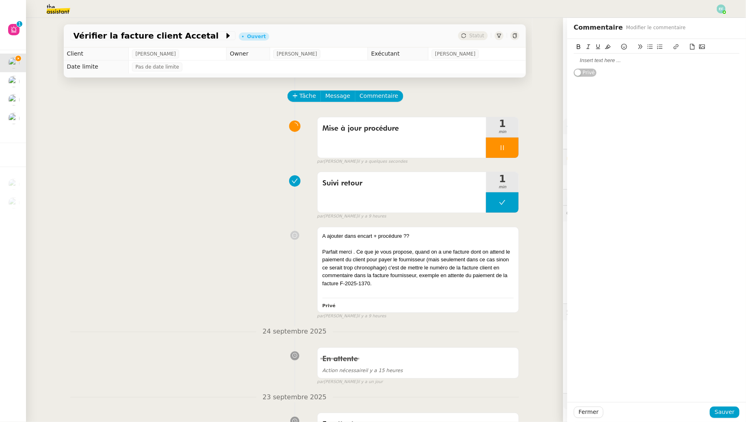
click at [614, 65] on div at bounding box center [657, 61] width 166 height 14
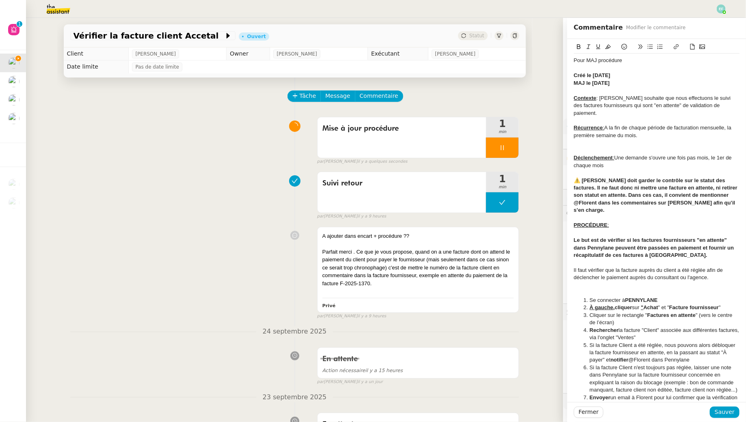
click at [598, 83] on strong "MAJ le [DATE]" at bounding box center [592, 83] width 36 height 6
drag, startPoint x: 618, startPoint y: 84, endPoint x: 580, endPoint y: 83, distance: 37.4
click at [580, 83] on div "MAJ le [DATE]" at bounding box center [657, 83] width 166 height 7
click at [584, 83] on strong "MAJ le [DATE]" at bounding box center [592, 83] width 36 height 6
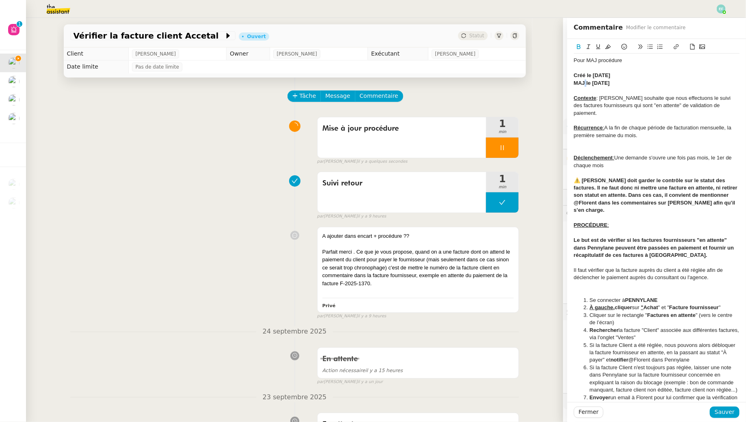
click at [584, 83] on strong "MAJ le [DATE]" at bounding box center [592, 83] width 36 height 6
click at [606, 45] on icon at bounding box center [608, 47] width 6 height 6
click at [729, 411] on span "Sauver" at bounding box center [724, 412] width 20 height 9
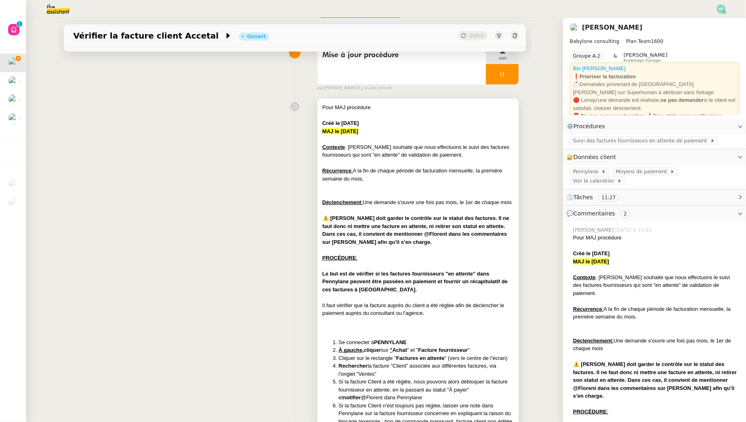
scroll to position [77, 0]
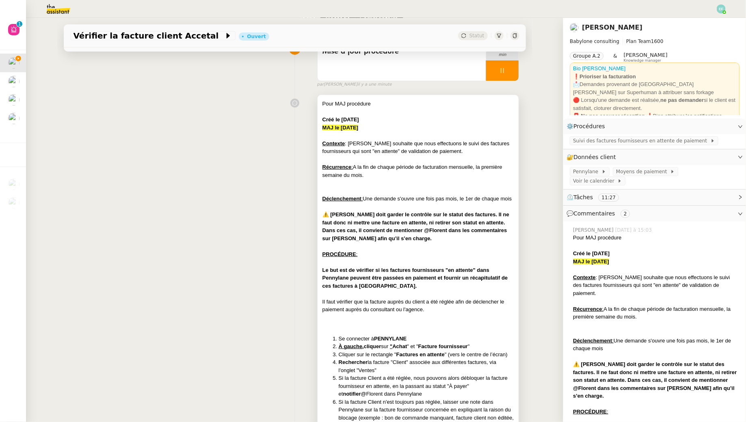
click at [387, 211] on div at bounding box center [418, 207] width 192 height 8
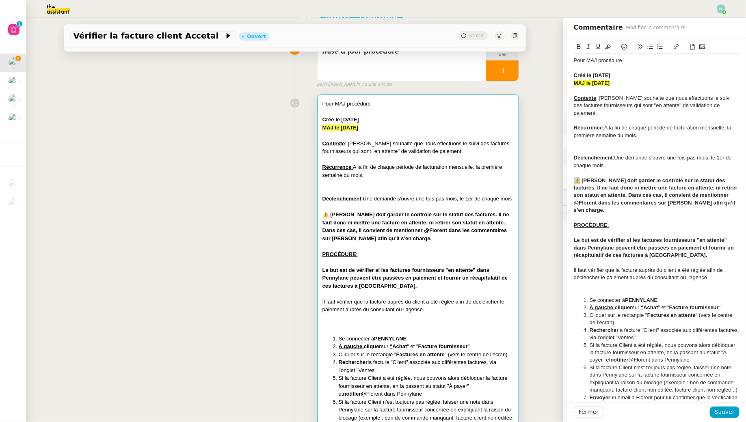
click at [579, 177] on strong "⚠️ [PERSON_NAME] doit garder le contrôle sur le statut des factures. Il ne faut…" at bounding box center [656, 195] width 165 height 36
copy strong "⚠️"
click at [720, 196] on div "⚠️ [PERSON_NAME] doit garder le contrôle sur le statut des factures. Il ne faut…" at bounding box center [657, 195] width 166 height 37
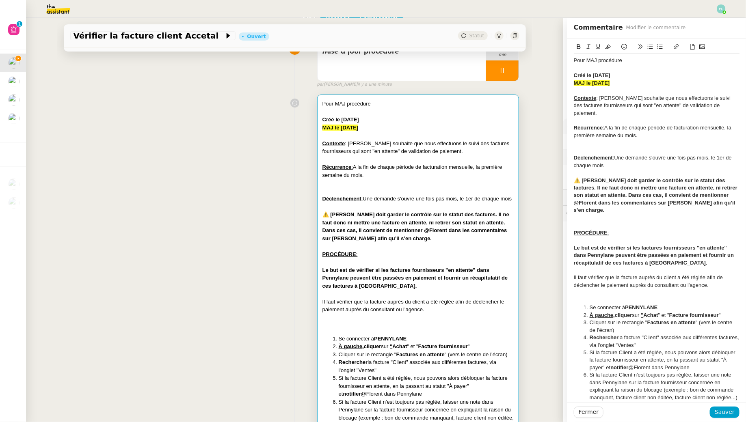
paste div
click at [734, 415] on span "Sauver" at bounding box center [724, 412] width 20 height 9
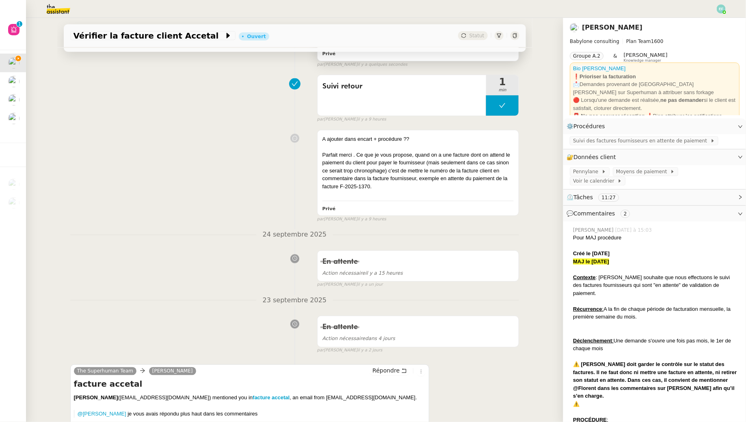
scroll to position [526, 0]
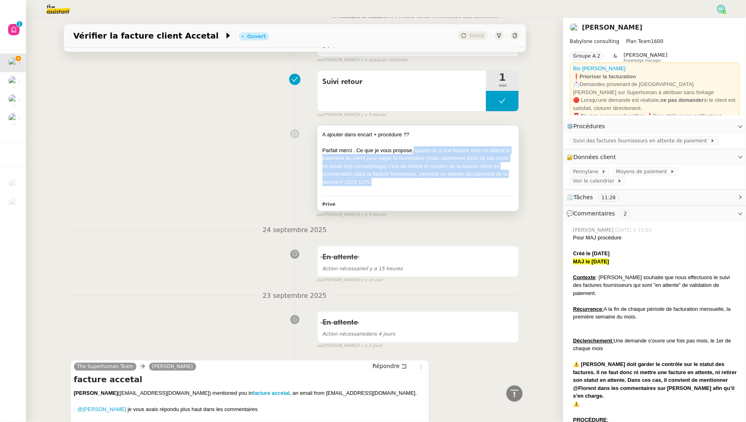
drag, startPoint x: 414, startPoint y: 157, endPoint x: 403, endPoint y: 190, distance: 34.1
click at [403, 186] on div "Parfait merci . Ce que je vous propose, quand on a une facture dont on attend l…" at bounding box center [418, 167] width 192 height 40
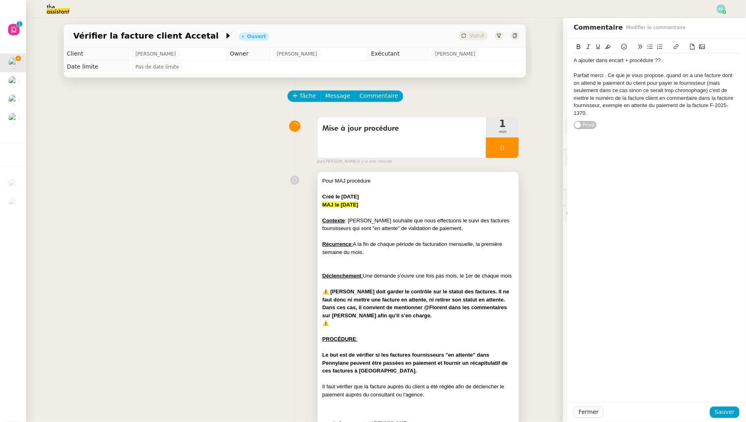
click at [400, 233] on div at bounding box center [418, 237] width 192 height 8
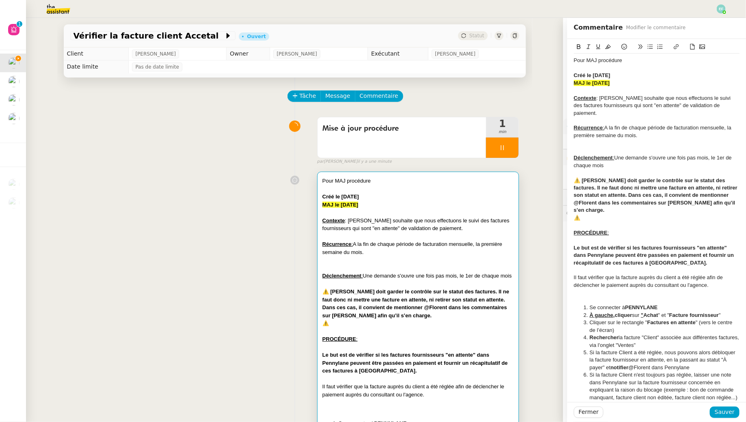
click at [602, 214] on div "﻿⚠️" at bounding box center [657, 217] width 166 height 7
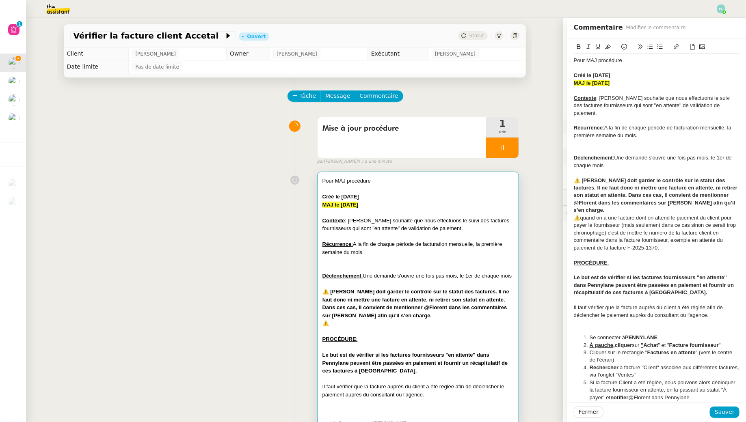
click at [583, 214] on div "﻿⚠️ quand on a une facture dont on attend le paiement du client pour payer le f…" at bounding box center [657, 232] width 166 height 37
drag, startPoint x: 608, startPoint y: 218, endPoint x: 623, endPoint y: 208, distance: 17.9
click at [623, 214] on div "﻿⚠️ Quand on a une facture dont on attend le paiement du client pour payer le f…" at bounding box center [657, 232] width 166 height 37
drag, startPoint x: 714, startPoint y: 208, endPoint x: 700, endPoint y: 209, distance: 14.2
click at [700, 214] on div "﻿⚠️ Quand on a une facture dont on attend le paiement du client pour payer le f…" at bounding box center [657, 232] width 166 height 37
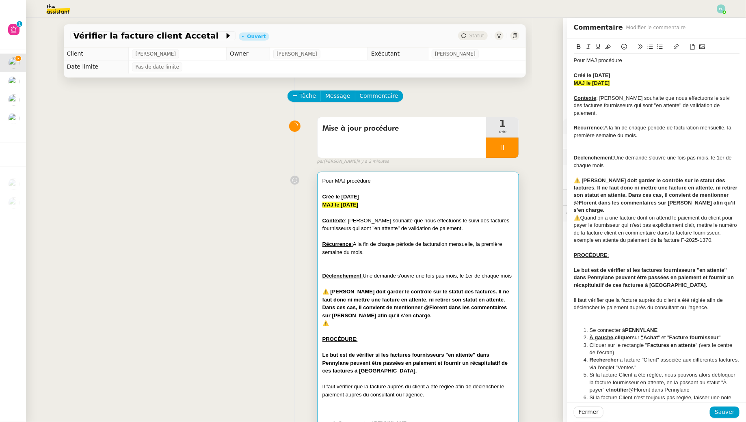
drag, startPoint x: 721, startPoint y: 226, endPoint x: 563, endPoint y: 205, distance: 159.8
click at [563, 205] on app-ticket "Vérifier la facture client Accetal Ouvert Statut Client [PERSON_NAME] Owner [PE…" at bounding box center [386, 220] width 720 height 404
copy div "﻿⚠️ Quand on a une facture dont on attend le paiement du client pour payer le f…"
click at [436, 247] on div "Récurrence : A la fin de chaque période de facturation mensuelle, la première s…" at bounding box center [418, 248] width 192 height 16
drag, startPoint x: 718, startPoint y: 222, endPoint x: 582, endPoint y: 203, distance: 138.2
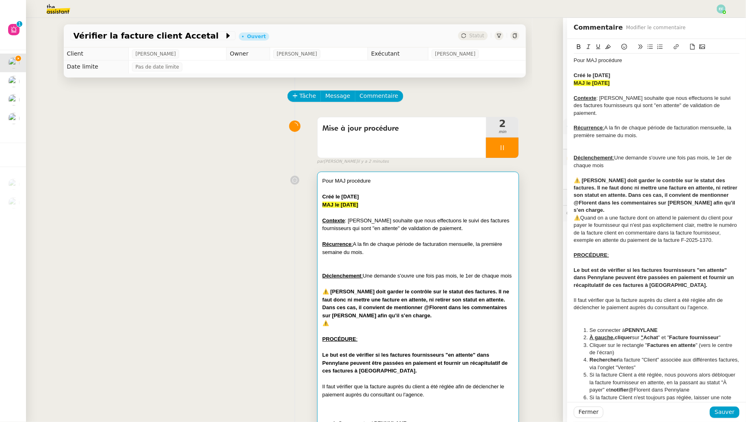
click at [582, 214] on div "﻿⚠️ Quand on a une facture dont on attend le paiement du client pour payer le f…" at bounding box center [657, 229] width 166 height 30
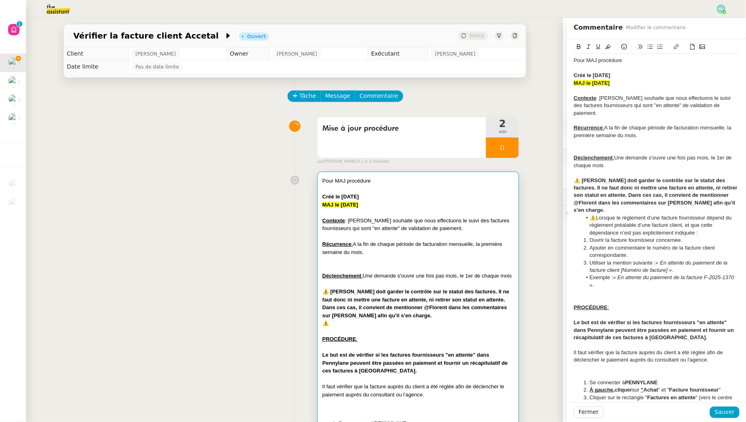
click at [587, 214] on li "﻿⚠️ Lorsque le règlement d’une facture fournisseur dépend du règlement préalabl…" at bounding box center [661, 225] width 158 height 22
click at [635, 218] on div "﻿⚠️ Lorsque le règlement d’une facture fournisseur dépend du règlement préalabl…" at bounding box center [657, 225] width 166 height 22
drag, startPoint x: 590, startPoint y: 247, endPoint x: 575, endPoint y: 226, distance: 25.6
click at [575, 237] on ol "Ouvrir la facture fournisseur concernée. Ajouter en commentaire le numéro de la…" at bounding box center [657, 255] width 166 height 37
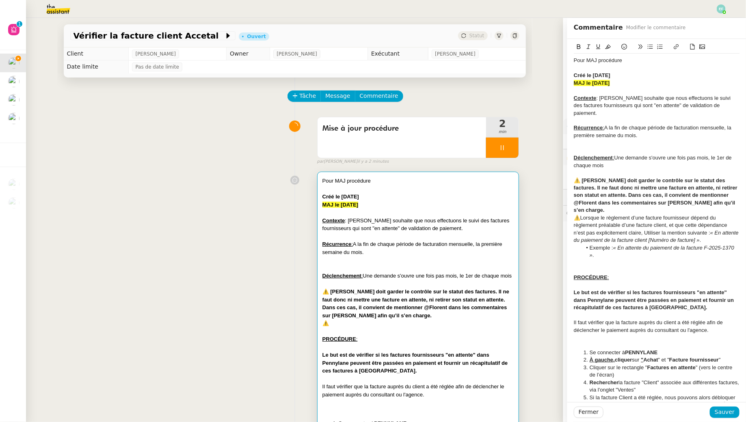
click at [647, 216] on div "﻿⚠️ Lorsque le règlement d’une facture fournisseur dépend du règlement préalabl…" at bounding box center [657, 229] width 166 height 30
click at [713, 217] on div "﻿⚠️ Lorsque le règlement d’une facture fournisseur dépend du règlement préalabl…" at bounding box center [657, 229] width 166 height 30
click at [655, 215] on div "﻿⚠️ Lorsque le règlement d’une facture fournisseur dépend du règlement préalabl…" at bounding box center [657, 229] width 166 height 30
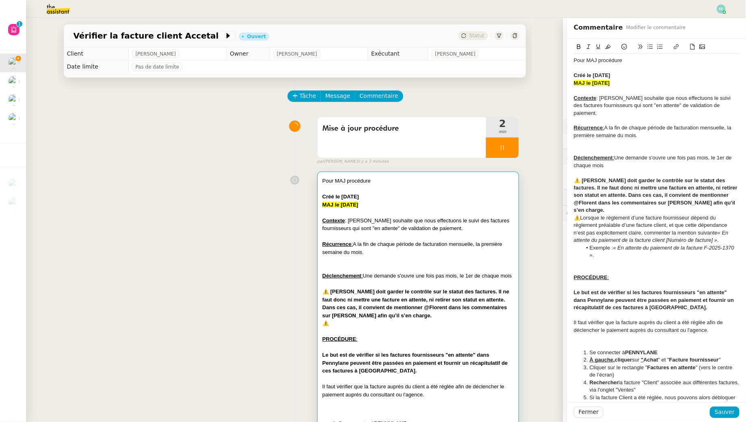
click at [718, 216] on div "﻿⚠️ Lorsque le règlement d’une facture fournisseur dépend du règlement préalabl…" at bounding box center [657, 229] width 166 height 30
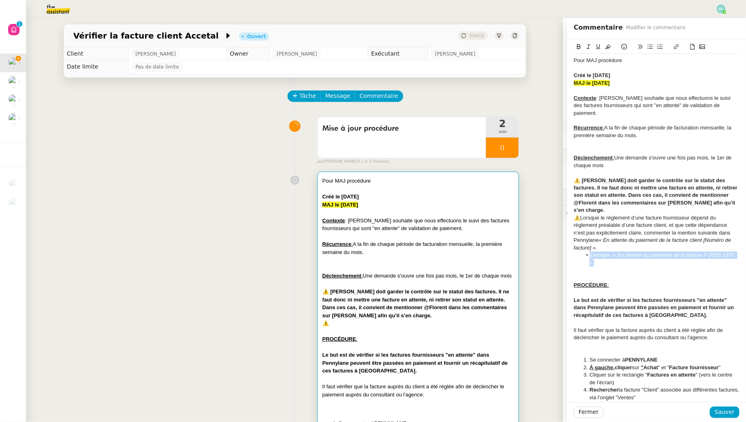
drag, startPoint x: 616, startPoint y: 250, endPoint x: 580, endPoint y: 240, distance: 37.3
click at [580, 252] on ul "Exemple : « En attente du paiement de la facture F-2025-1370 » ." at bounding box center [657, 259] width 166 height 15
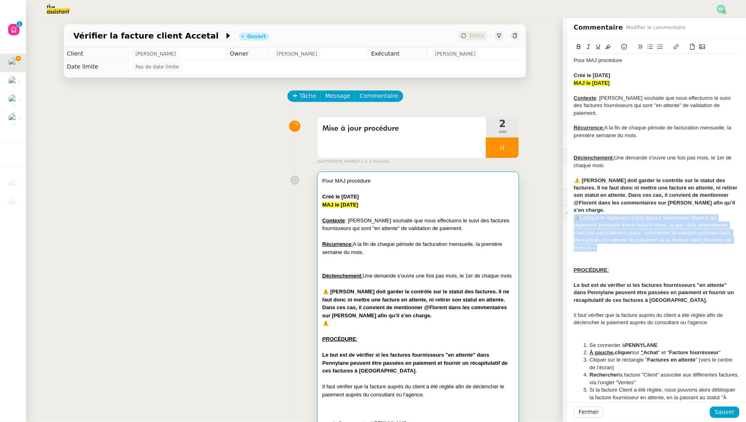
drag, startPoint x: 603, startPoint y: 233, endPoint x: 574, endPoint y: 205, distance: 40.8
click at [574, 214] on div "﻿⚠️ Lorsque le règlement d’une facture fournisseur dépend du règlement préalabl…" at bounding box center [657, 232] width 166 height 37
click at [609, 45] on icon at bounding box center [608, 47] width 6 height 6
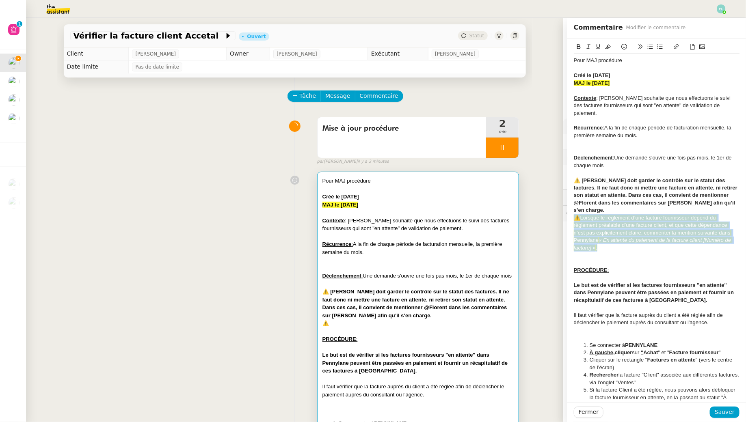
click at [580, 46] on icon at bounding box center [579, 46] width 4 height 5
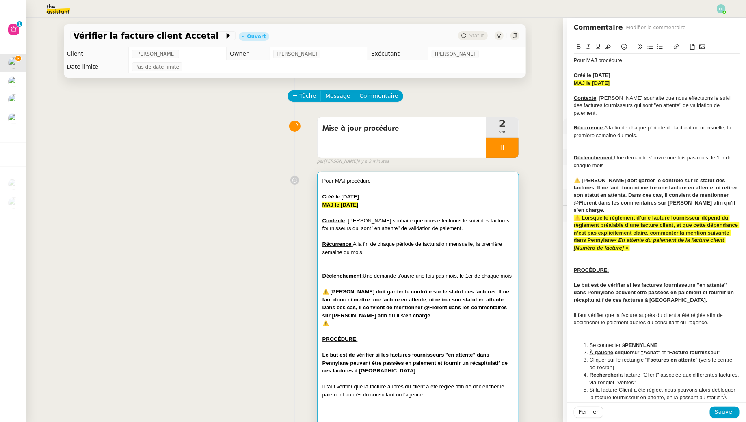
click at [638, 252] on div at bounding box center [657, 255] width 166 height 7
click at [728, 414] on span "Sauver" at bounding box center [724, 412] width 20 height 9
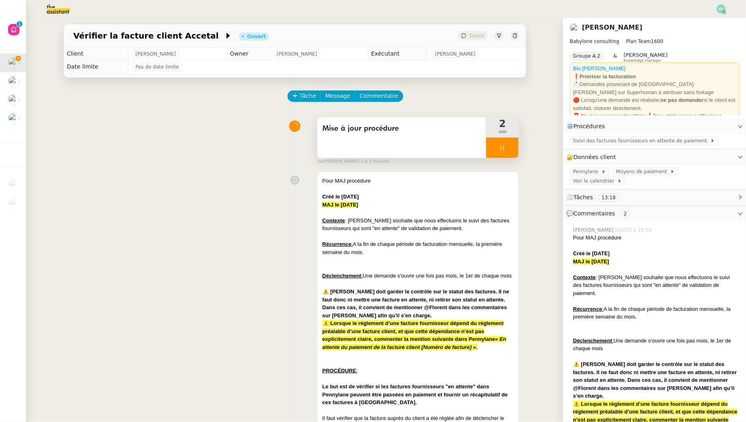
click at [510, 149] on div at bounding box center [502, 148] width 32 height 20
click at [512, 149] on icon at bounding box center [510, 148] width 6 height 6
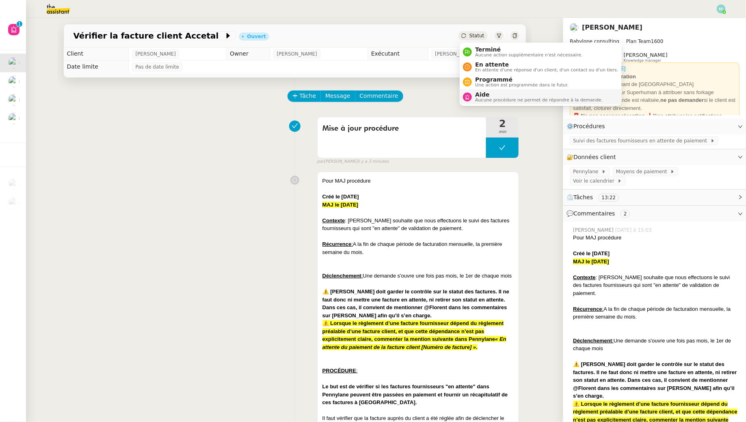
click at [482, 94] on span "Aide" at bounding box center [538, 94] width 127 height 6
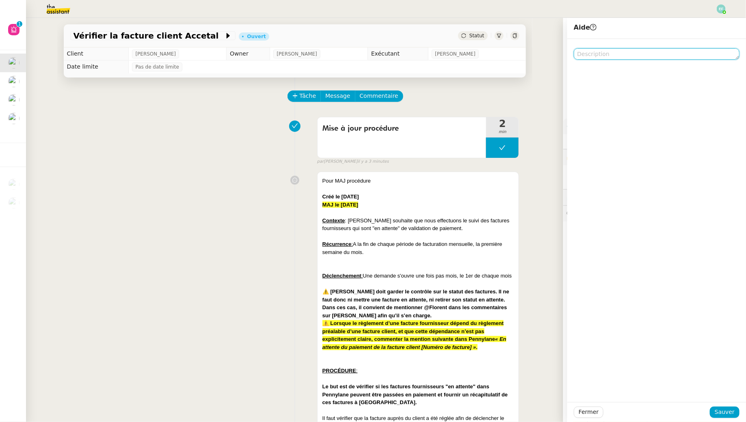
click at [625, 56] on textarea at bounding box center [657, 53] width 166 height 11
type textarea "P"
type textarea "@"
type textarea "@CDP pour màj procédure"
click at [721, 414] on span "Sauver" at bounding box center [724, 412] width 20 height 9
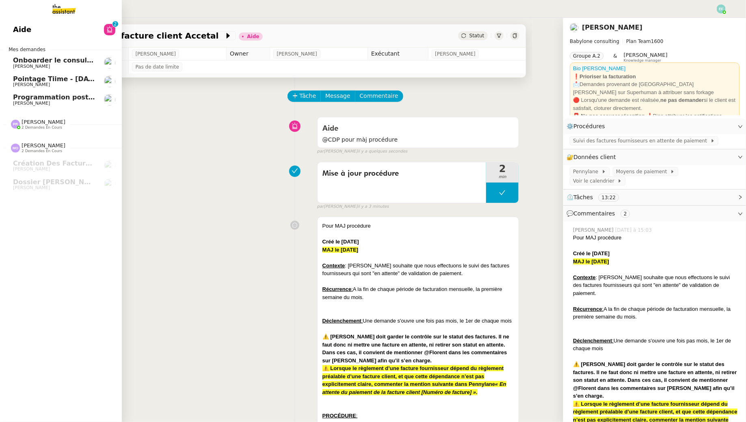
click at [54, 97] on span "Programmation posts Linkedin - [DATE]" at bounding box center [85, 97] width 145 height 8
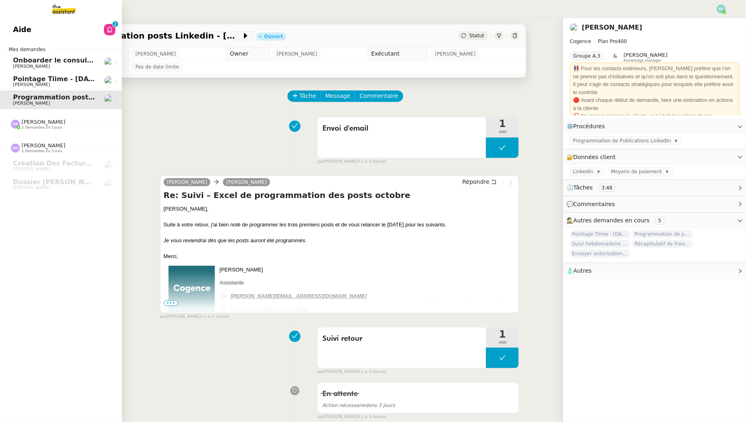
click at [15, 83] on span "[PERSON_NAME]" at bounding box center [31, 84] width 37 height 5
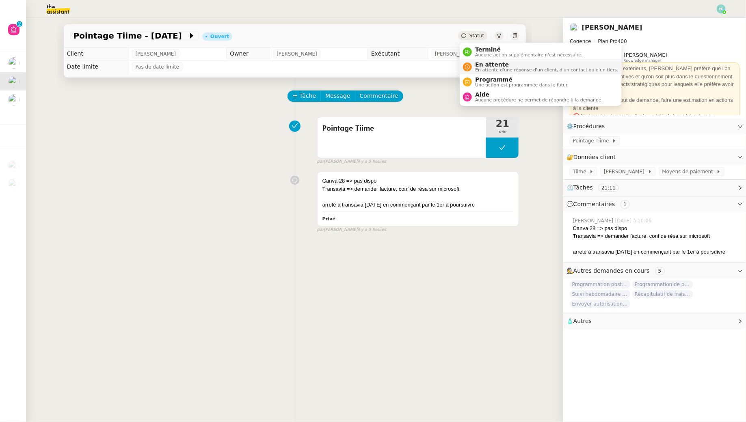
click at [477, 65] on span "En attente" at bounding box center [546, 64] width 143 height 6
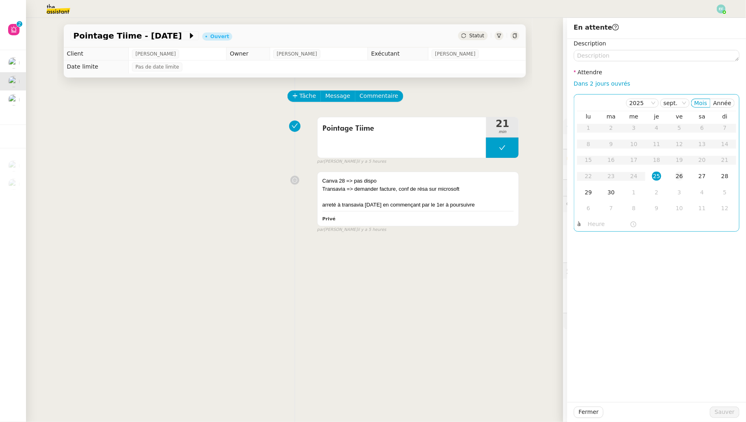
click at [673, 179] on td "26" at bounding box center [679, 176] width 23 height 16
click at [717, 410] on span "Sauver" at bounding box center [724, 412] width 20 height 9
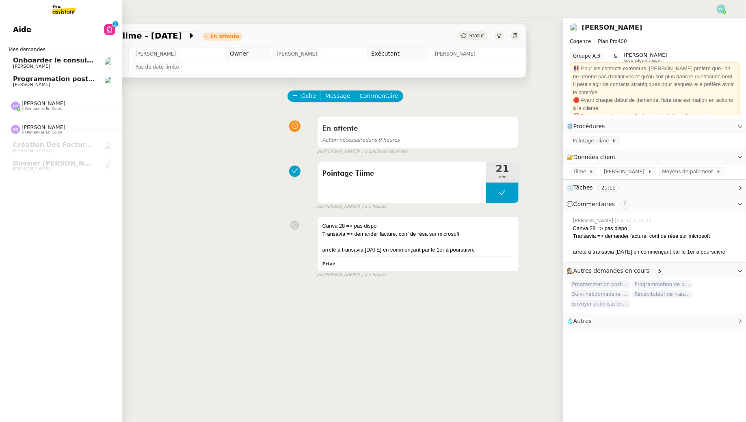
click at [26, 67] on span "[PERSON_NAME]" at bounding box center [31, 66] width 37 height 5
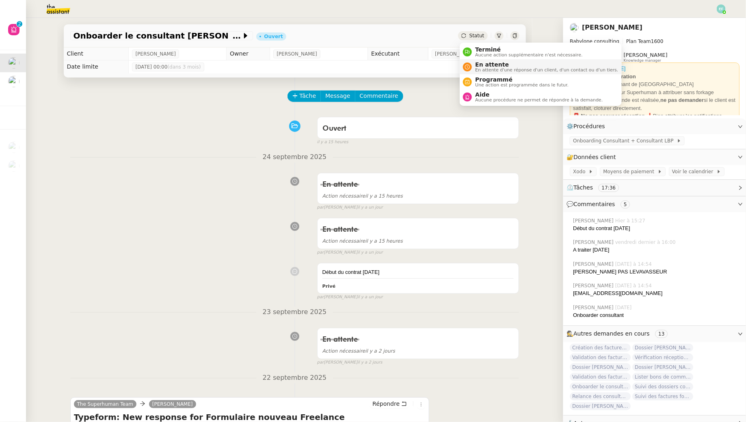
click at [476, 65] on span "En attente" at bounding box center [546, 64] width 143 height 6
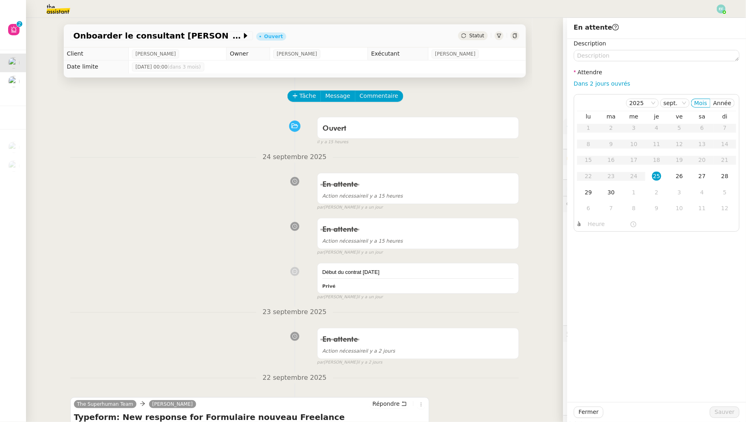
click at [156, 134] on div "Ouvert false il y a 15 heures" at bounding box center [294, 129] width 449 height 32
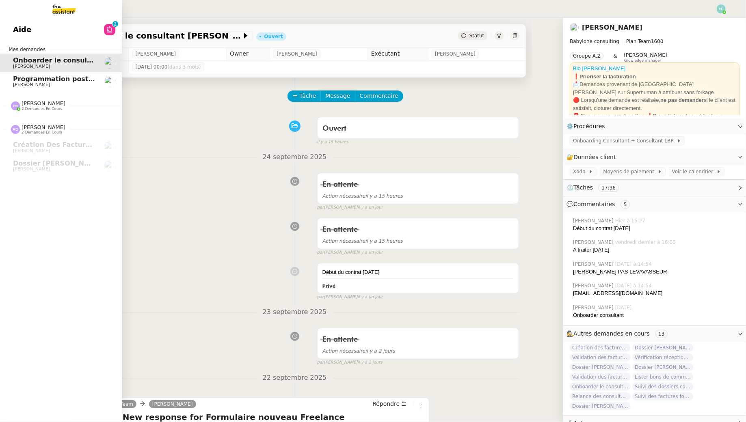
click at [38, 110] on span "2 demandes en cours" at bounding box center [42, 109] width 41 height 4
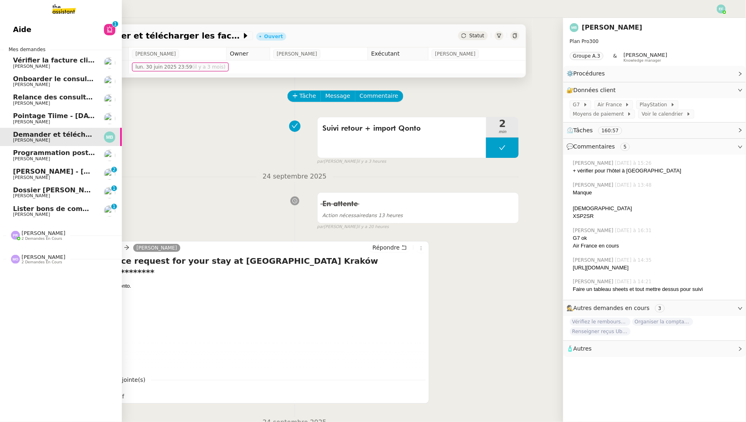
click at [68, 62] on span "Vérifier la facture client Accetal" at bounding box center [71, 60] width 116 height 8
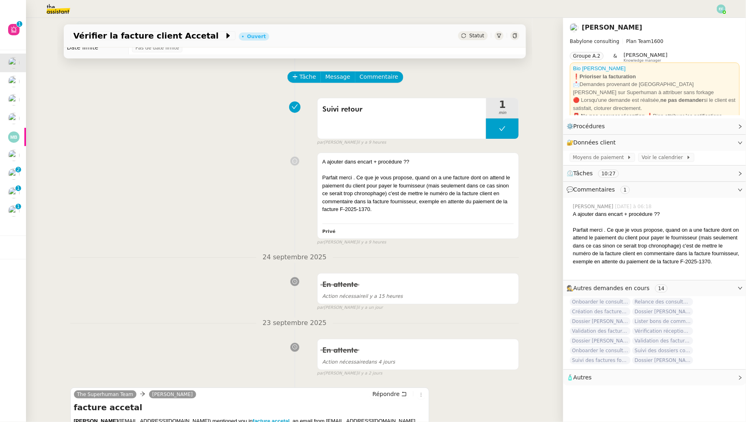
scroll to position [21, 0]
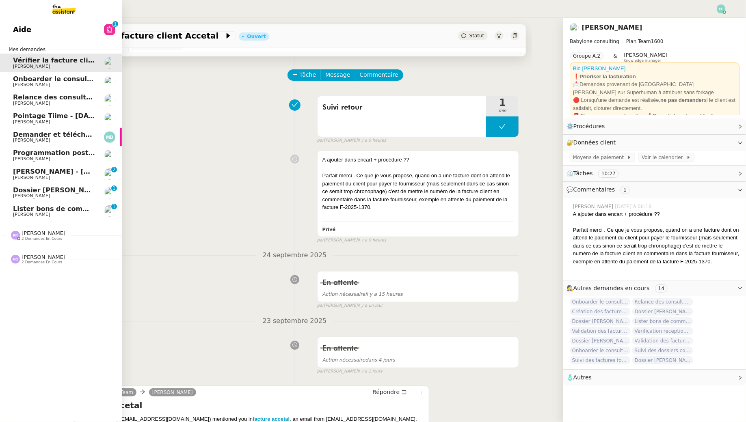
click at [55, 83] on span "[PERSON_NAME]" at bounding box center [54, 84] width 82 height 5
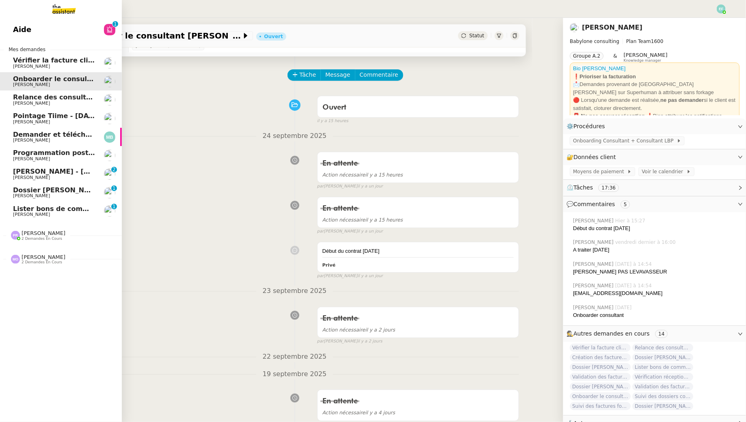
click at [68, 66] on span "[PERSON_NAME]" at bounding box center [54, 66] width 82 height 5
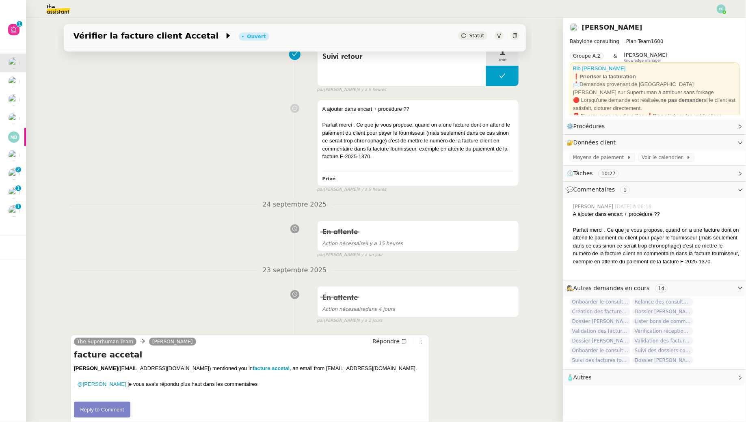
scroll to position [76, 0]
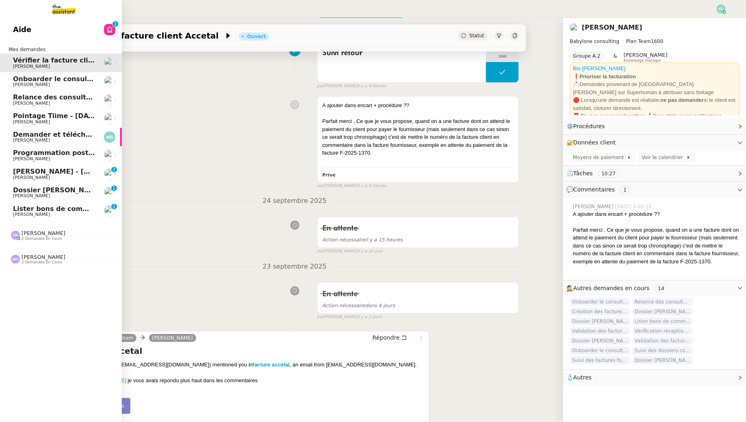
click at [20, 194] on span "[PERSON_NAME]" at bounding box center [31, 195] width 37 height 5
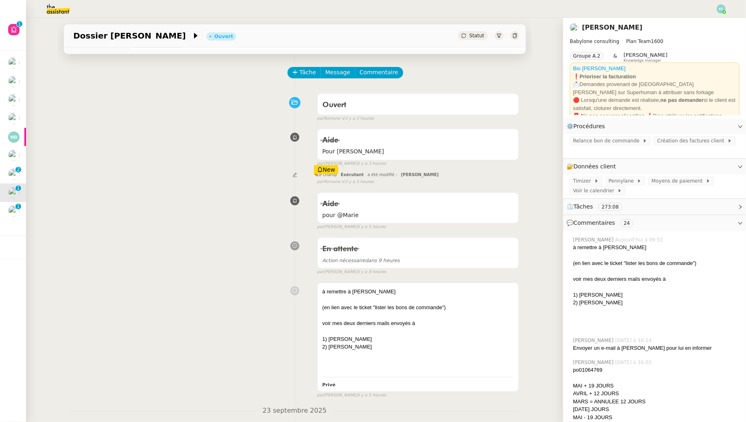
scroll to position [35, 0]
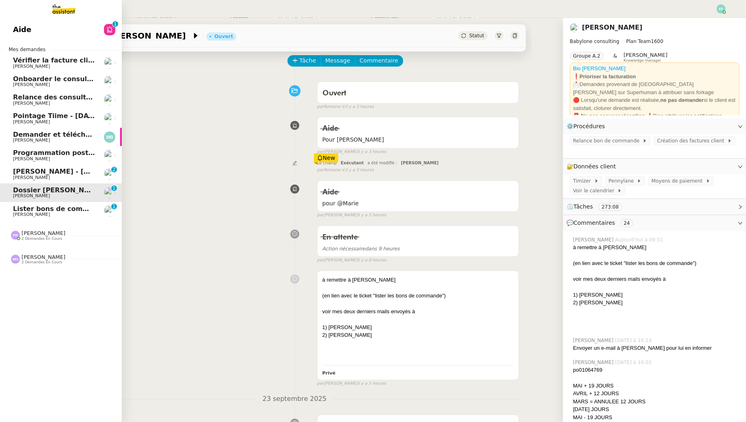
click at [18, 207] on span "Lister bons de commande manquants à [PERSON_NAME]" at bounding box center [116, 209] width 207 height 8
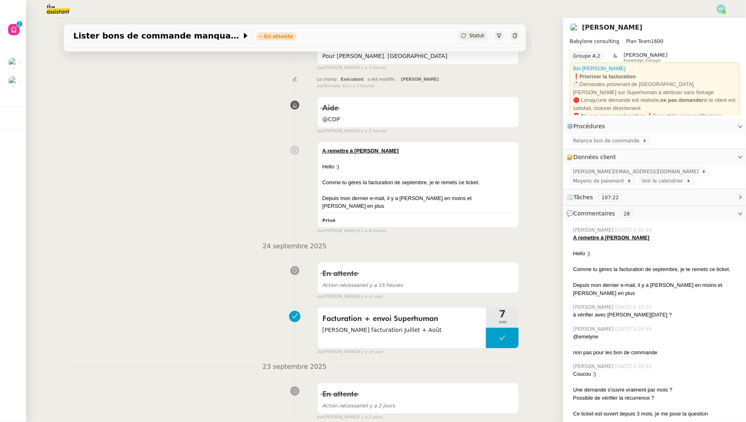
scroll to position [138, 0]
